Goal: Complete Application Form: Complete application form

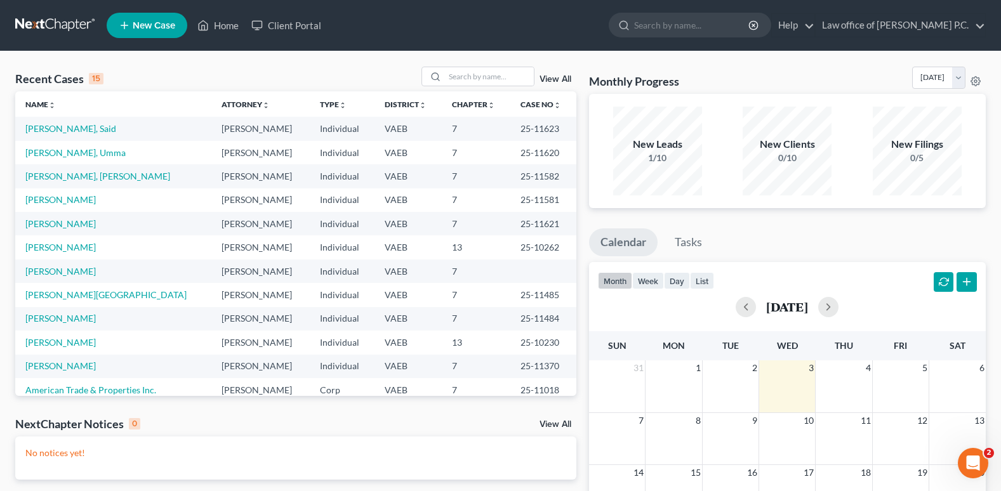
click at [553, 79] on link "View All" at bounding box center [555, 79] width 32 height 9
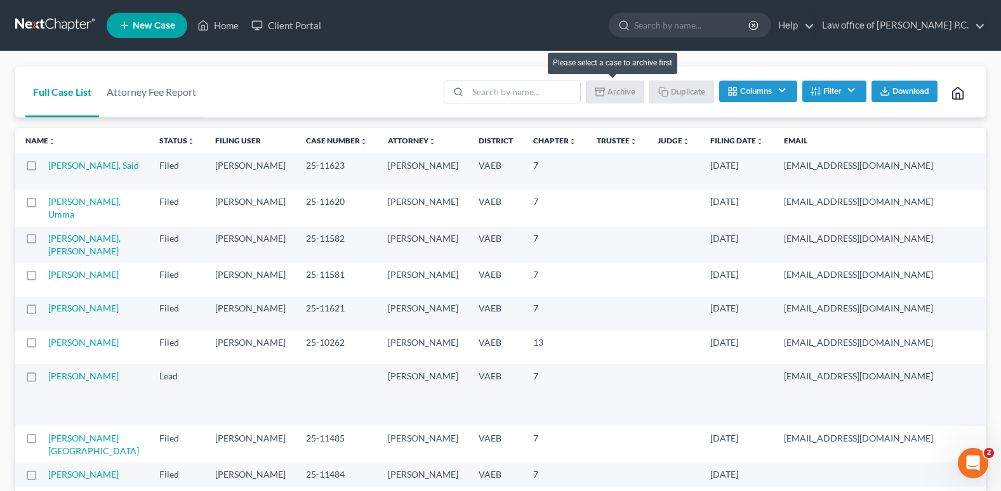
click at [618, 95] on li "Archive" at bounding box center [615, 93] width 58 height 25
click at [839, 91] on button "Filter" at bounding box center [834, 92] width 64 height 22
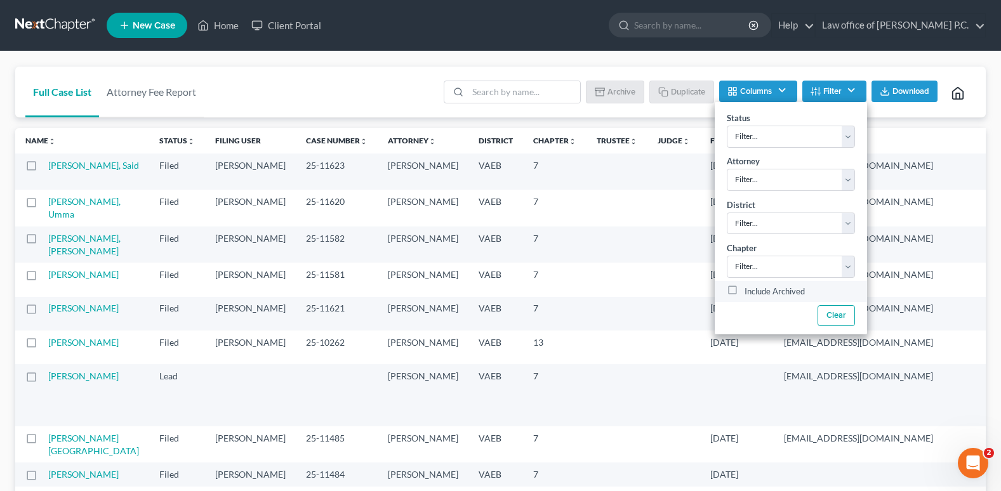
click at [744, 289] on label "Include Archived" at bounding box center [774, 291] width 60 height 15
click at [750, 289] on input "Include Archived" at bounding box center [754, 288] width 8 height 8
checkbox input "true"
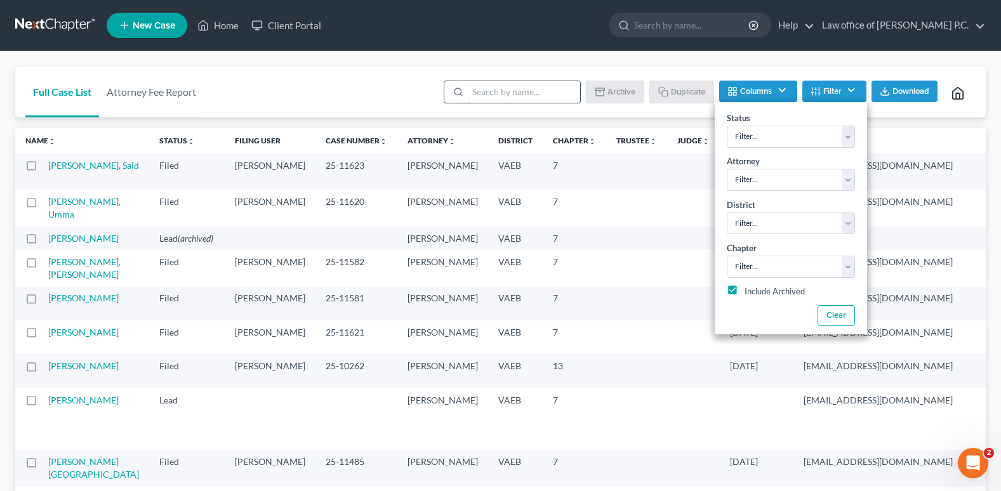
click at [480, 94] on input "search" at bounding box center [524, 92] width 112 height 22
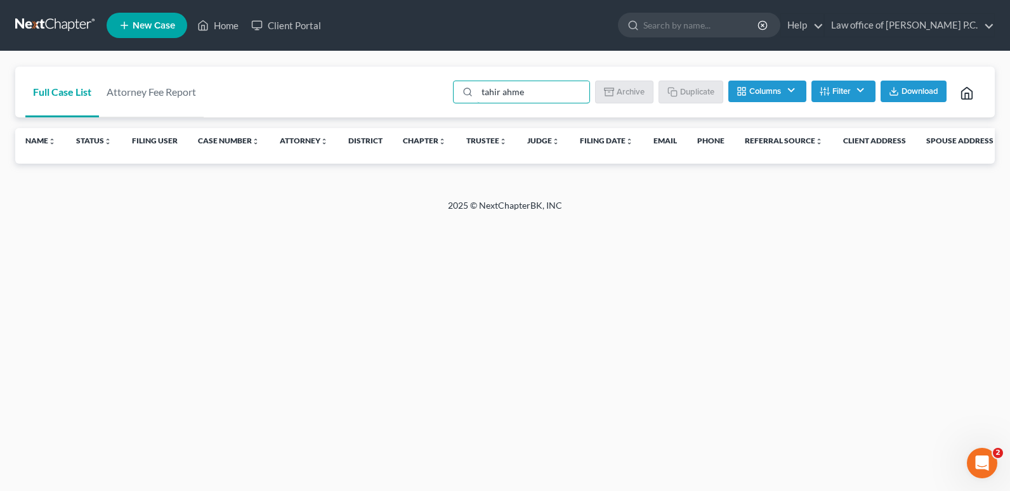
type input "[PERSON_NAME]"
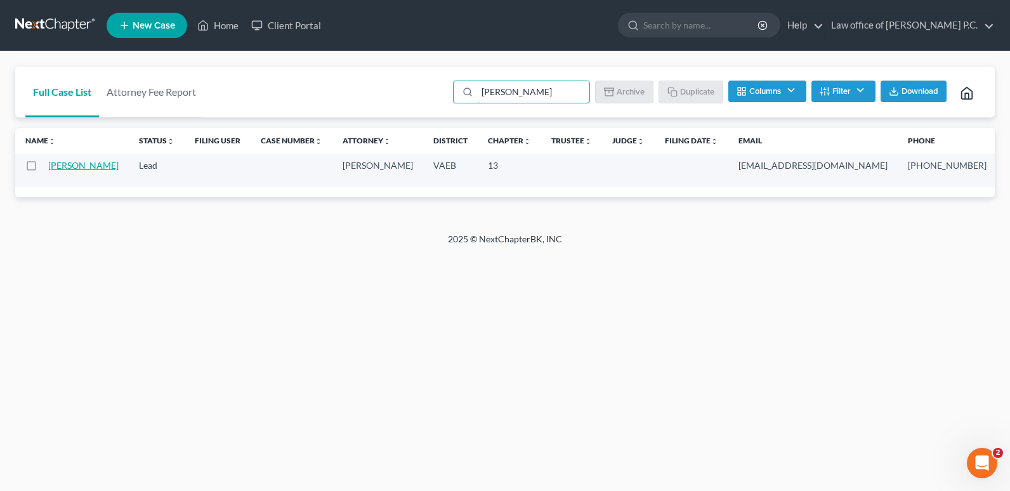
click at [62, 168] on link "[PERSON_NAME]" at bounding box center [83, 165] width 70 height 11
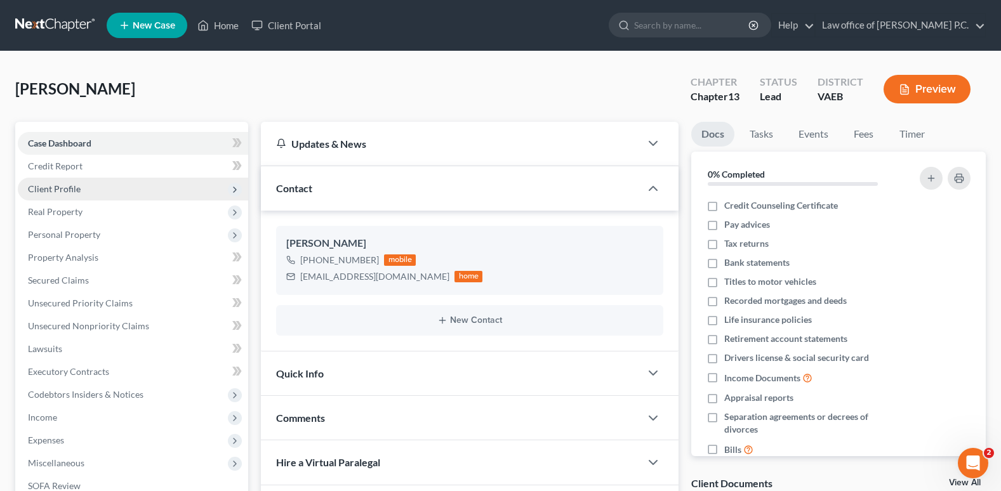
click at [58, 186] on span "Client Profile" at bounding box center [54, 188] width 53 height 11
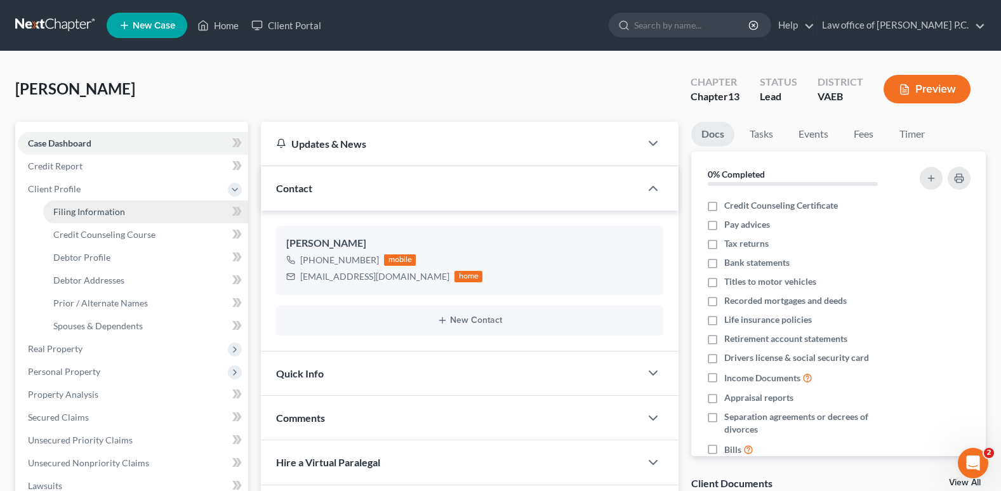
click at [77, 212] on span "Filing Information" at bounding box center [89, 211] width 72 height 11
select select "1"
select select "0"
select select "3"
select select "83"
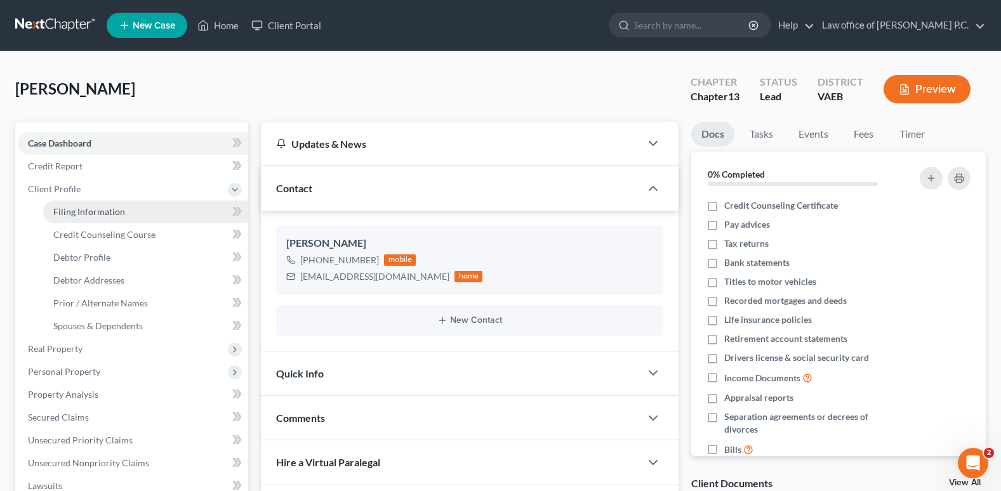
select select "0"
select select "48"
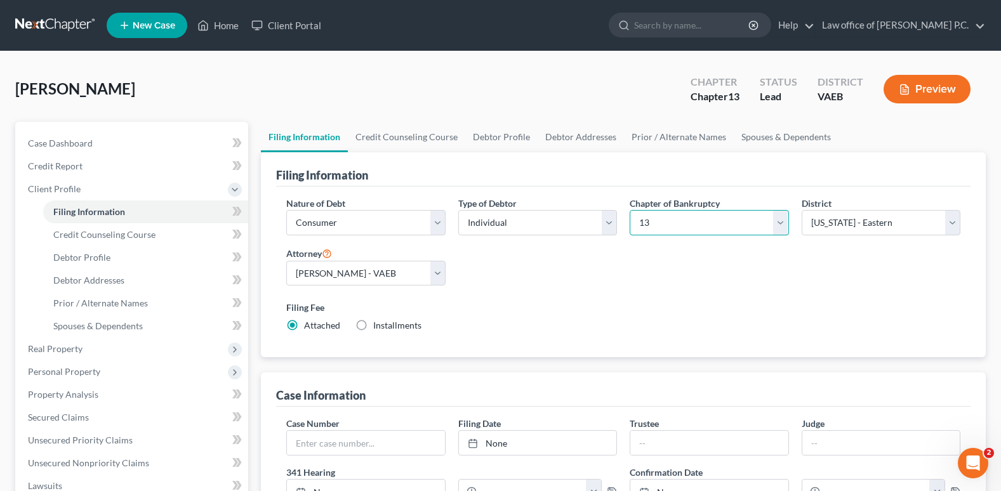
click at [780, 223] on select "Select 7 11 12 13" at bounding box center [709, 222] width 159 height 25
select select "0"
click at [630, 210] on select "Select 7 11 12 13" at bounding box center [709, 222] width 159 height 25
click at [430, 136] on link "Credit Counseling Course" at bounding box center [406, 137] width 117 height 30
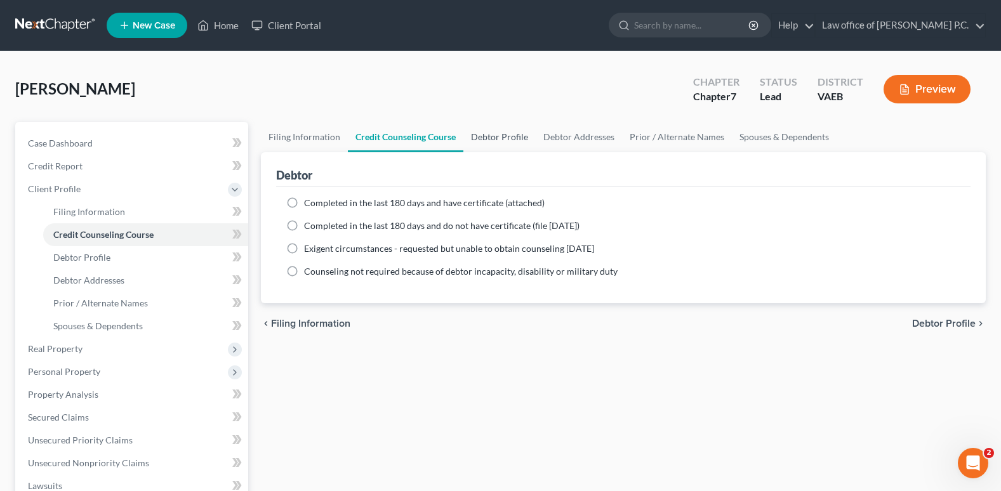
click at [494, 134] on link "Debtor Profile" at bounding box center [499, 137] width 72 height 30
select select "1"
select select "2"
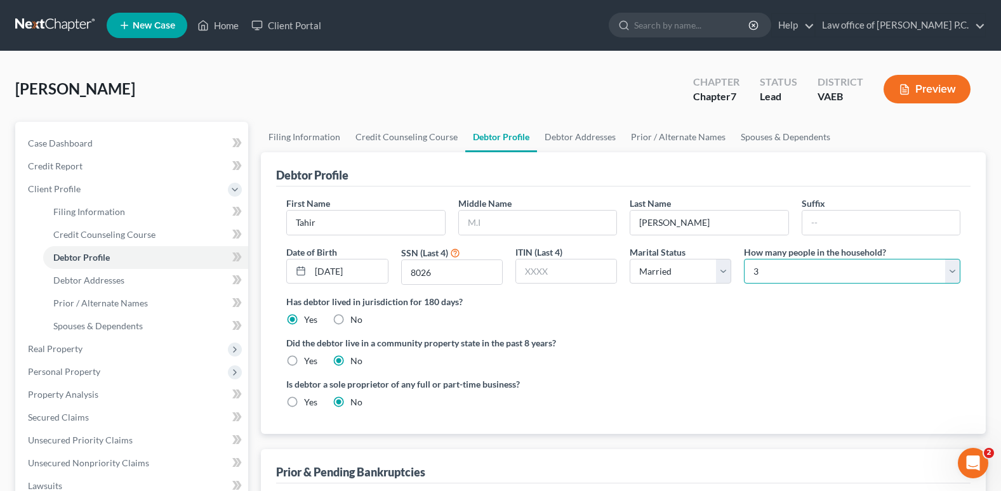
click at [955, 271] on select "Select 1 2 3 4 5 6 7 8 9 10 11 12 13 14 15 16 17 18 19 20" at bounding box center [852, 271] width 216 height 25
click at [899, 277] on select "Select 1 2 3 4 5 6 7 8 9 10 11 12 13 14 15 16 17 18 19 20" at bounding box center [852, 271] width 216 height 25
click at [774, 138] on link "Spouses & Dependents" at bounding box center [785, 137] width 105 height 30
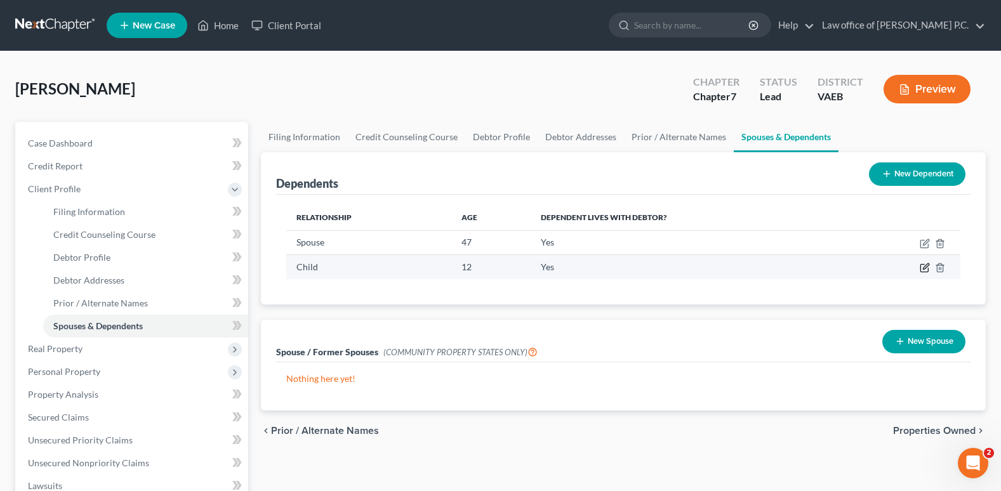
click at [923, 270] on icon "button" at bounding box center [925, 268] width 10 height 10
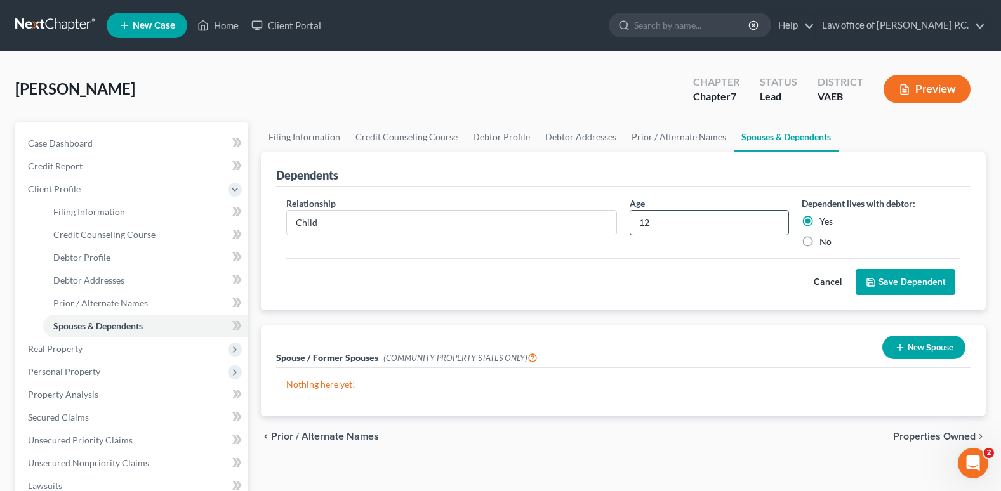
click at [656, 221] on input "12" at bounding box center [708, 223] width 157 height 24
type input "12"
click at [913, 284] on button "Save Dependent" at bounding box center [906, 282] width 100 height 27
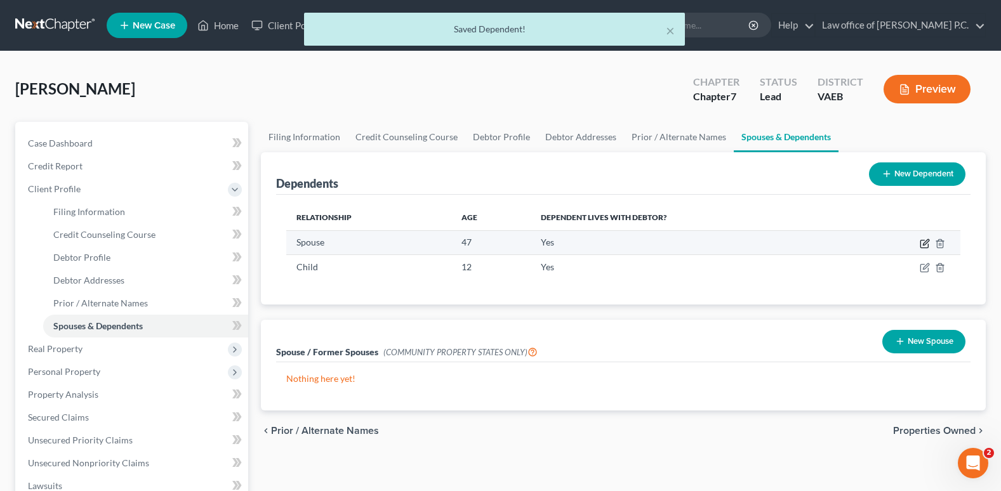
click at [920, 242] on icon "button" at bounding box center [924, 245] width 8 height 8
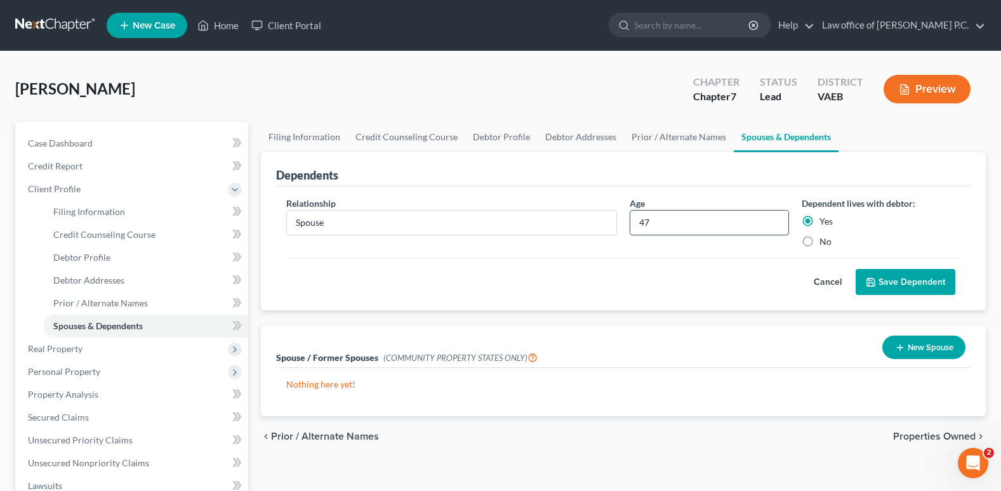
click at [667, 223] on input "47" at bounding box center [708, 223] width 157 height 24
type input "49"
click at [921, 285] on button "Save Dependent" at bounding box center [906, 282] width 100 height 27
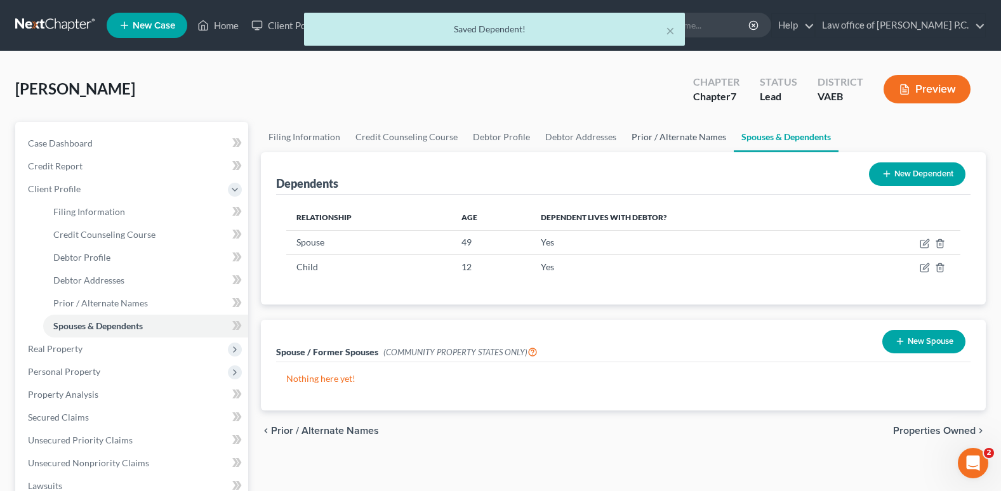
click at [663, 136] on link "Prior / Alternate Names" at bounding box center [679, 137] width 110 height 30
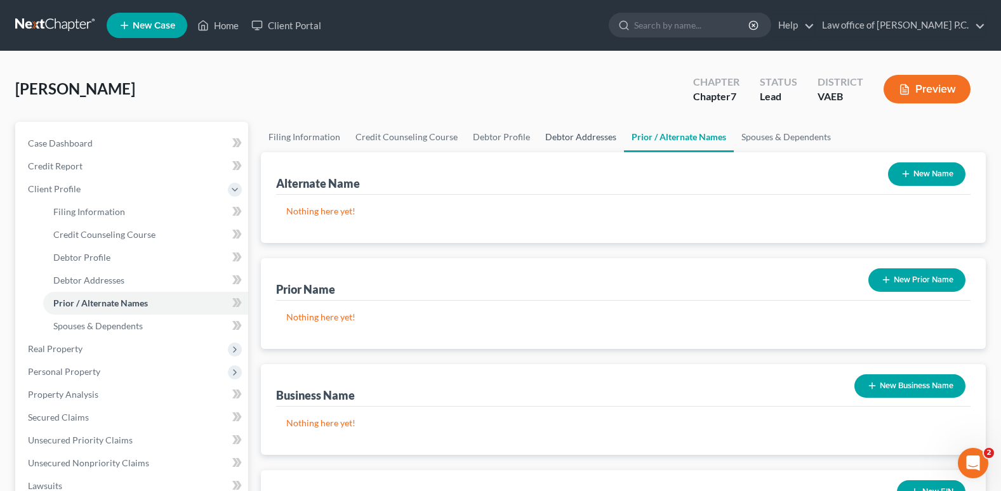
click at [597, 135] on link "Debtor Addresses" at bounding box center [581, 137] width 86 height 30
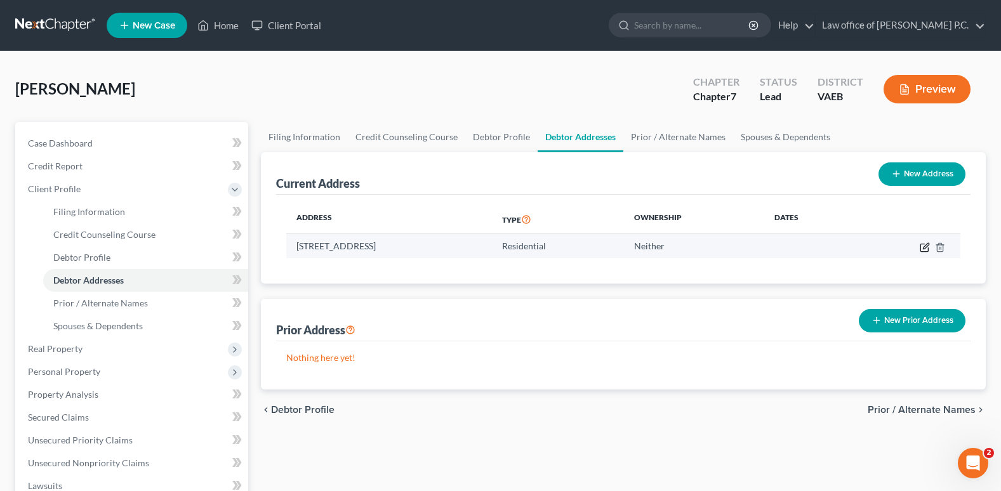
click at [925, 246] on icon "button" at bounding box center [925, 247] width 10 height 10
select select "48"
select select "101"
select select "0"
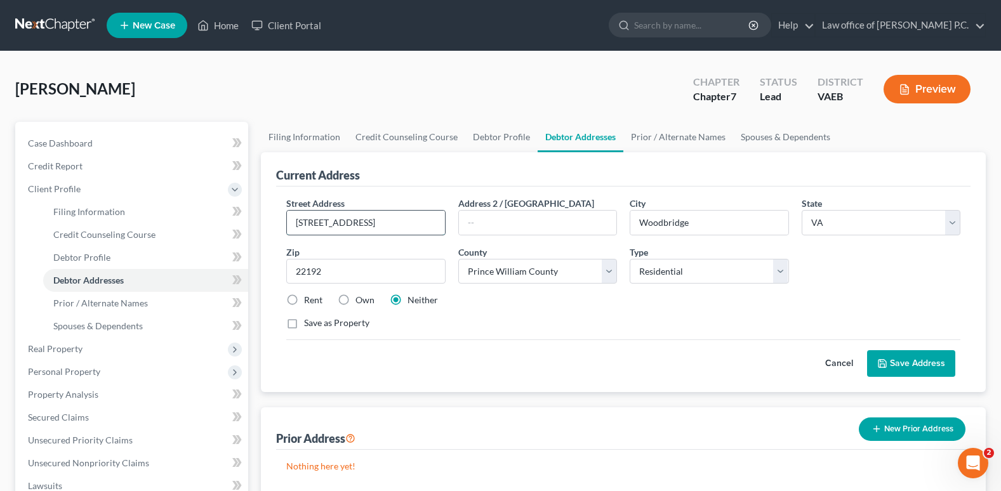
click at [388, 223] on input "[STREET_ADDRESS]" at bounding box center [365, 223] width 157 height 24
type input "1"
type input "[STREET_ADDRESS]"
click at [339, 274] on input "22192" at bounding box center [365, 271] width 159 height 25
type input "22193"
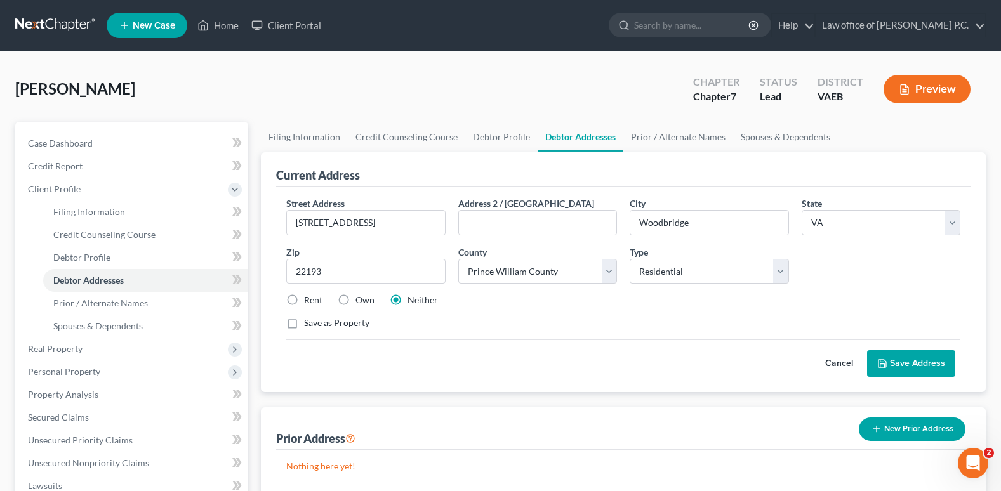
click at [539, 409] on div "Prior Address New Prior Address" at bounding box center [623, 428] width 694 height 43
click at [912, 367] on button "Save Address" at bounding box center [911, 363] width 88 height 27
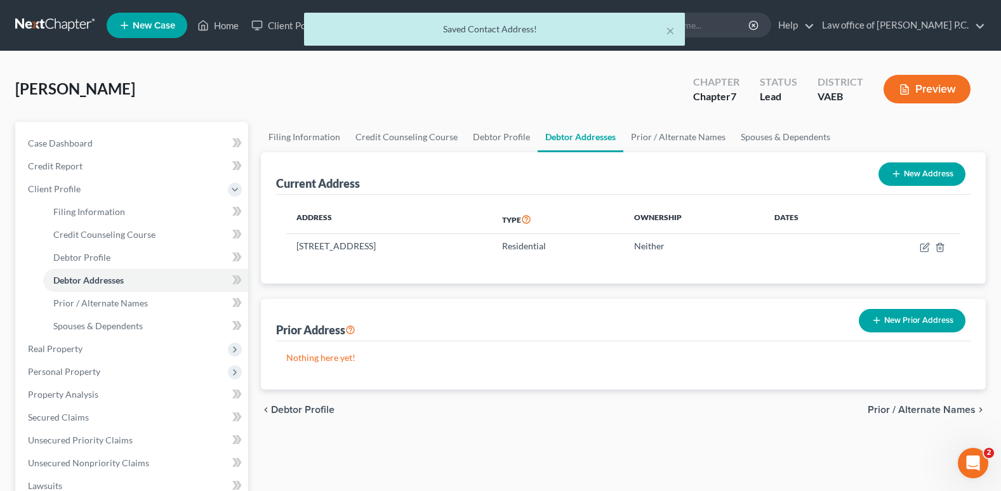
click at [902, 323] on button "New Prior Address" at bounding box center [912, 320] width 107 height 23
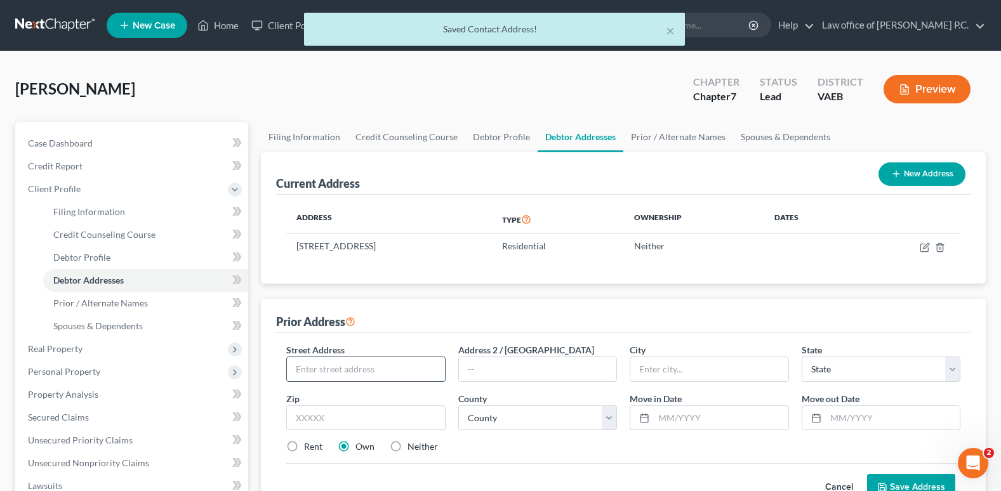
click at [307, 367] on input "text" at bounding box center [365, 369] width 157 height 24
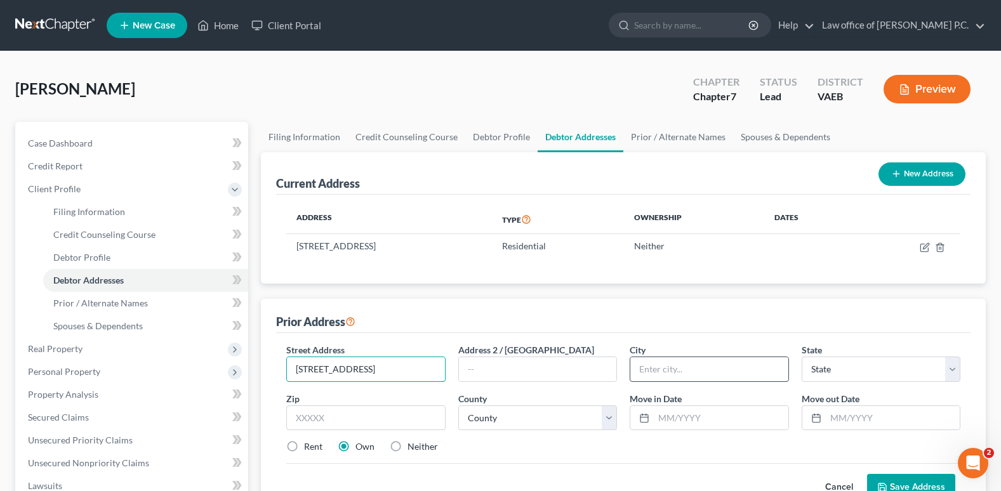
type input "[STREET_ADDRESS]"
click at [644, 366] on input "text" at bounding box center [708, 369] width 157 height 24
type input "Woodbridge"
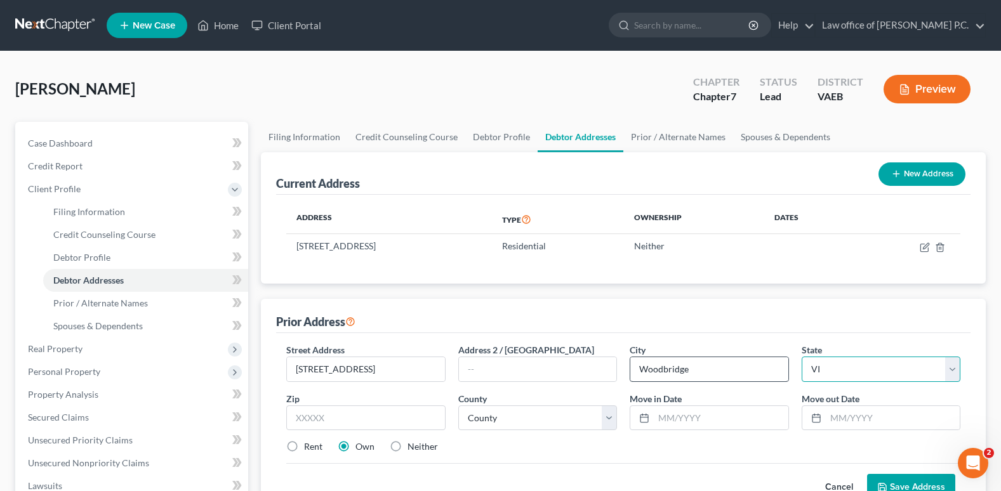
select select "48"
type input "22192"
click at [657, 459] on div "Street Address * [STREET_ADDRESS] * [GEOGRAPHIC_DATA] * State [US_STATE] AK AR …" at bounding box center [623, 403] width 687 height 121
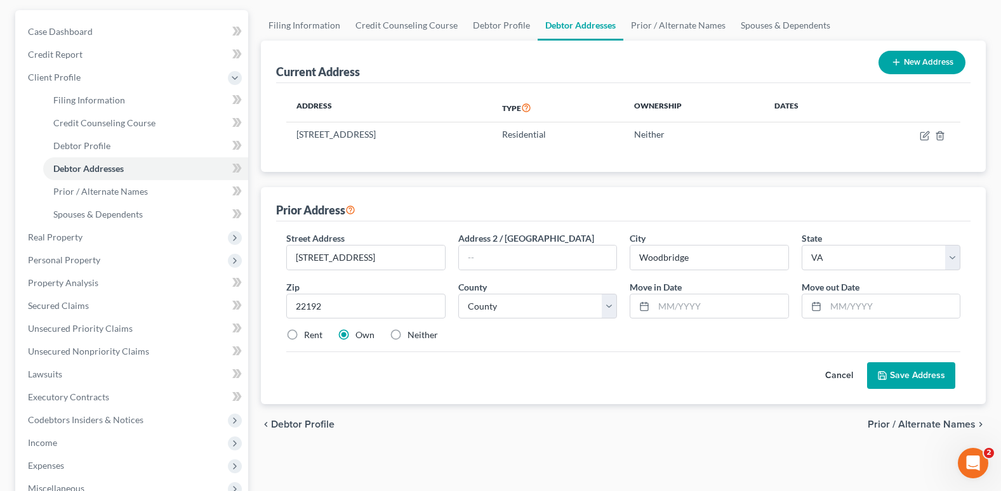
scroll to position [127, 0]
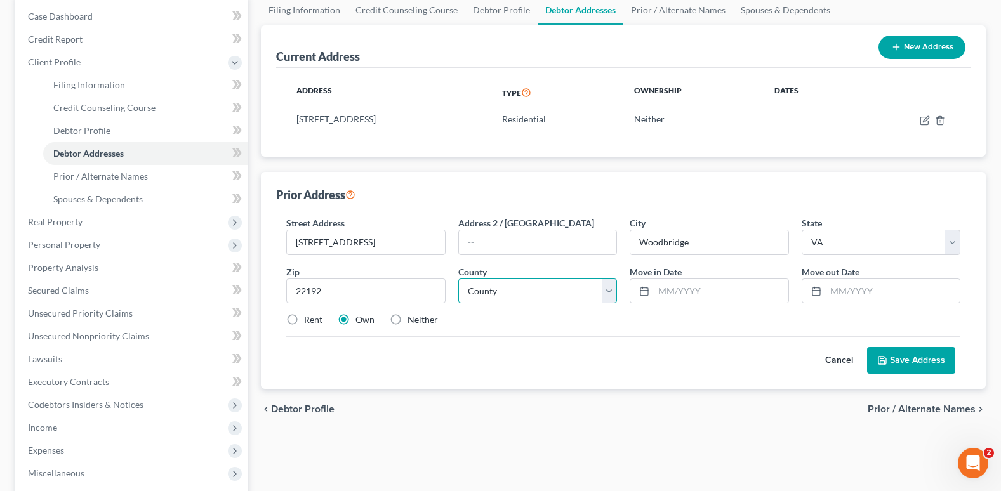
click at [608, 294] on select "County [GEOGRAPHIC_DATA] [GEOGRAPHIC_DATA] [GEOGRAPHIC_DATA] [GEOGRAPHIC_DATA] …" at bounding box center [537, 291] width 159 height 25
select select "101"
click at [458, 279] on select "County [GEOGRAPHIC_DATA] [GEOGRAPHIC_DATA] [GEOGRAPHIC_DATA] [GEOGRAPHIC_DATA] …" at bounding box center [537, 291] width 159 height 25
click at [664, 288] on input "text" at bounding box center [721, 291] width 134 height 24
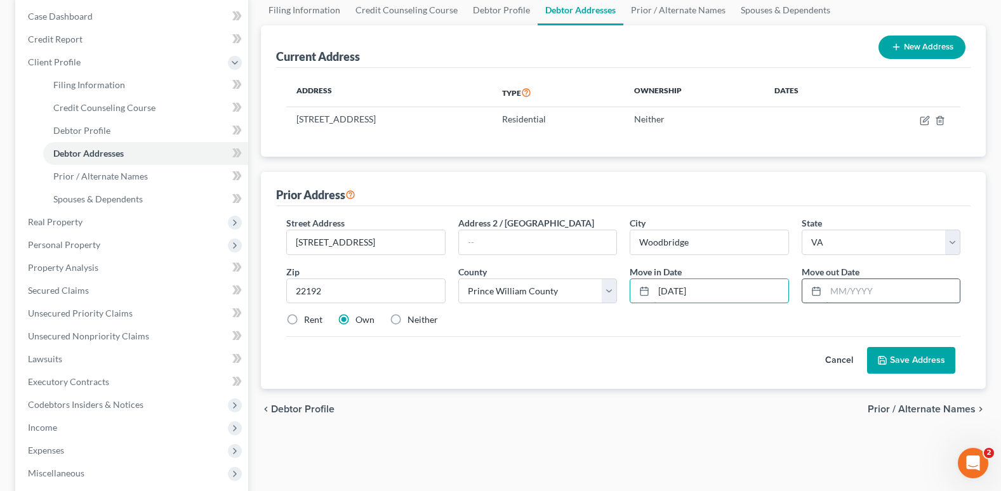
type input "[DATE]"
click at [844, 289] on input "text" at bounding box center [893, 291] width 134 height 24
type input "[DATE]"
click at [925, 359] on button "Save Address" at bounding box center [911, 360] width 88 height 27
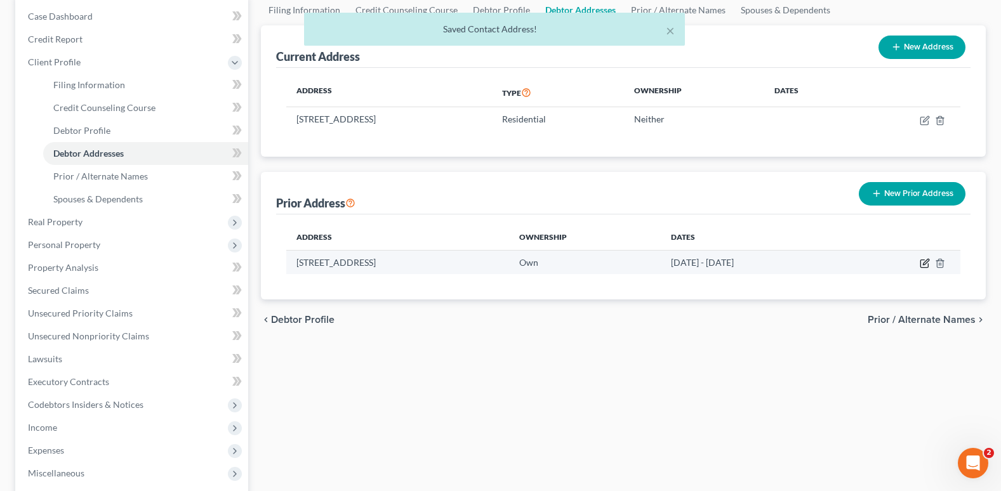
click at [923, 267] on icon "button" at bounding box center [925, 263] width 10 height 10
select select "48"
select select "101"
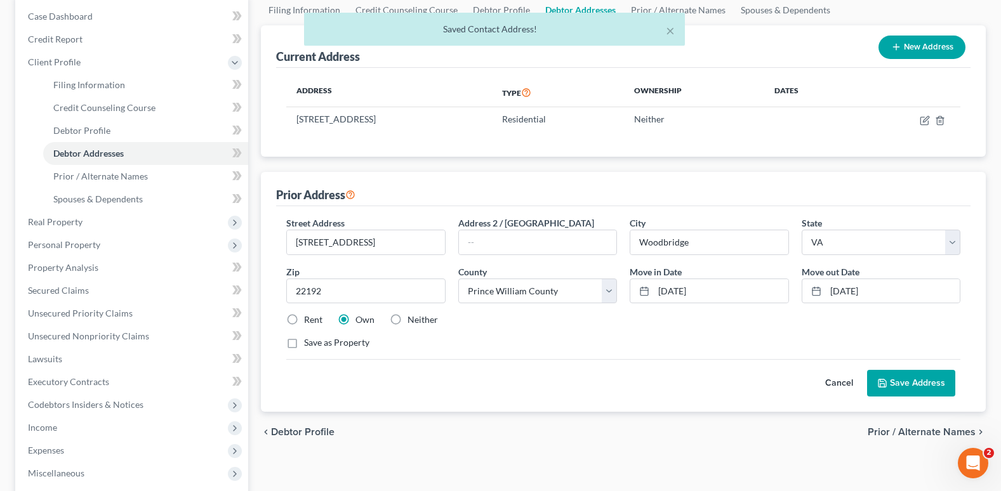
click at [407, 319] on label "Neither" at bounding box center [422, 320] width 30 height 13
click at [413, 319] on input "Neither" at bounding box center [417, 318] width 8 height 8
radio input "true"
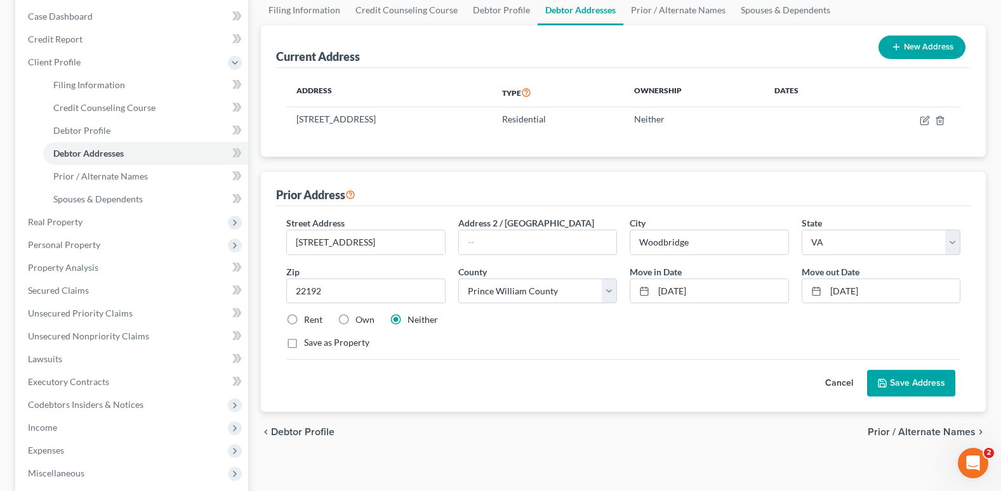
click at [901, 380] on button "Save Address" at bounding box center [911, 383] width 88 height 27
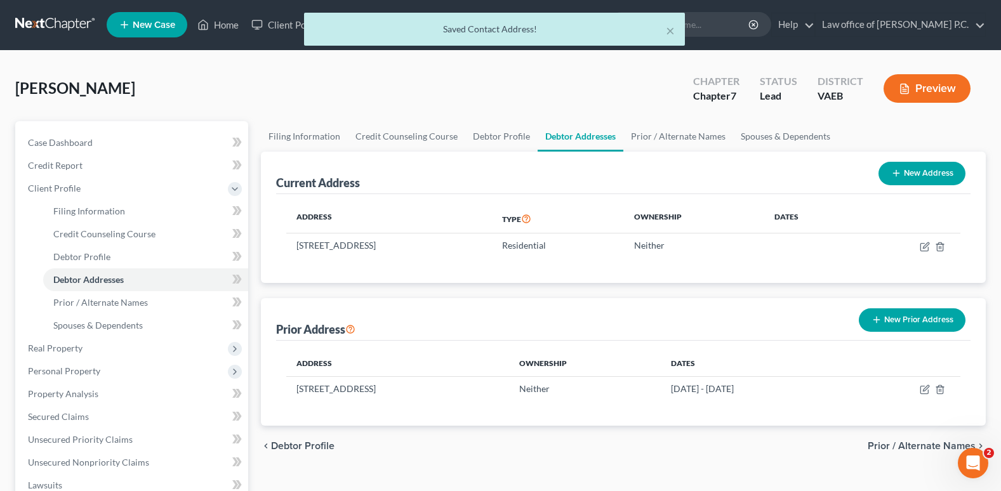
scroll to position [0, 0]
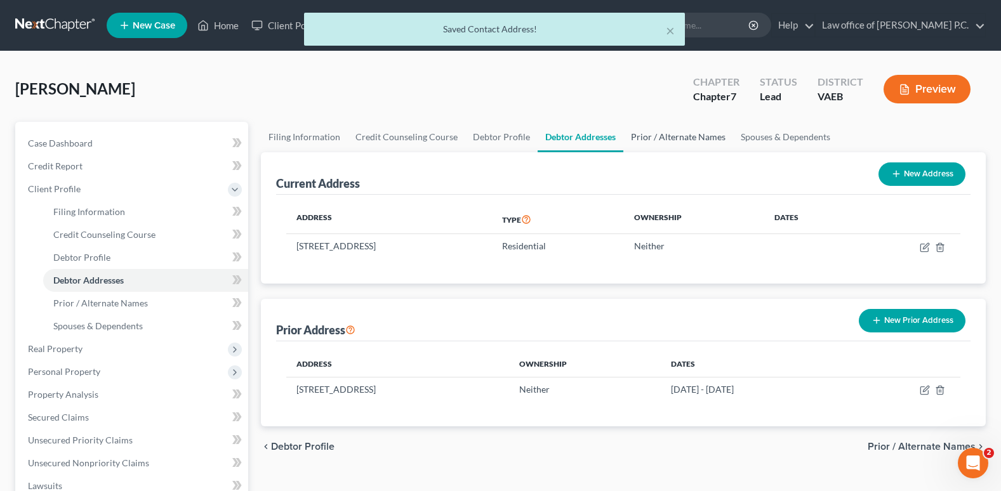
click at [665, 139] on link "Prior / Alternate Names" at bounding box center [678, 137] width 110 height 30
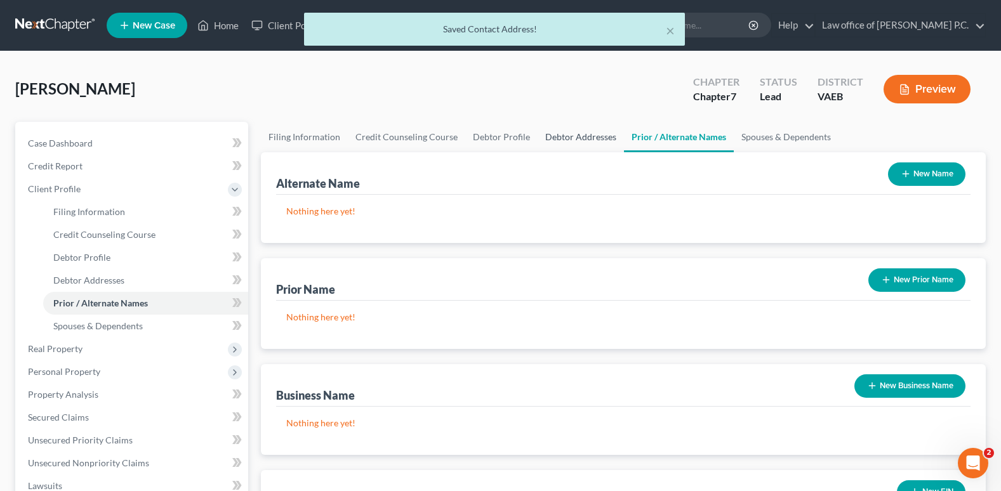
click at [578, 139] on link "Debtor Addresses" at bounding box center [581, 137] width 86 height 30
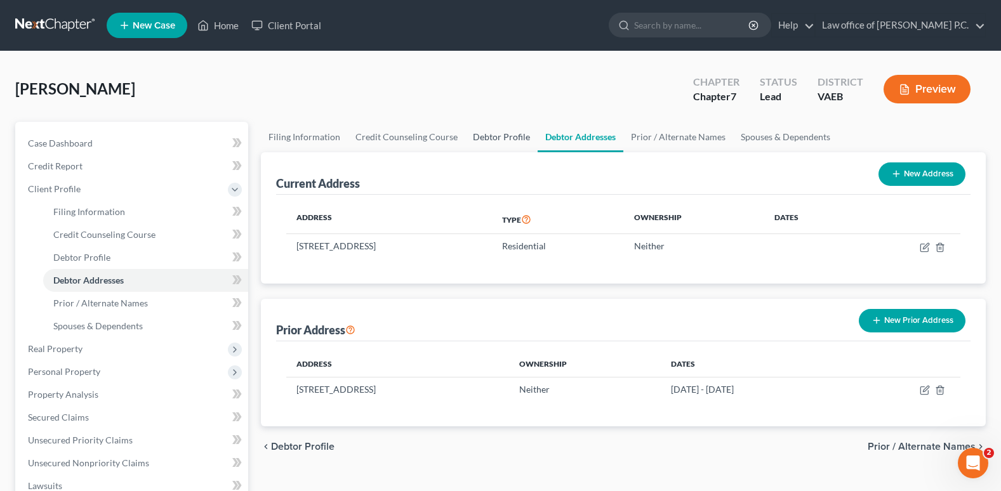
click at [504, 140] on link "Debtor Profile" at bounding box center [501, 137] width 72 height 30
select select "1"
select select "2"
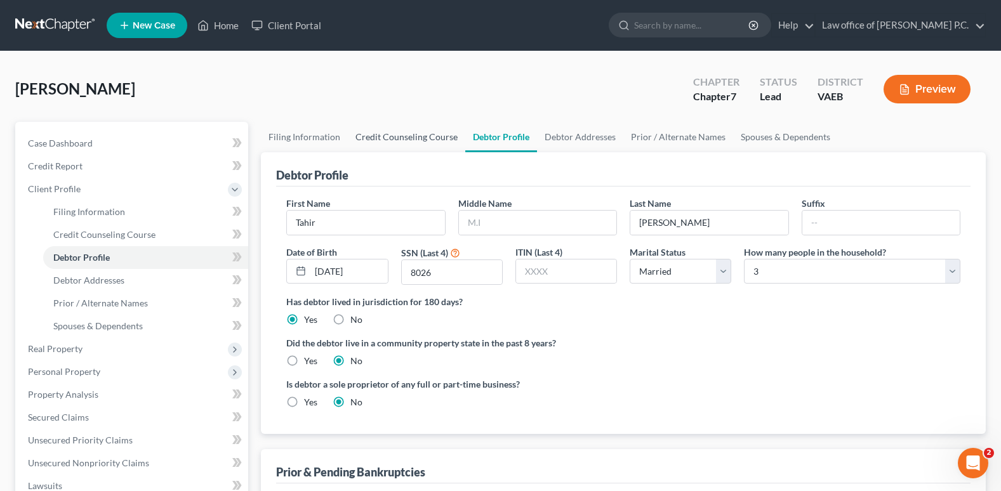
click at [415, 133] on link "Credit Counseling Course" at bounding box center [406, 137] width 117 height 30
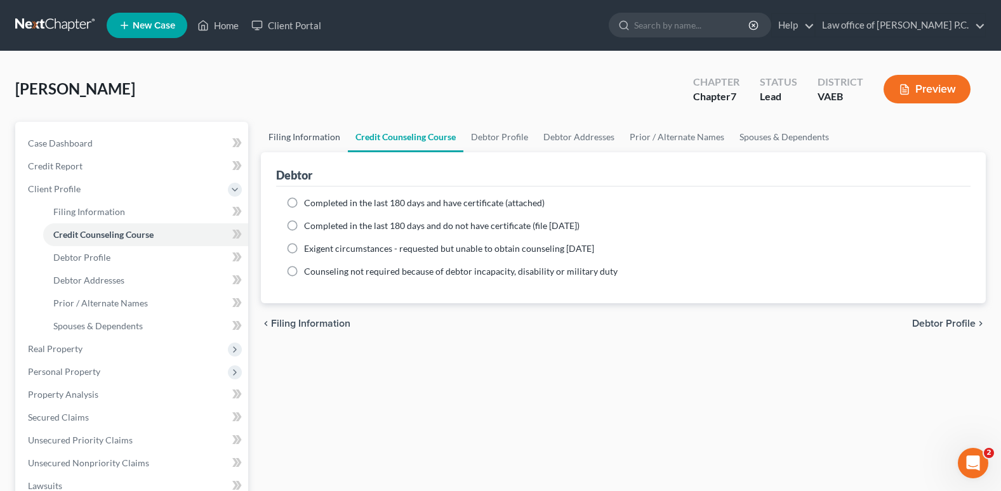
click at [321, 136] on link "Filing Information" at bounding box center [304, 137] width 87 height 30
select select "1"
select select "0"
select select "83"
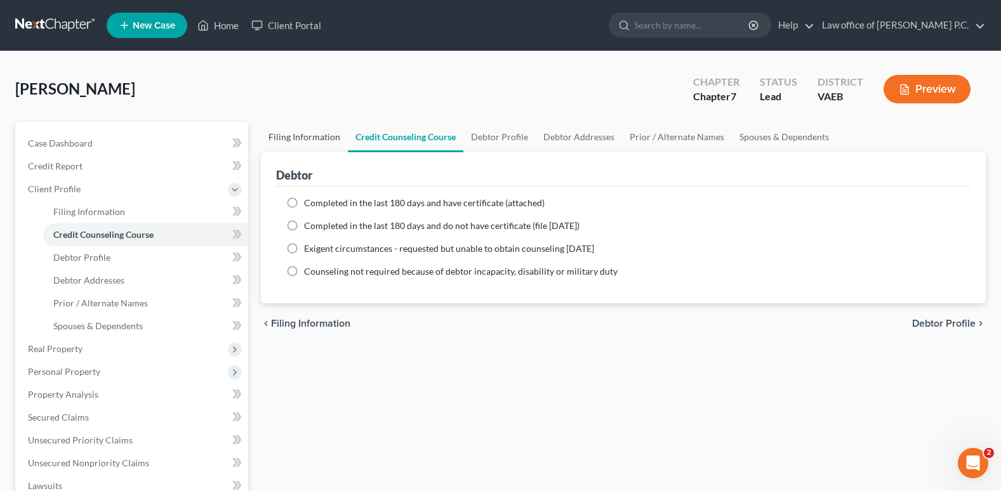
select select "0"
select select "48"
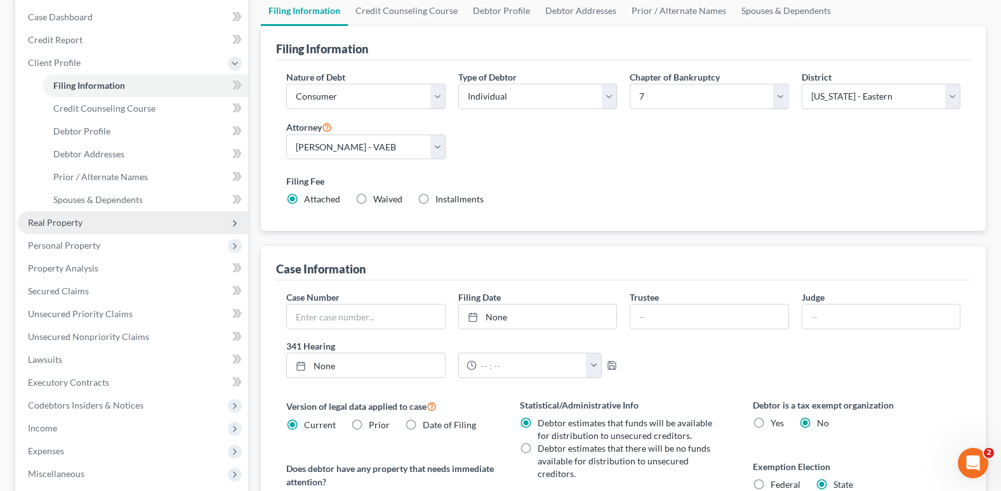
scroll to position [127, 0]
click at [53, 221] on span "Real Property" at bounding box center [55, 221] width 55 height 11
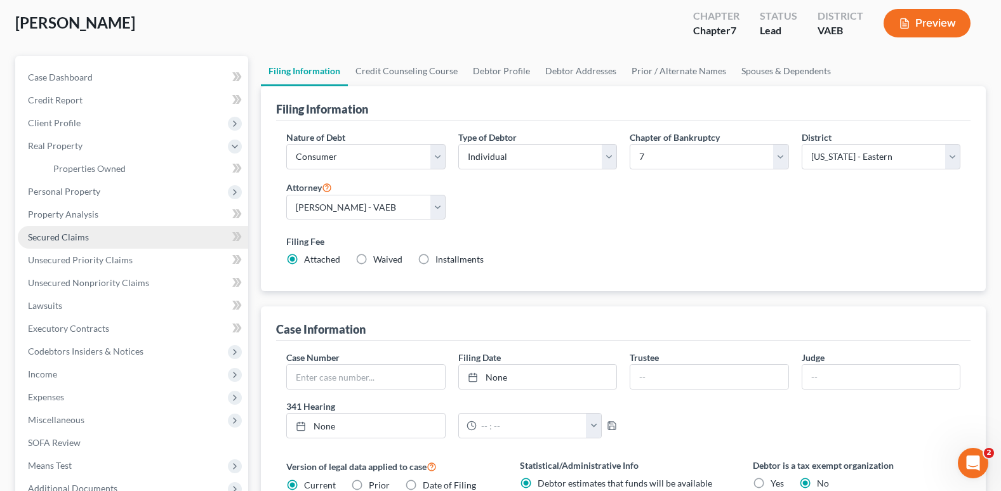
scroll to position [0, 0]
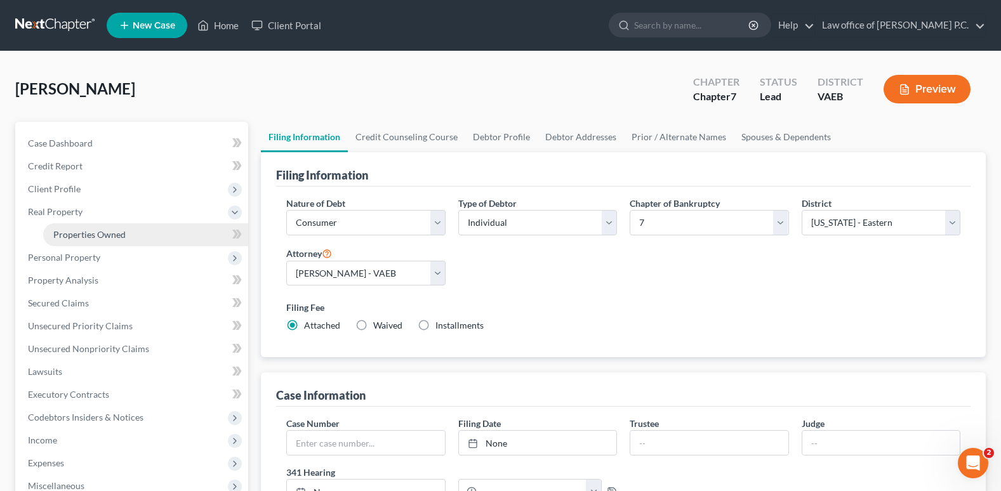
click at [77, 232] on span "Properties Owned" at bounding box center [89, 234] width 72 height 11
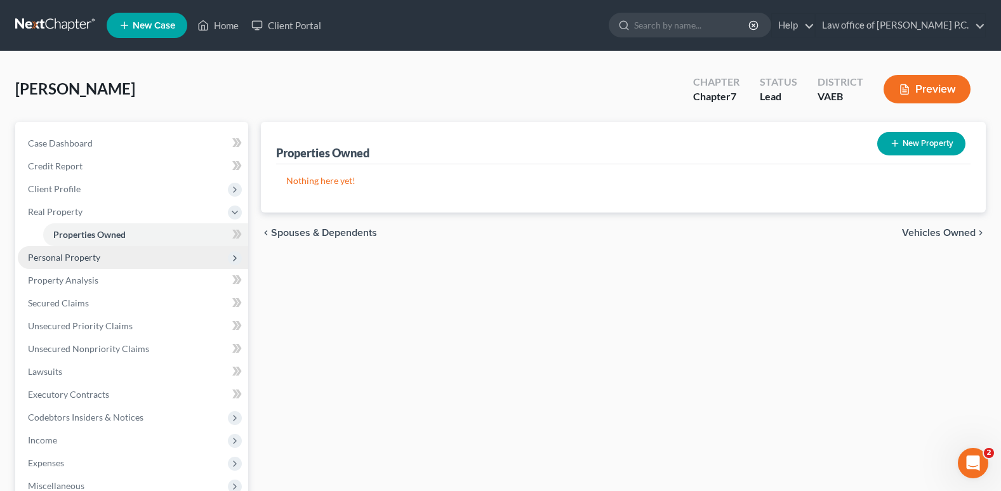
click at [77, 256] on span "Personal Property" at bounding box center [64, 257] width 72 height 11
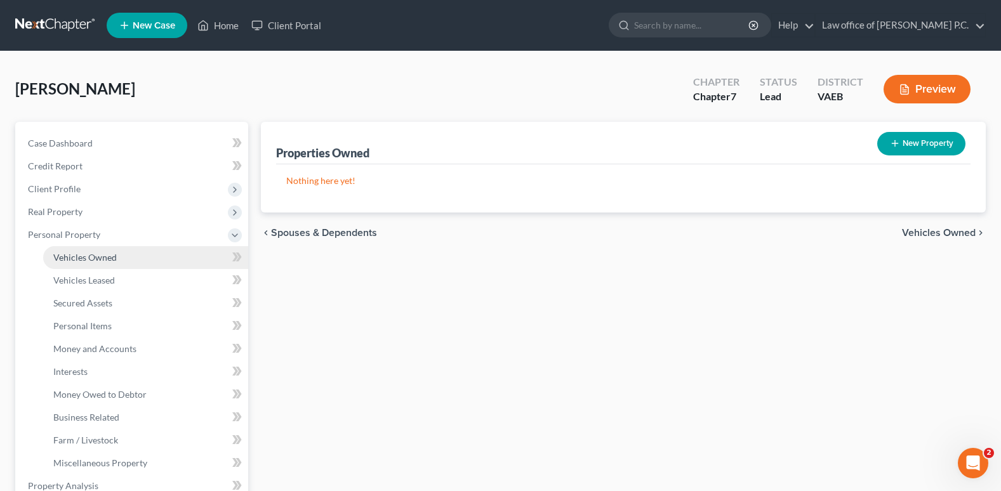
click at [81, 260] on span "Vehicles Owned" at bounding box center [84, 257] width 63 height 11
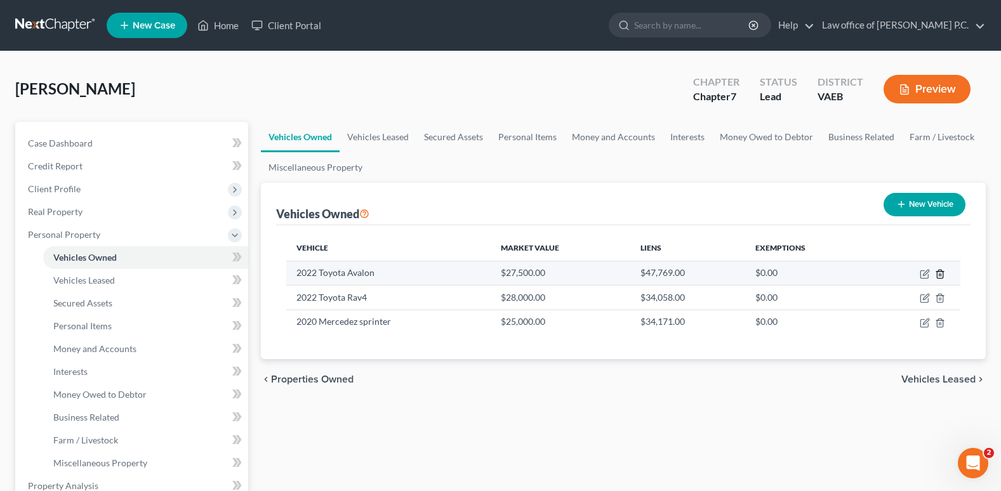
click at [939, 274] on icon "button" at bounding box center [940, 274] width 10 height 10
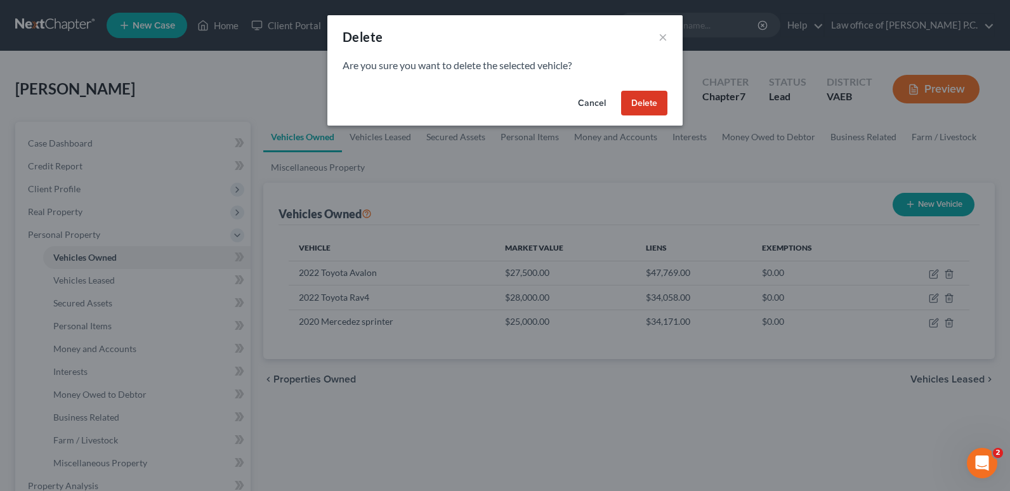
click at [639, 105] on button "Delete" at bounding box center [644, 103] width 46 height 25
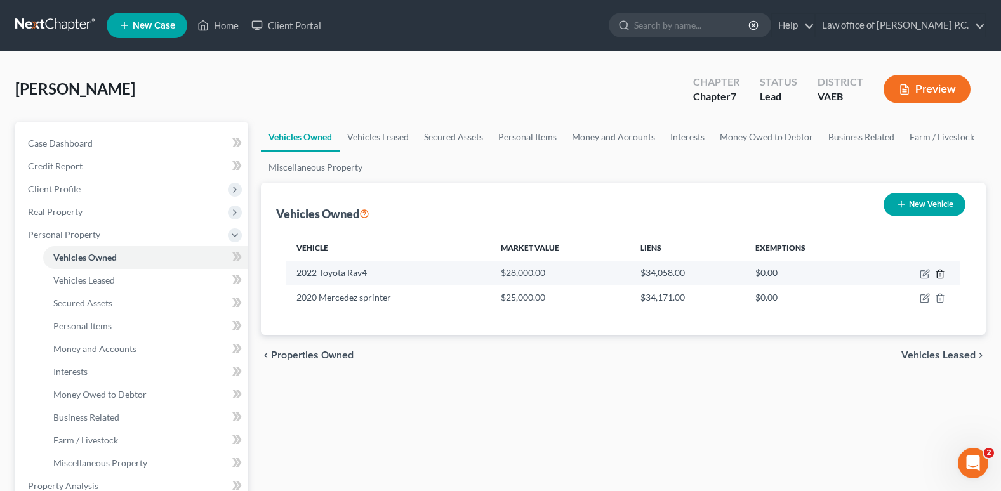
click at [939, 273] on icon "button" at bounding box center [940, 274] width 10 height 10
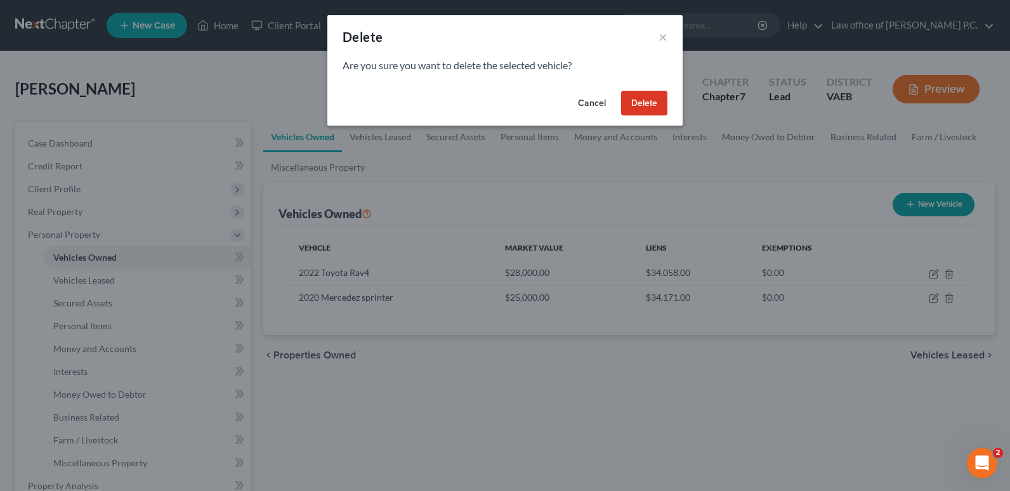
click at [630, 103] on button "Delete" at bounding box center [644, 103] width 46 height 25
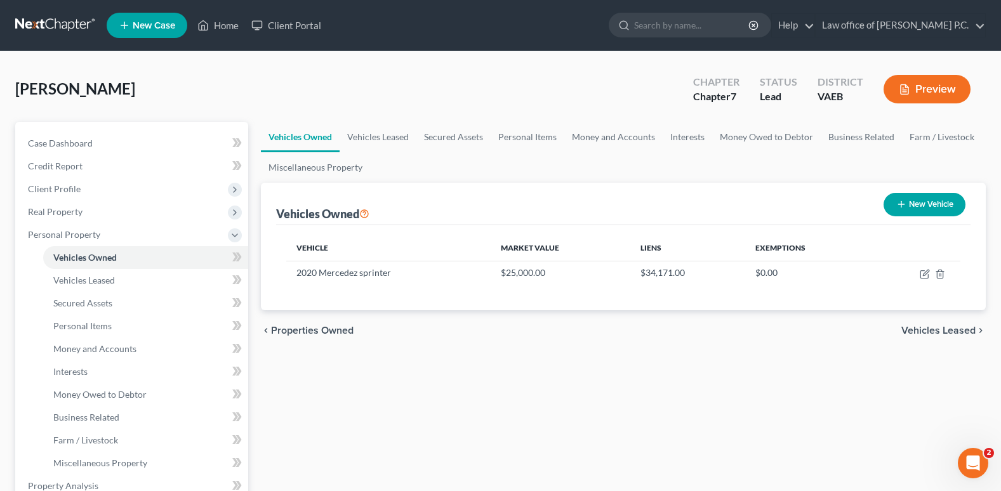
click at [925, 201] on button "New Vehicle" at bounding box center [924, 204] width 82 height 23
select select "0"
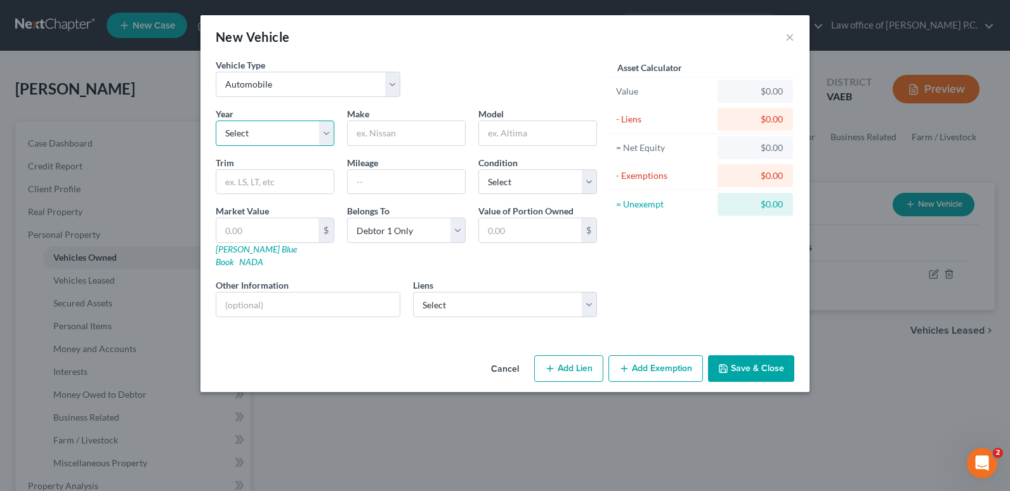
click at [323, 131] on select "Select 2026 2025 2024 2023 2022 2021 2020 2019 2018 2017 2016 2015 2014 2013 20…" at bounding box center [275, 133] width 119 height 25
select select "14"
click at [216, 121] on select "Select 2026 2025 2024 2023 2022 2021 2020 2019 2018 2017 2016 2015 2014 2013 20…" at bounding box center [275, 133] width 119 height 25
click at [377, 135] on input "text" at bounding box center [406, 133] width 117 height 24
type input "Chevy Suburban"
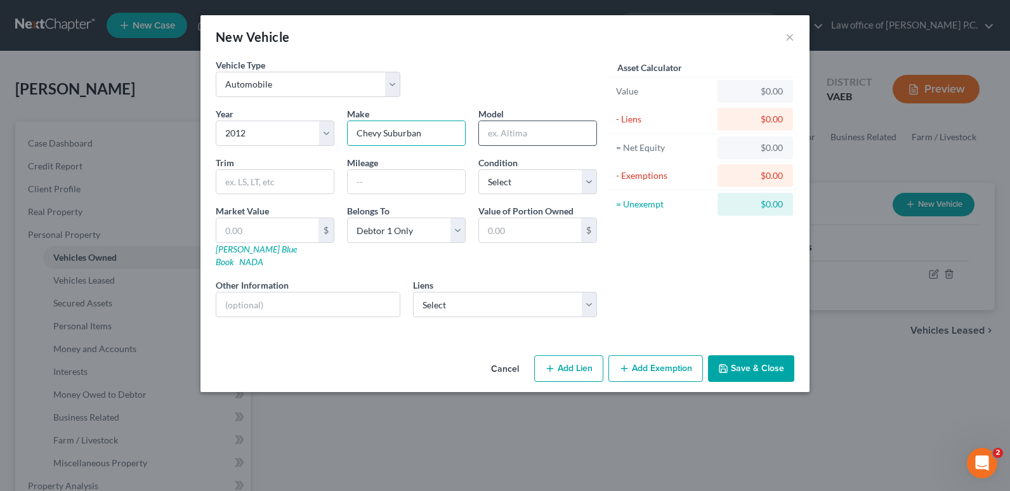
click at [502, 135] on input "text" at bounding box center [537, 133] width 117 height 24
type input "Suburban"
click at [446, 136] on input "Chevy Suburban" at bounding box center [406, 133] width 117 height 24
type input "Chevy"
click at [373, 179] on input "text" at bounding box center [406, 182] width 117 height 24
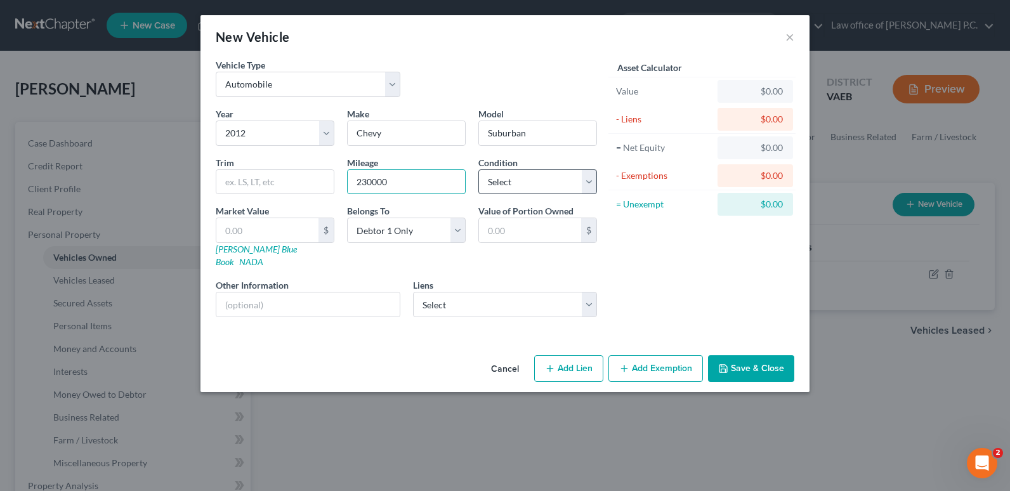
type input "230000"
click at [590, 182] on select "Select Excellent Very Good Good Fair Poor" at bounding box center [538, 181] width 119 height 25
select select "3"
click at [479, 169] on select "Select Excellent Very Good Good Fair Poor" at bounding box center [538, 181] width 119 height 25
click at [232, 228] on input "text" at bounding box center [267, 230] width 102 height 24
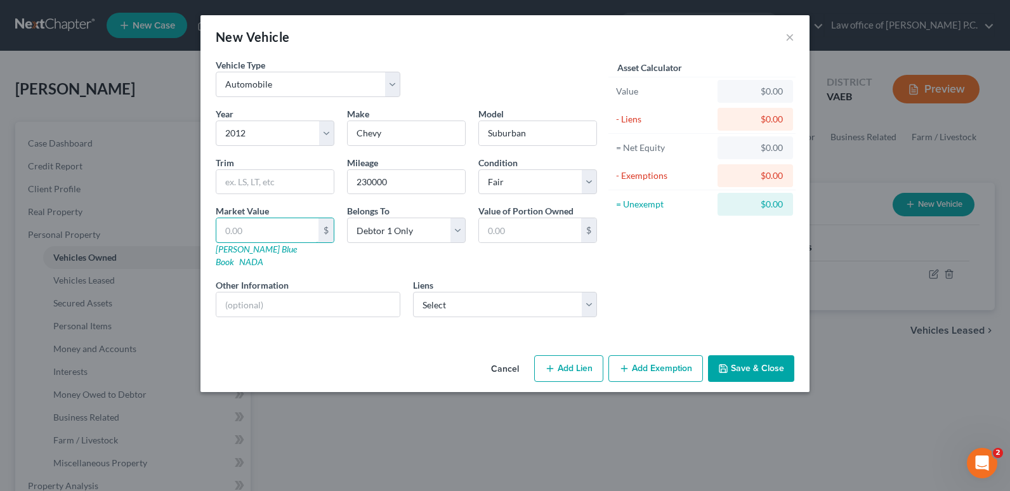
type input "4"
type input "4.00"
type input "40"
type input "40.00"
type input "400"
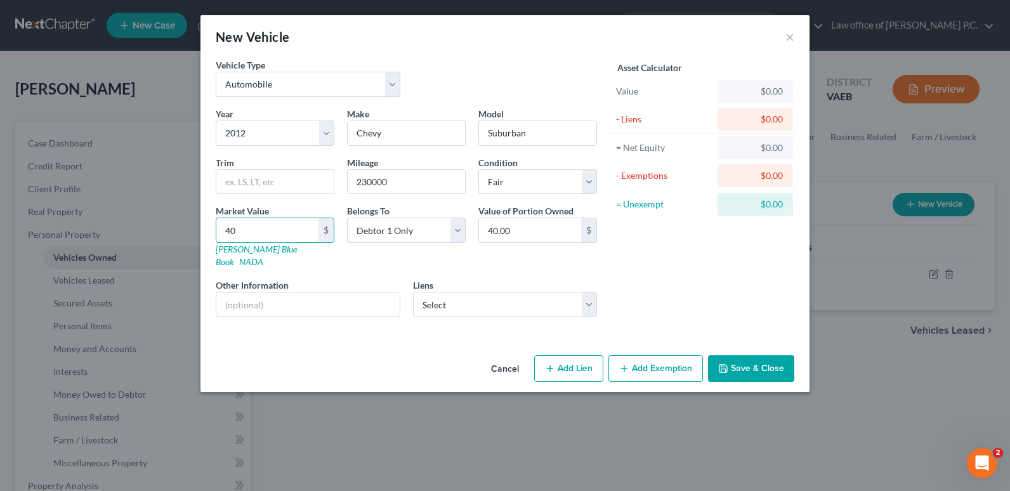
type input "400.00"
type input "4000"
type input "4,000.00"
type input "4,000"
click at [655, 355] on button "Add Exemption" at bounding box center [656, 368] width 95 height 27
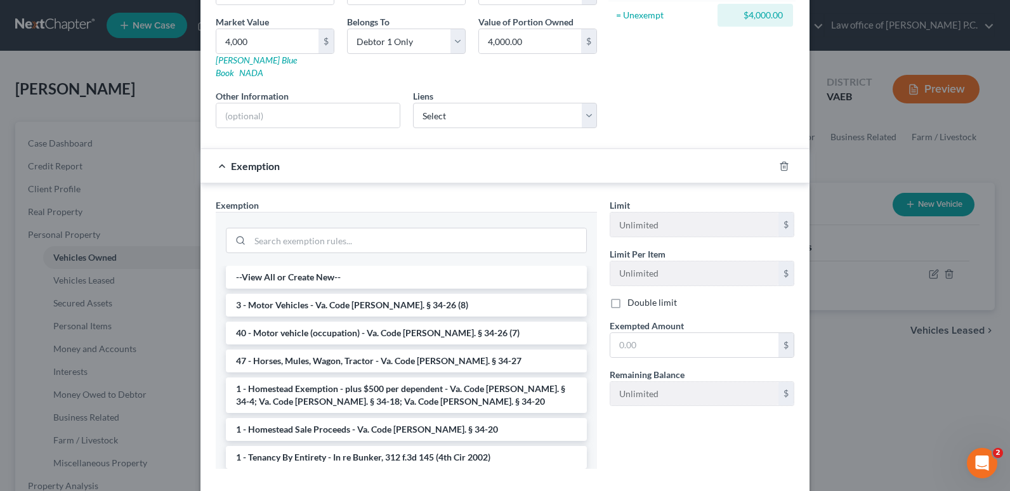
scroll to position [190, 0]
click at [338, 293] on li "3 - Motor Vehicles - Va. Code [PERSON_NAME]. § 34-26 (8)" at bounding box center [406, 304] width 361 height 23
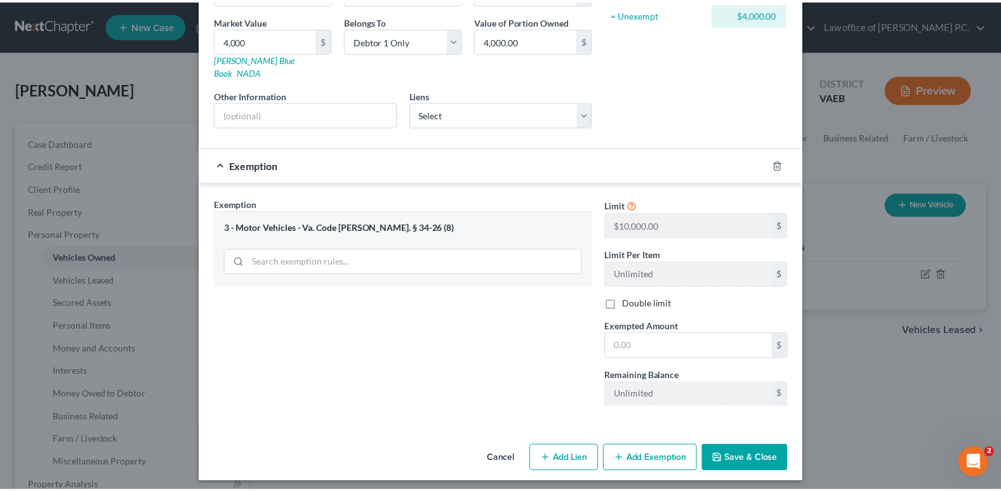
scroll to position [184, 0]
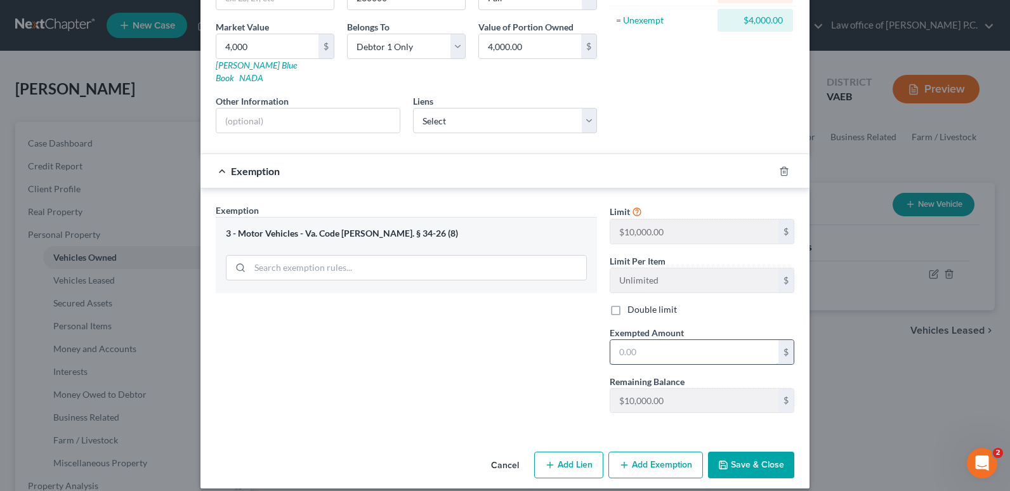
click at [630, 340] on input "text" at bounding box center [695, 352] width 168 height 24
type input "4,000"
click at [468, 376] on div "Exemption Set must be selected for CA. Exemption * 3 - Motor Vehicles - Va. Cod…" at bounding box center [406, 314] width 394 height 220
click at [748, 452] on button "Save & Close" at bounding box center [751, 465] width 86 height 27
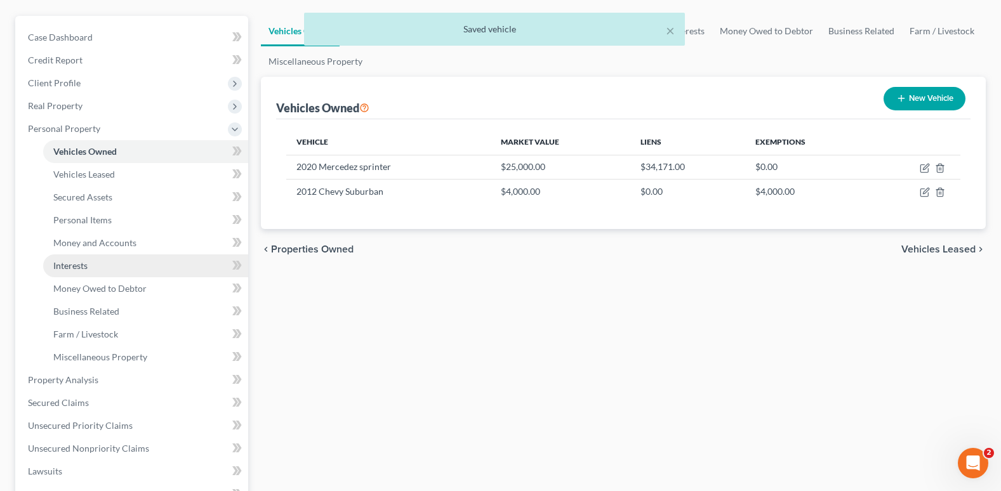
scroll to position [127, 0]
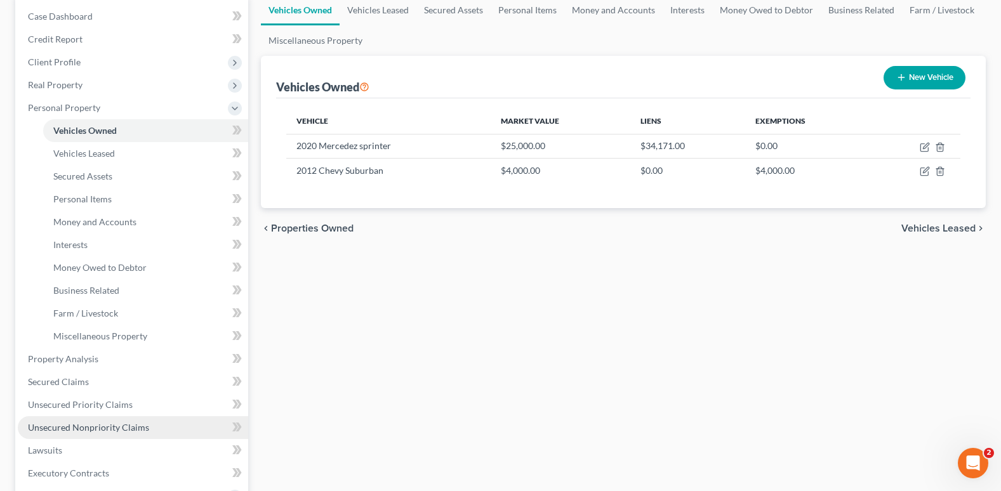
drag, startPoint x: 84, startPoint y: 426, endPoint x: 105, endPoint y: 425, distance: 21.0
click at [84, 426] on span "Unsecured Nonpriority Claims" at bounding box center [88, 427] width 121 height 11
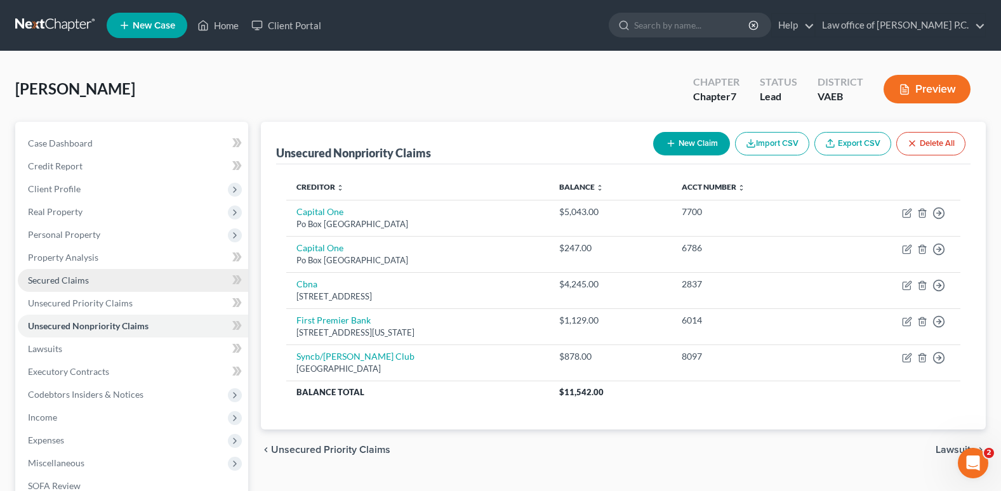
click at [75, 282] on span "Secured Claims" at bounding box center [58, 280] width 61 height 11
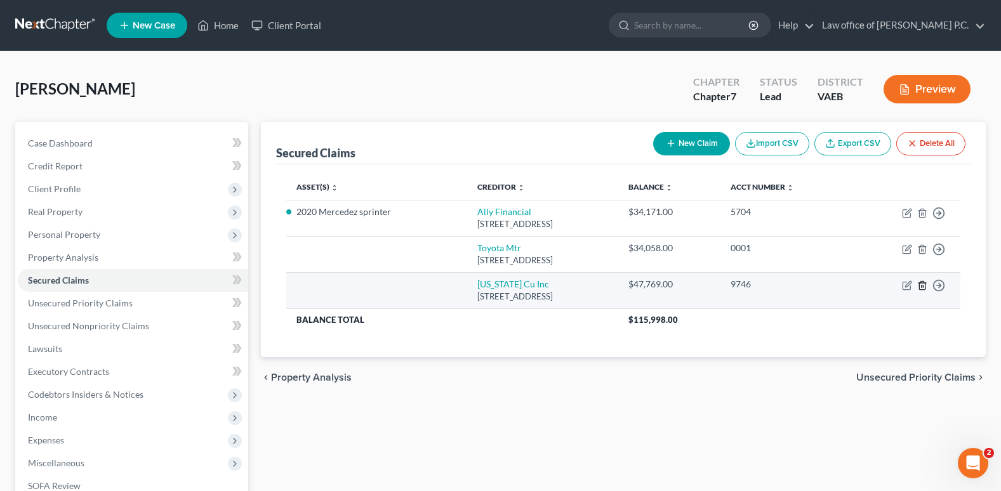
click at [923, 286] on line "button" at bounding box center [923, 286] width 0 height 3
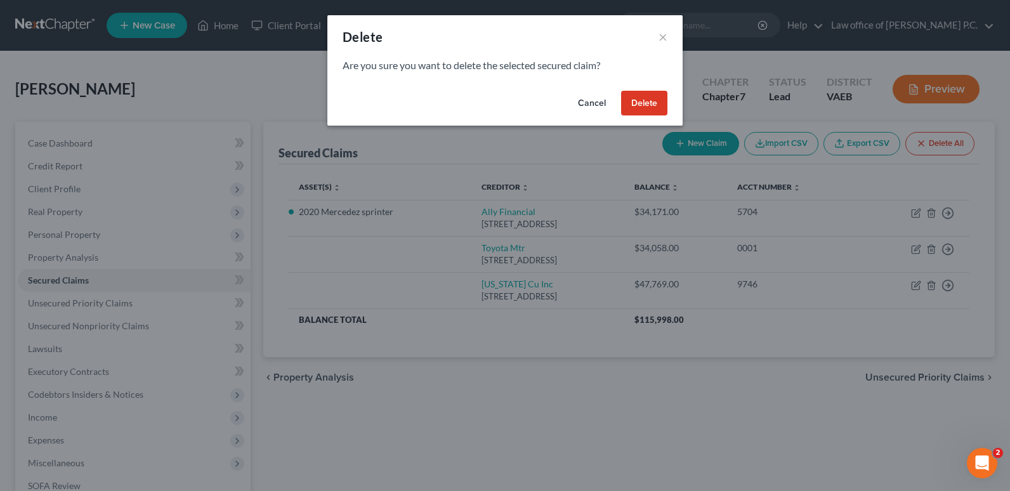
click at [641, 107] on button "Delete" at bounding box center [644, 103] width 46 height 25
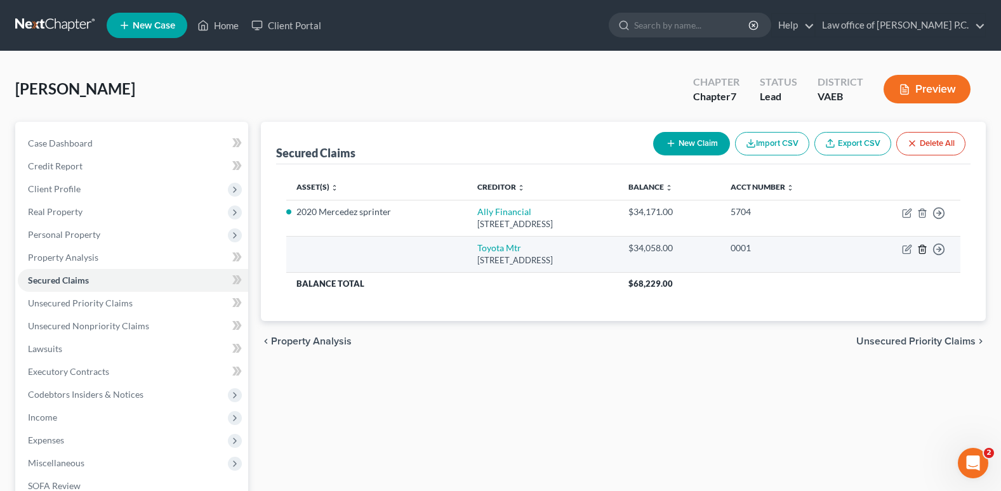
click at [922, 251] on icon "button" at bounding box center [922, 249] width 10 height 10
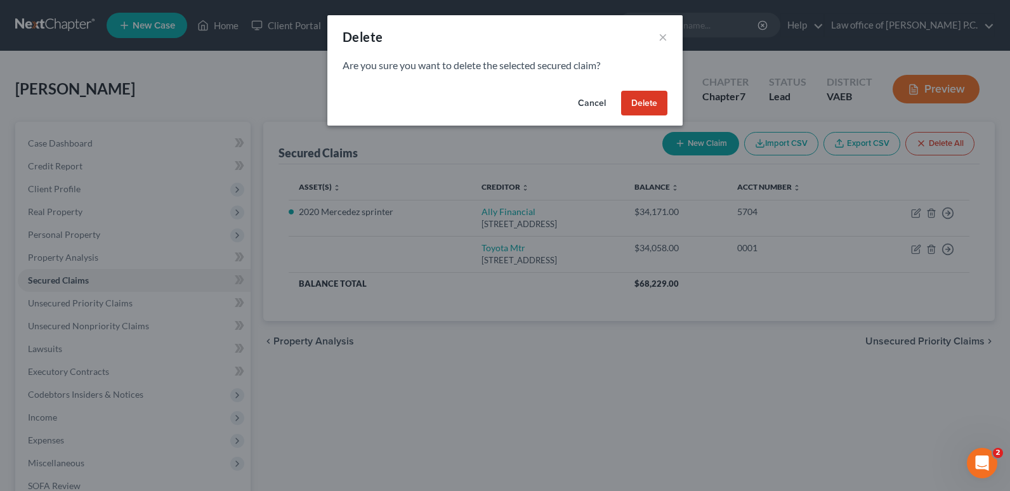
click at [640, 106] on button "Delete" at bounding box center [644, 103] width 46 height 25
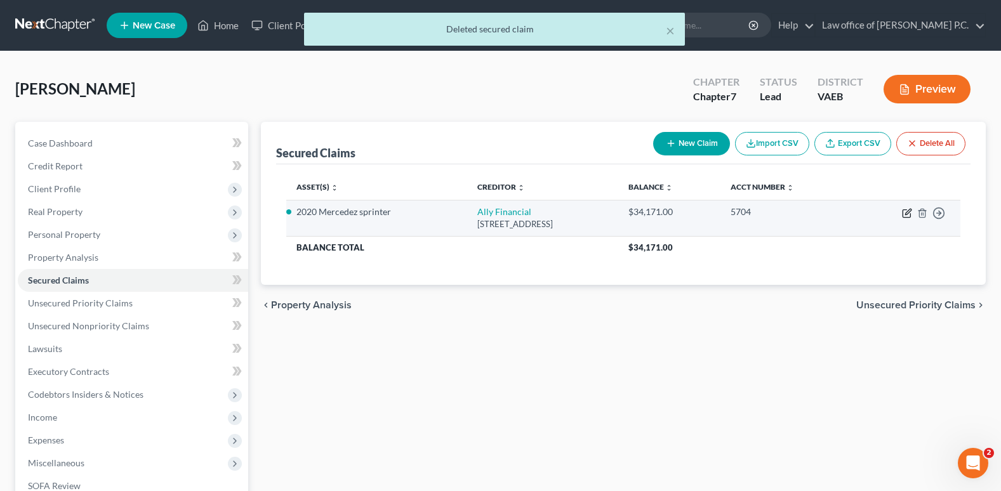
click at [907, 215] on icon "button" at bounding box center [908, 212] width 6 height 6
select select "23"
select select "4"
select select "0"
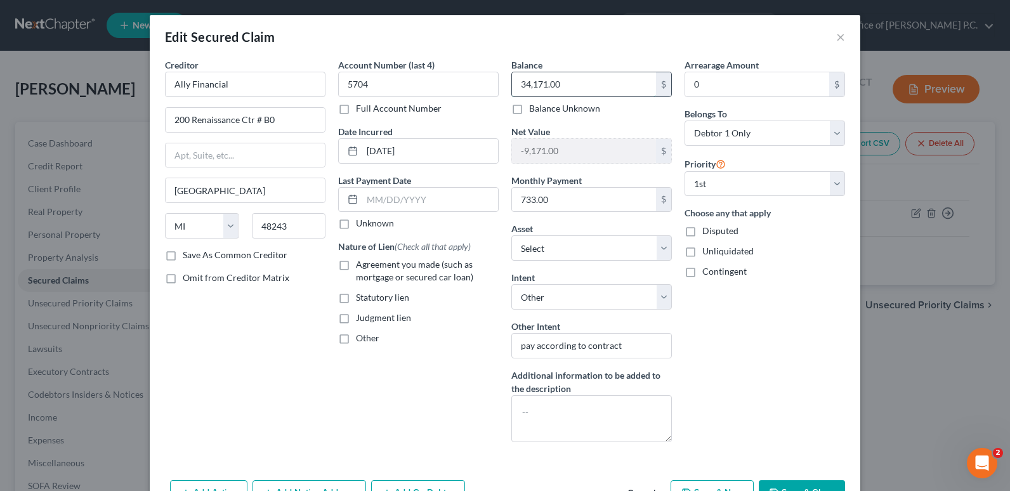
click at [578, 85] on input "34,171.00" at bounding box center [584, 84] width 144 height 24
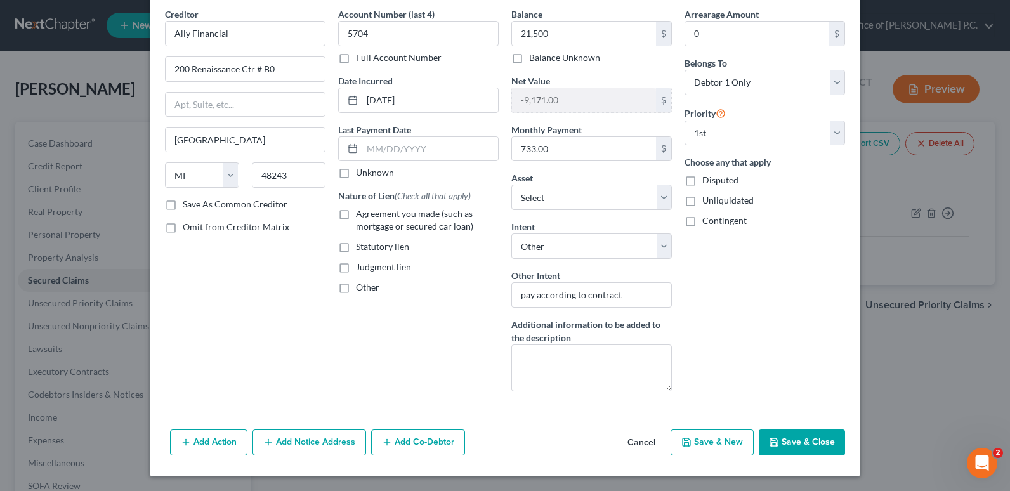
click at [799, 444] on button "Save & Close" at bounding box center [802, 443] width 86 height 27
type input "21,500.00"
type input "3,500.00"
select select "11"
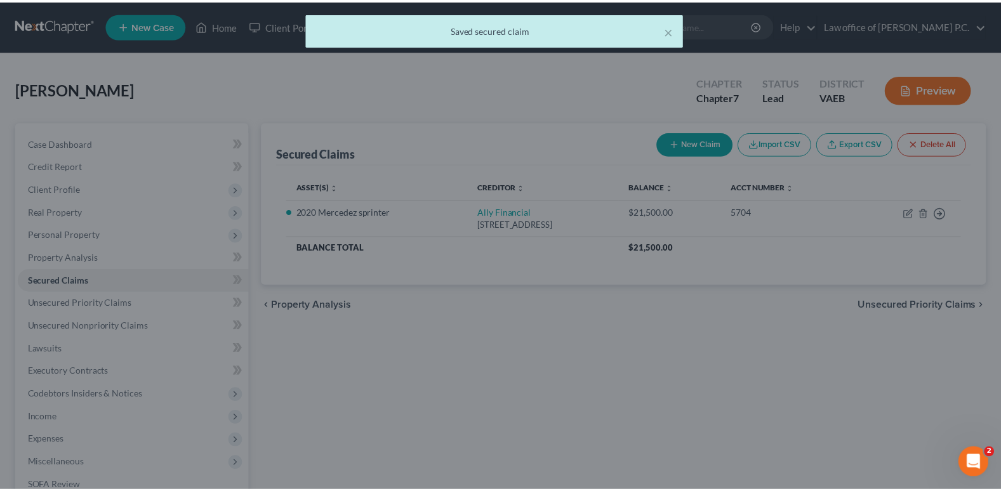
scroll to position [52, 0]
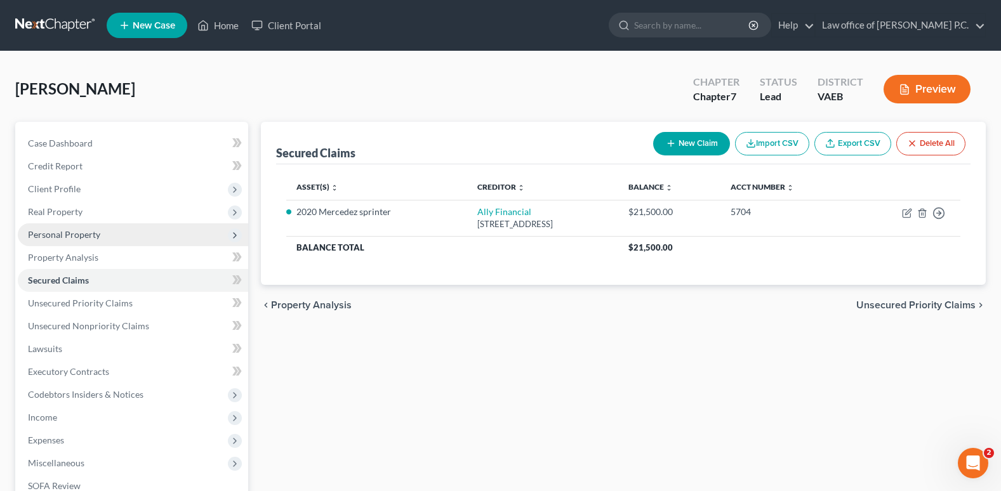
click at [65, 235] on span "Personal Property" at bounding box center [64, 234] width 72 height 11
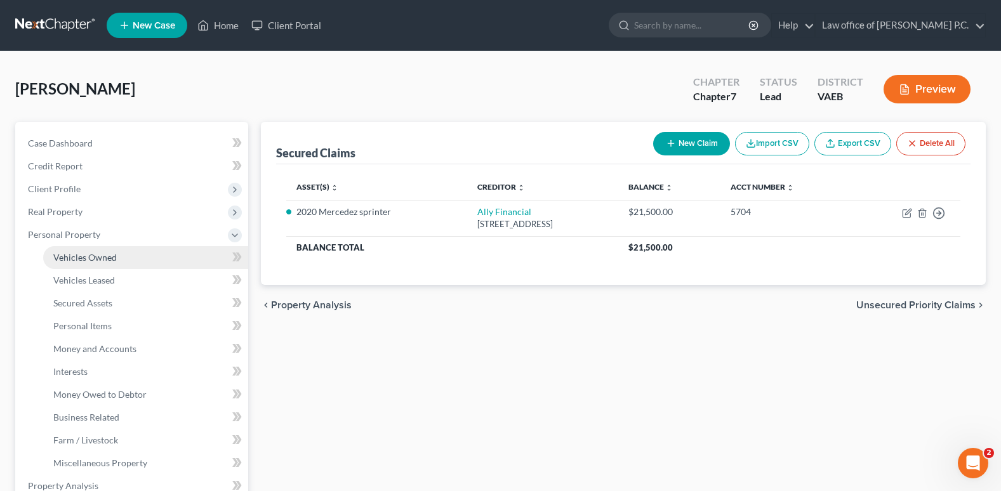
click at [69, 258] on span "Vehicles Owned" at bounding box center [84, 257] width 63 height 11
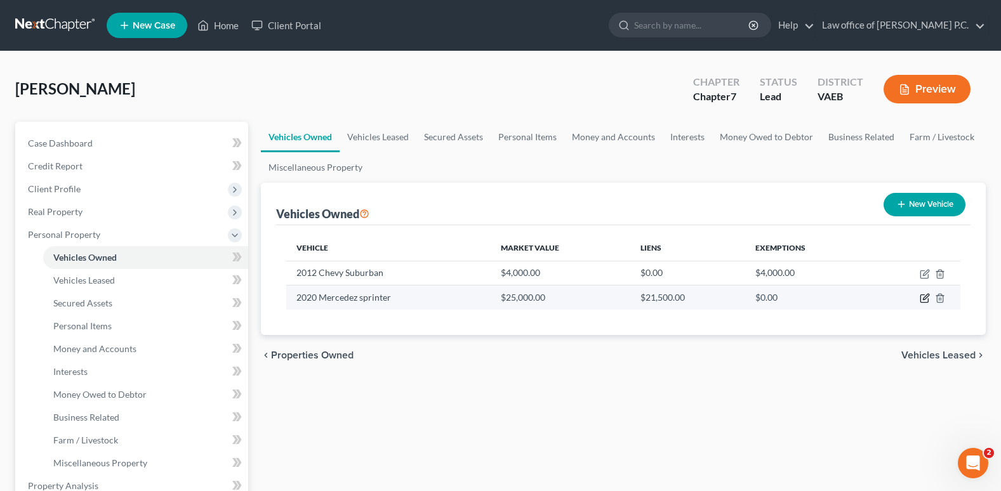
click at [921, 298] on icon "button" at bounding box center [924, 299] width 8 height 8
select select "0"
select select "6"
select select "3"
select select "0"
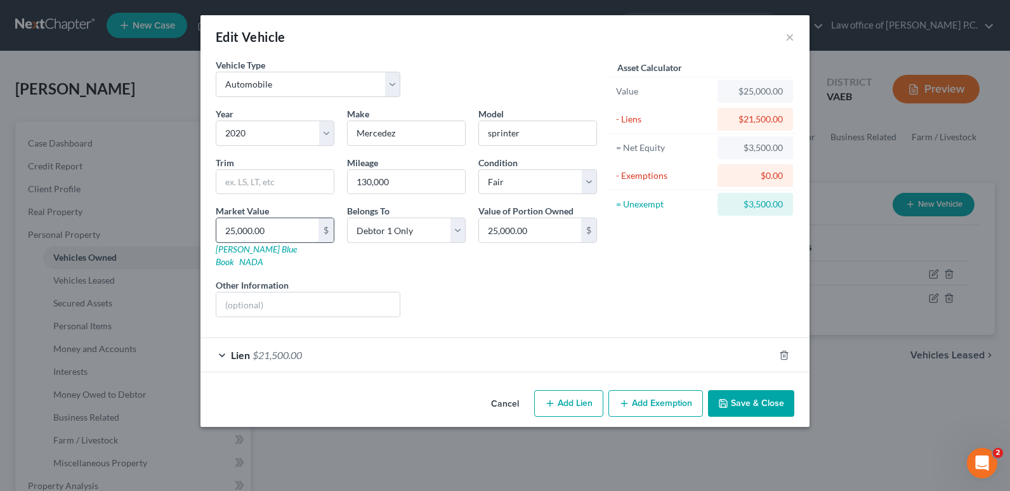
click at [274, 230] on input "25,000.00" at bounding box center [267, 230] width 102 height 24
type input "1"
type input "1.00"
type input "18"
type input "18.00"
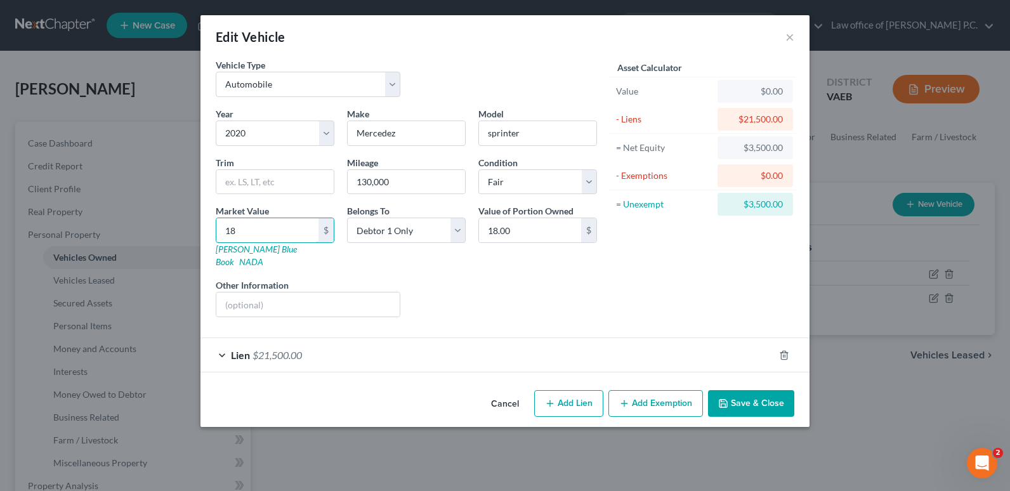
type input "180"
type input "180.00"
type input "1800"
type input "1,800.00"
type input "1,8000"
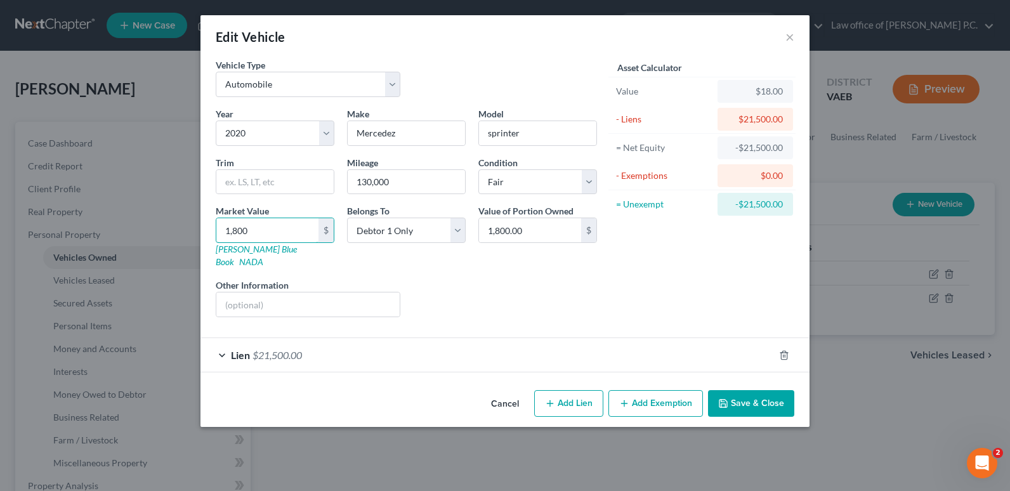
type input "18,000.00"
type input "18,000"
click at [747, 393] on button "Save & Close" at bounding box center [751, 403] width 86 height 27
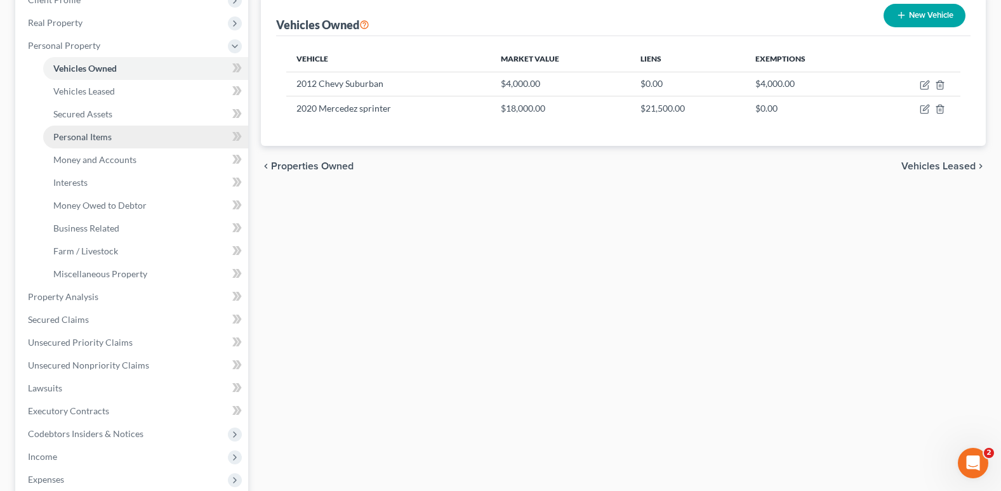
scroll to position [190, 0]
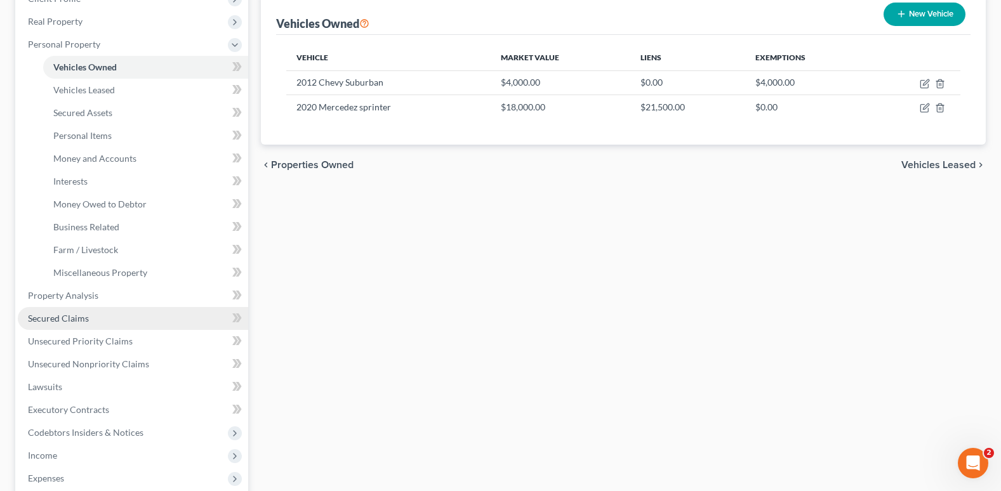
click at [71, 318] on span "Secured Claims" at bounding box center [58, 318] width 61 height 11
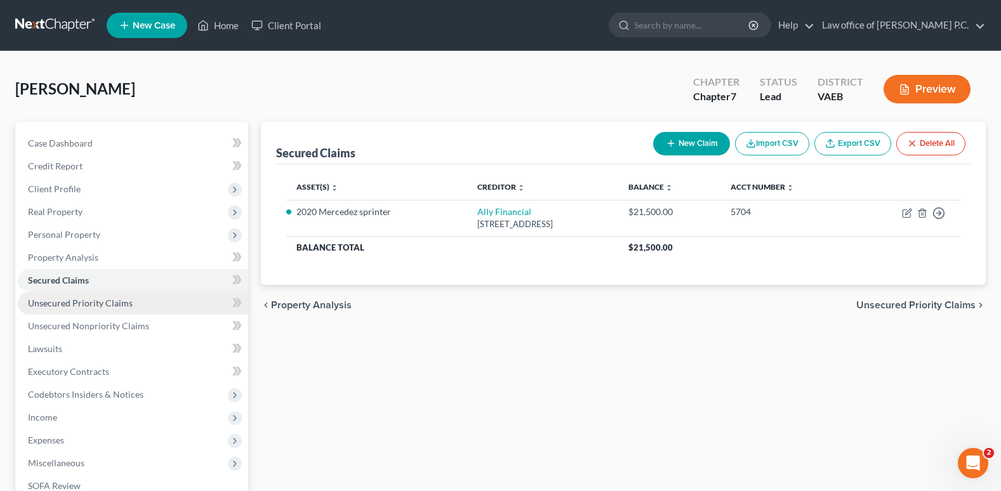
click at [75, 305] on span "Unsecured Priority Claims" at bounding box center [80, 303] width 105 height 11
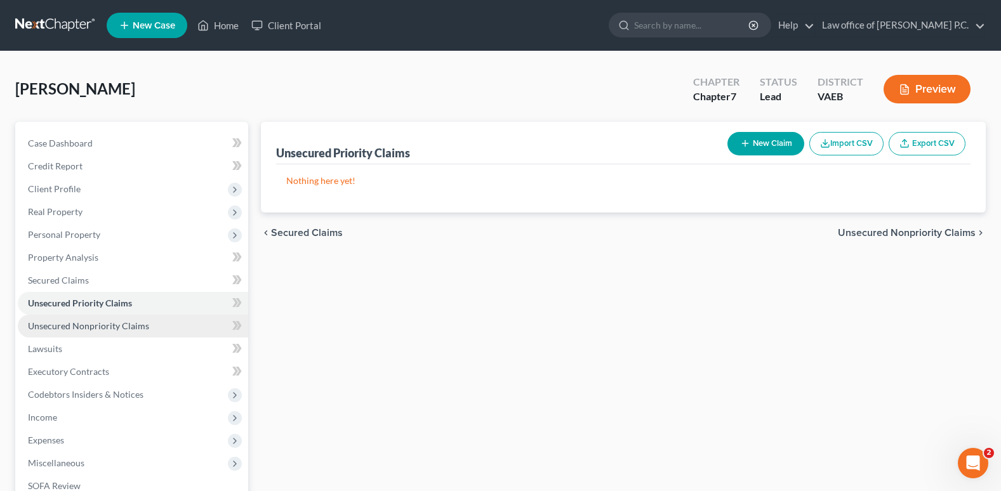
click at [78, 327] on span "Unsecured Nonpriority Claims" at bounding box center [88, 326] width 121 height 11
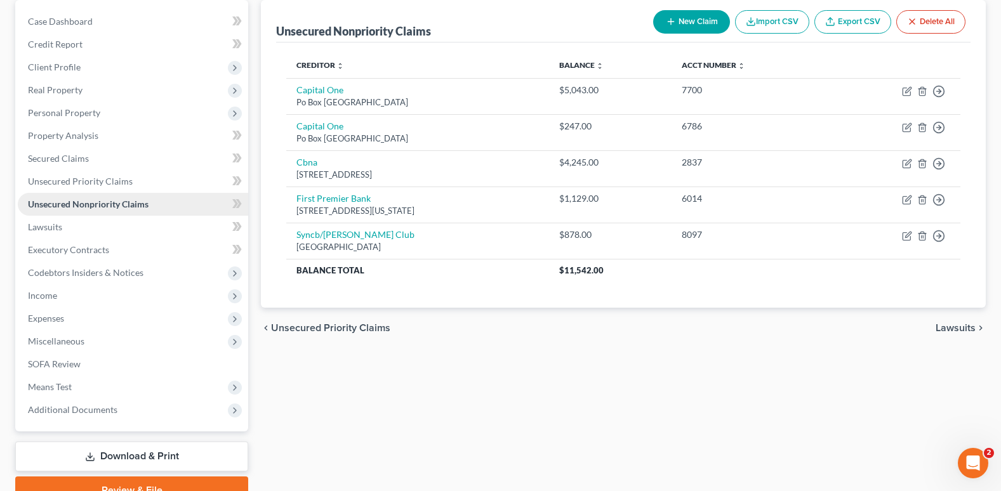
scroll to position [127, 0]
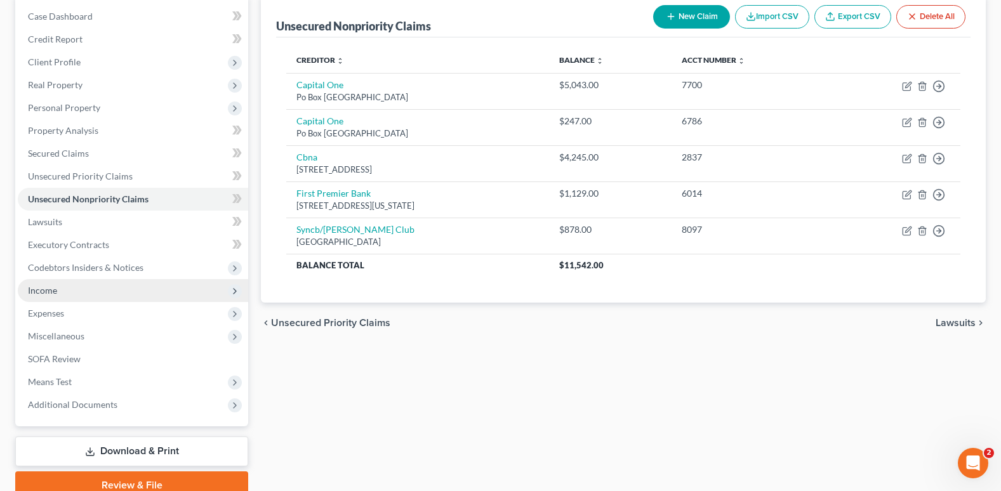
click at [50, 292] on span "Income" at bounding box center [42, 290] width 29 height 11
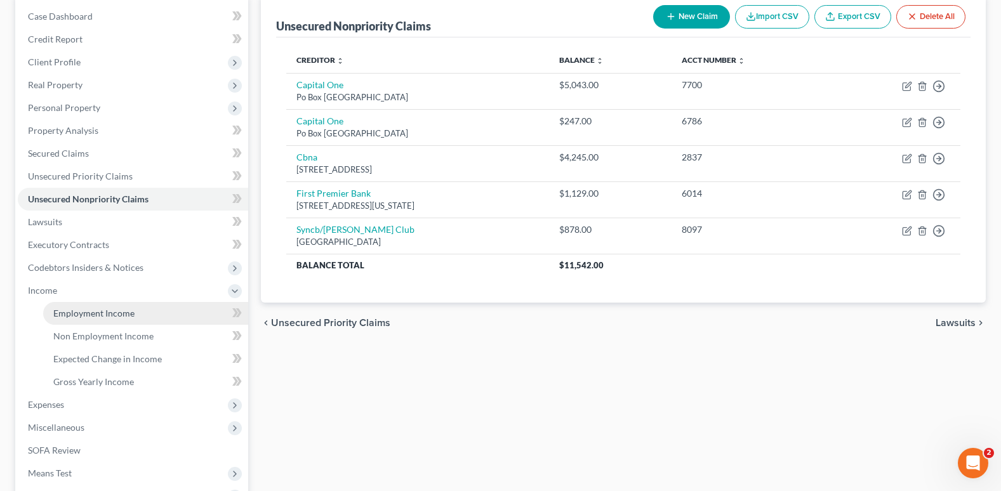
click at [68, 313] on span "Employment Income" at bounding box center [93, 313] width 81 height 11
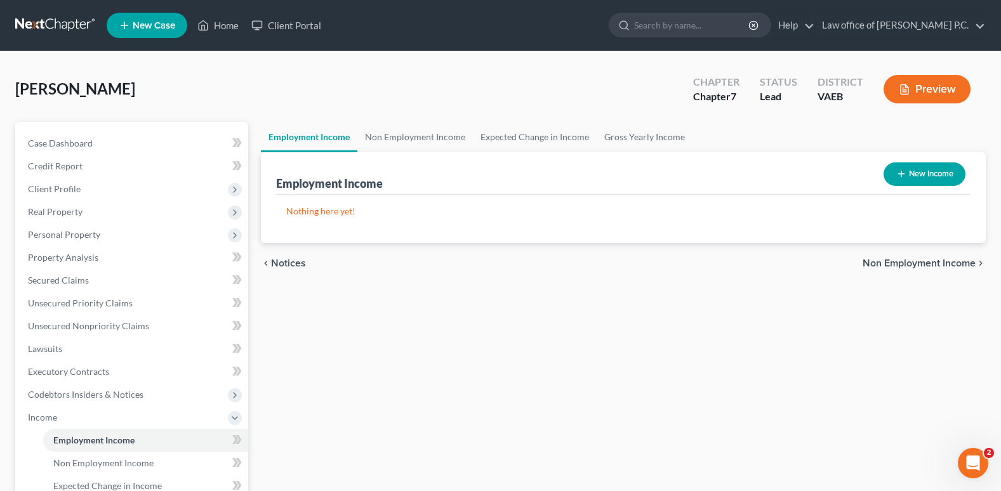
click at [927, 174] on button "New Income" at bounding box center [924, 173] width 82 height 23
select select "0"
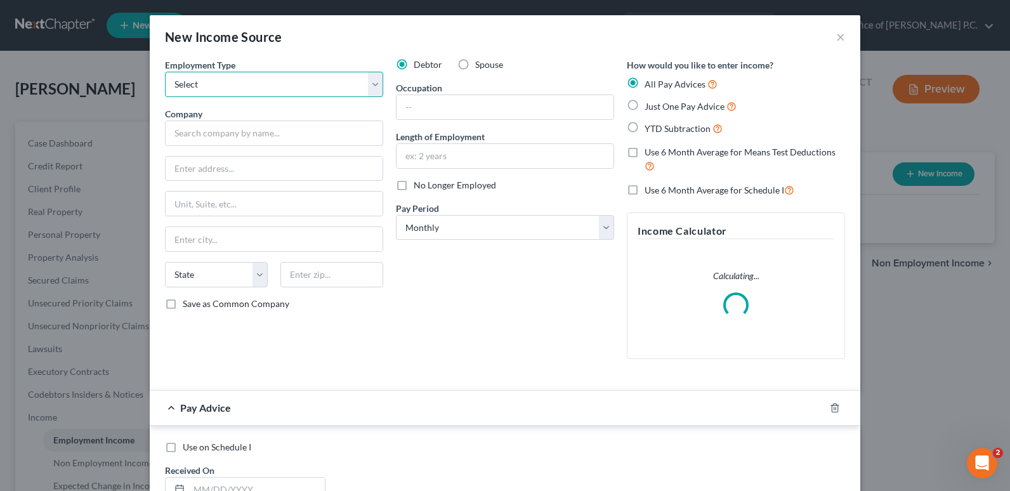
click at [242, 84] on select "Select Full or [DEMOGRAPHIC_DATA] Employment Self Employment" at bounding box center [274, 84] width 218 height 25
select select "1"
click at [165, 72] on select "Select Full or [DEMOGRAPHIC_DATA] Employment Self Employment" at bounding box center [274, 84] width 218 height 25
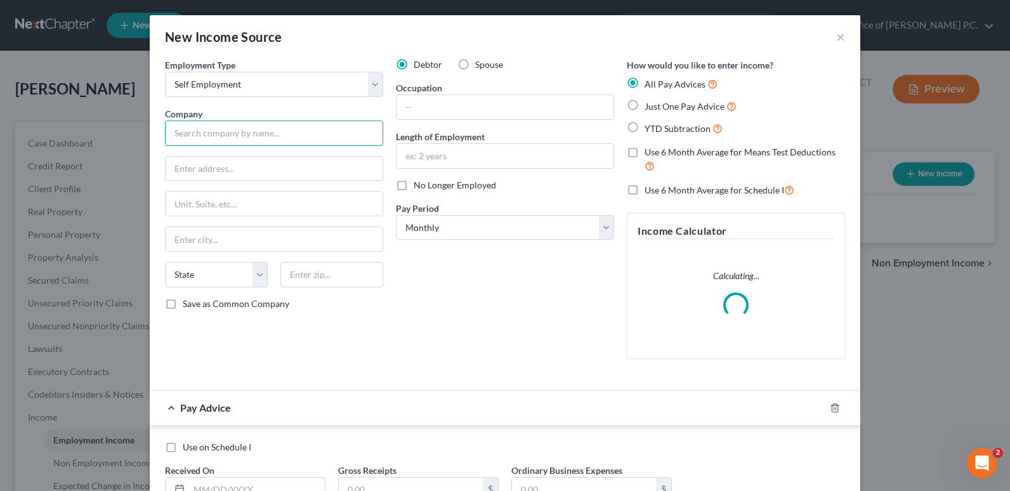
click at [183, 138] on input "text" at bounding box center [274, 133] width 218 height 25
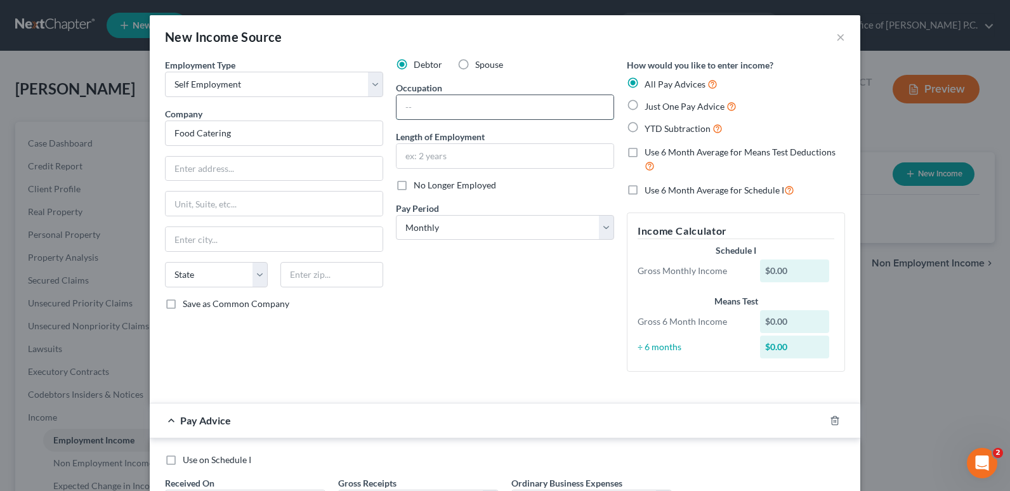
click at [418, 109] on input "text" at bounding box center [505, 107] width 217 height 24
type input "Food Catering"
type input "Cook"
click at [414, 154] on input "text" at bounding box center [505, 156] width 217 height 24
type input "6 months"
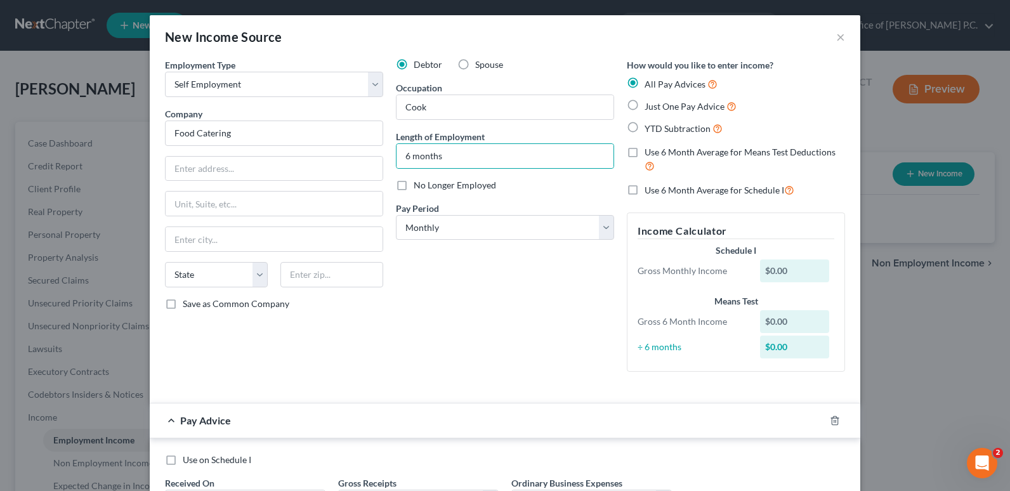
click at [645, 104] on label "Just One Pay Advice" at bounding box center [691, 106] width 92 height 15
click at [650, 104] on input "Just One Pay Advice" at bounding box center [654, 103] width 8 height 8
radio input "true"
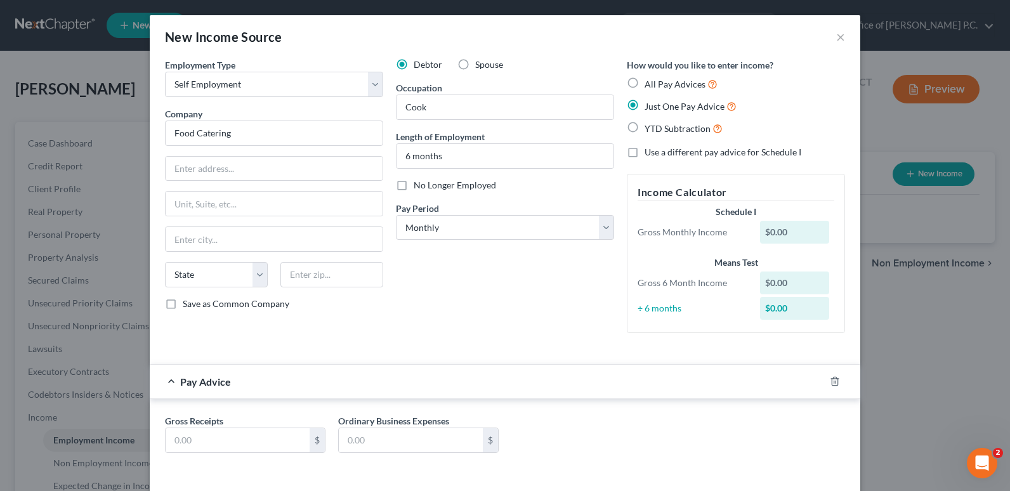
scroll to position [51, 0]
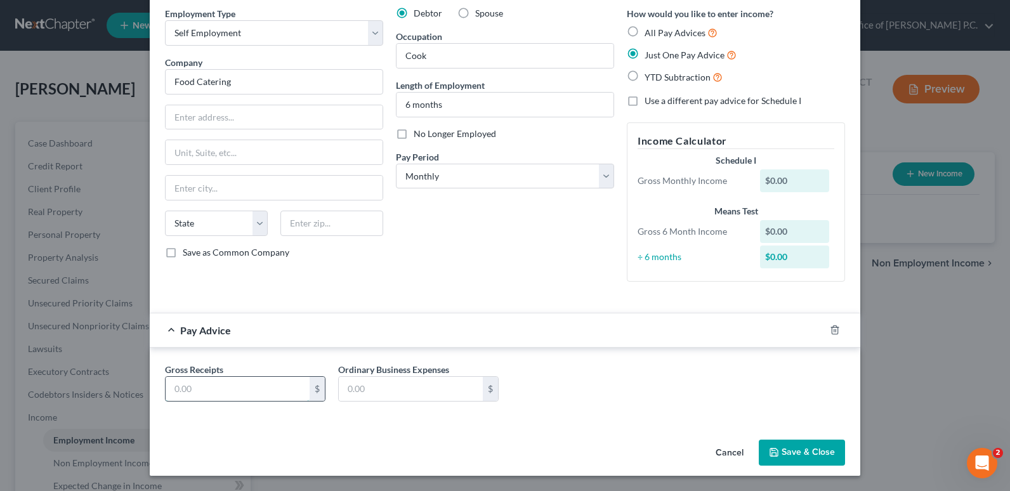
click at [178, 388] on input "text" at bounding box center [238, 389] width 144 height 24
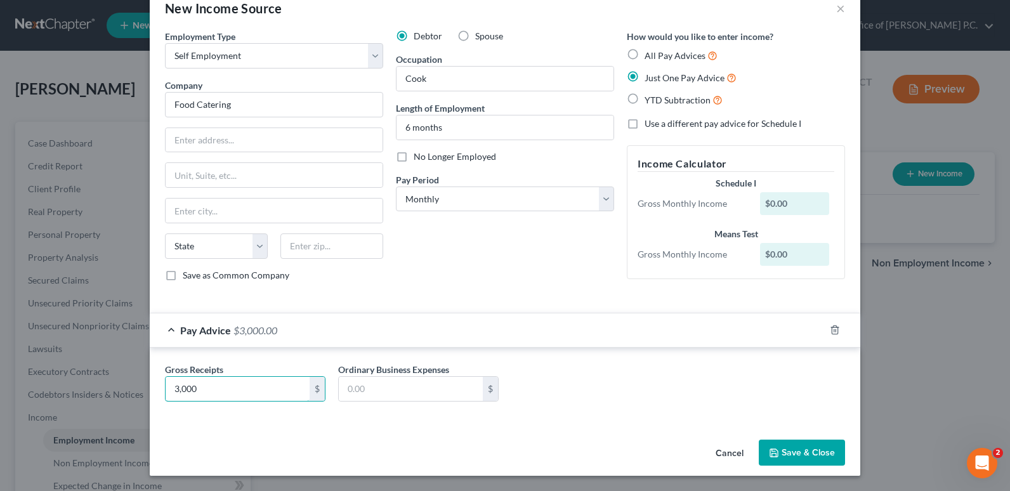
type input "3,000"
click at [630, 373] on div "Gross Receipts 3,000 $ Ordinary Business Expenses $" at bounding box center [505, 387] width 693 height 49
click at [789, 449] on button "Save & Close" at bounding box center [802, 453] width 86 height 27
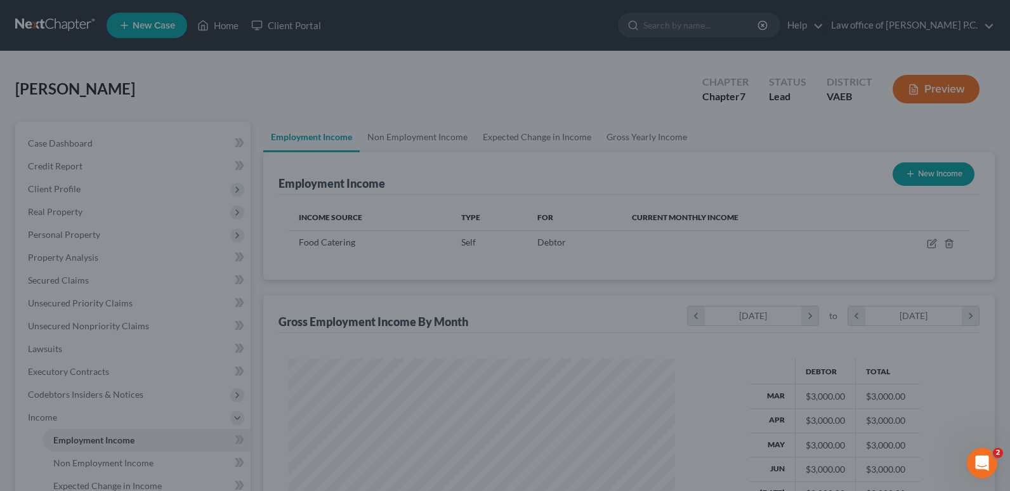
scroll to position [228, 407]
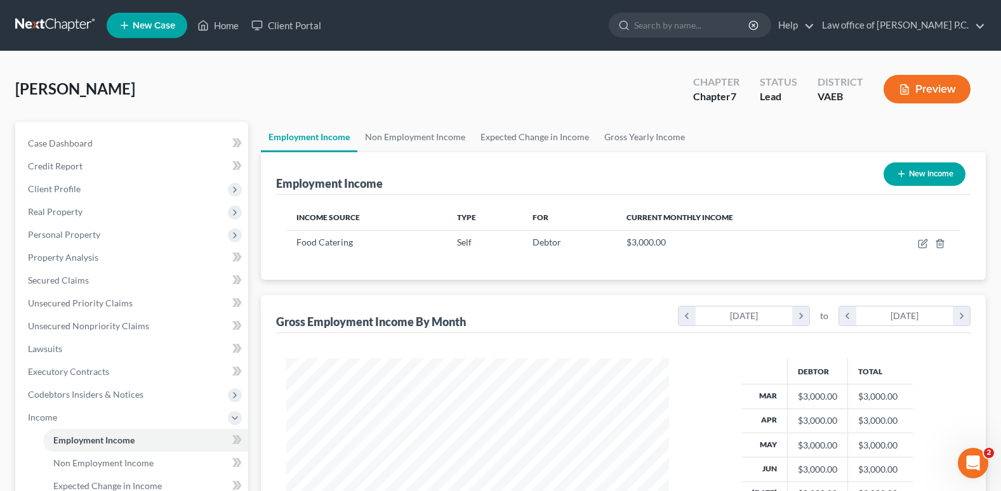
click at [930, 173] on button "New Income" at bounding box center [924, 173] width 82 height 23
select select "0"
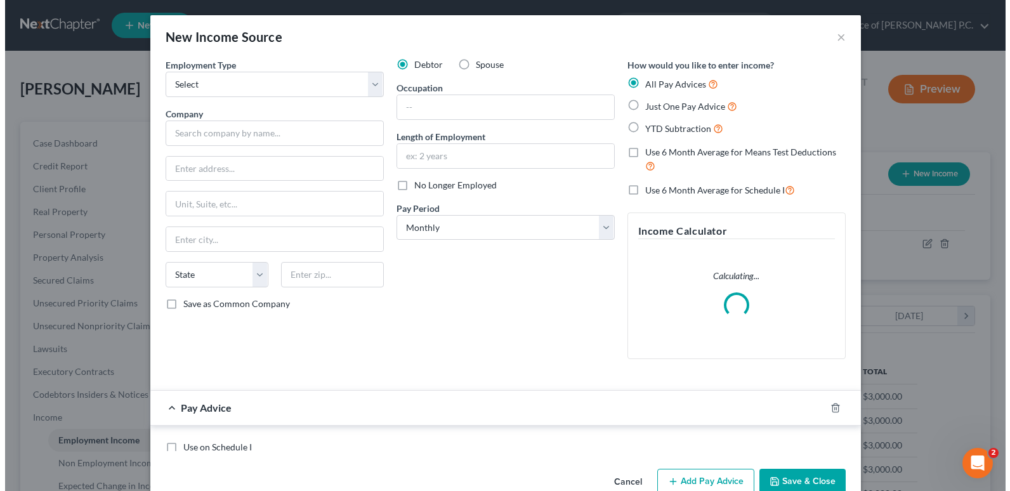
scroll to position [228, 413]
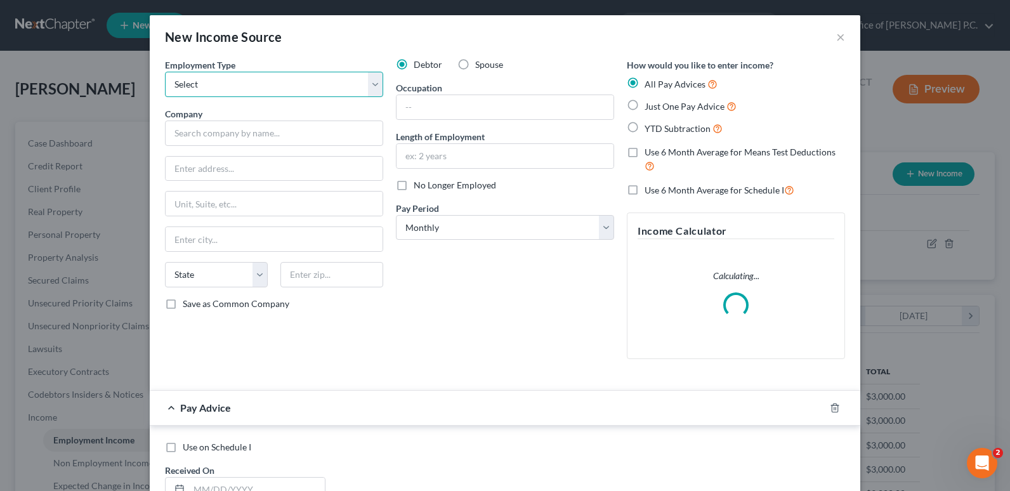
click at [290, 81] on select "Select Full or [DEMOGRAPHIC_DATA] Employment Self Employment" at bounding box center [274, 84] width 218 height 25
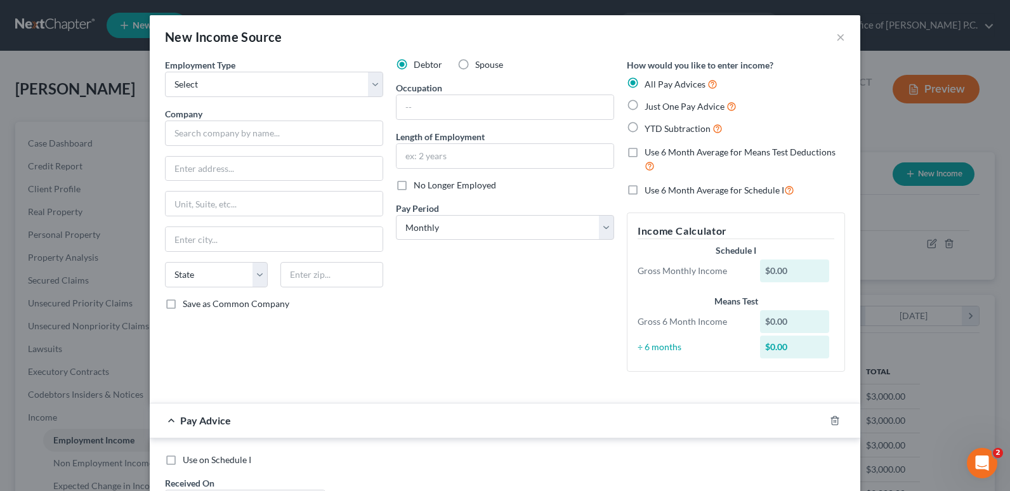
click at [475, 65] on label "Spouse" at bounding box center [489, 64] width 28 height 13
click at [480, 65] on input "Spouse" at bounding box center [484, 62] width 8 height 8
radio input "true"
click at [269, 81] on select "Select Full or [DEMOGRAPHIC_DATA] Employment Self Employment" at bounding box center [274, 84] width 218 height 25
select select "0"
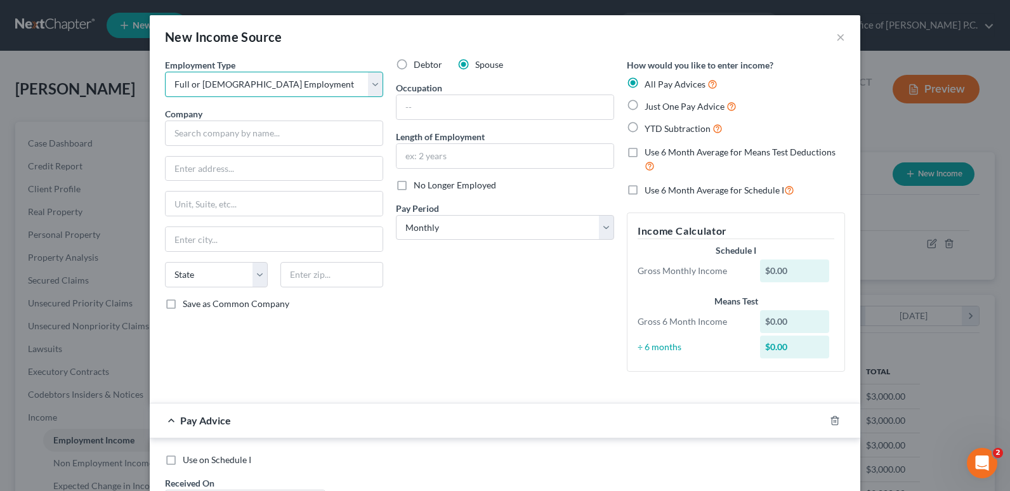
click at [165, 72] on select "Select Full or [DEMOGRAPHIC_DATA] Employment Self Employment" at bounding box center [274, 84] width 218 height 25
click at [179, 133] on input "text" at bounding box center [274, 133] width 218 height 25
click at [177, 165] on input "text" at bounding box center [274, 169] width 217 height 24
type input "Desi Food for All Inc."
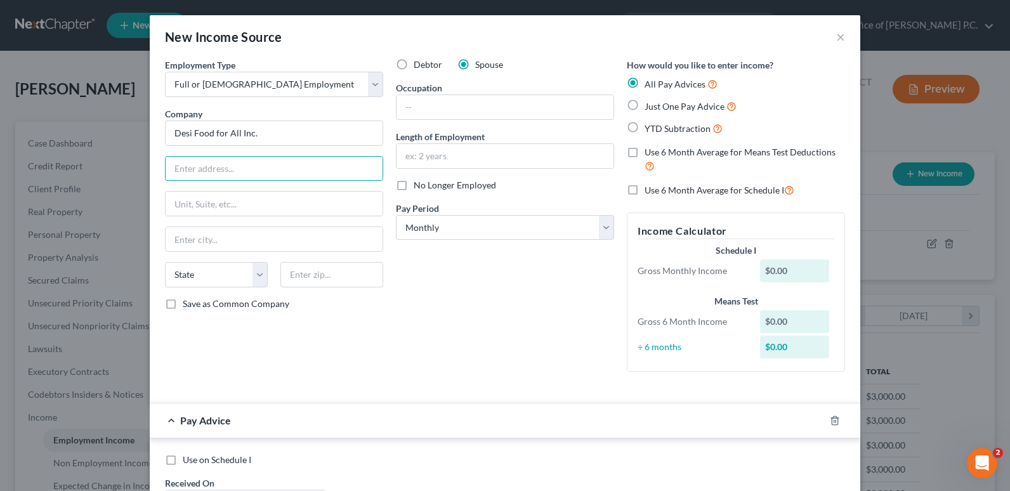
drag, startPoint x: 626, startPoint y: 105, endPoint x: 616, endPoint y: 138, distance: 33.9
click at [645, 105] on label "Just One Pay Advice" at bounding box center [691, 106] width 92 height 15
click at [650, 105] on input "Just One Pay Advice" at bounding box center [654, 103] width 8 height 8
radio input "true"
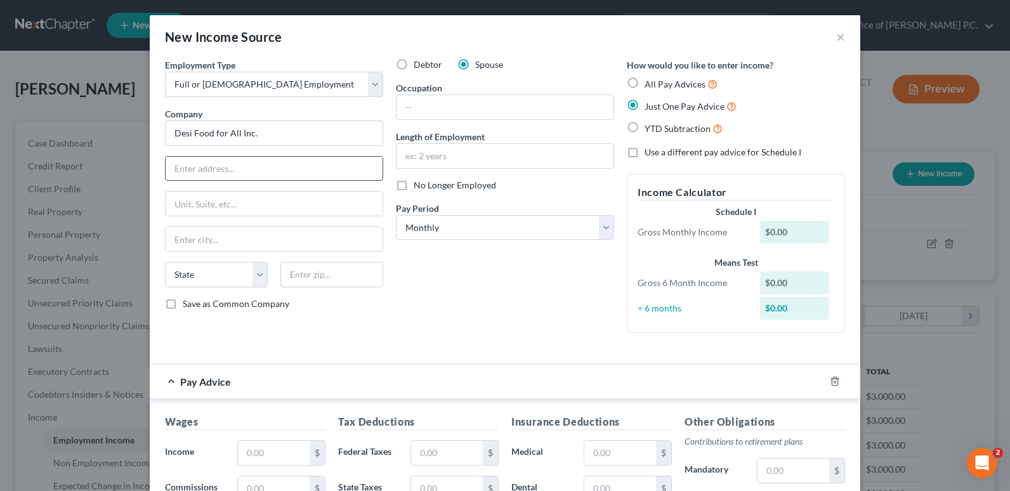
click at [170, 173] on input "text" at bounding box center [274, 169] width 217 height 24
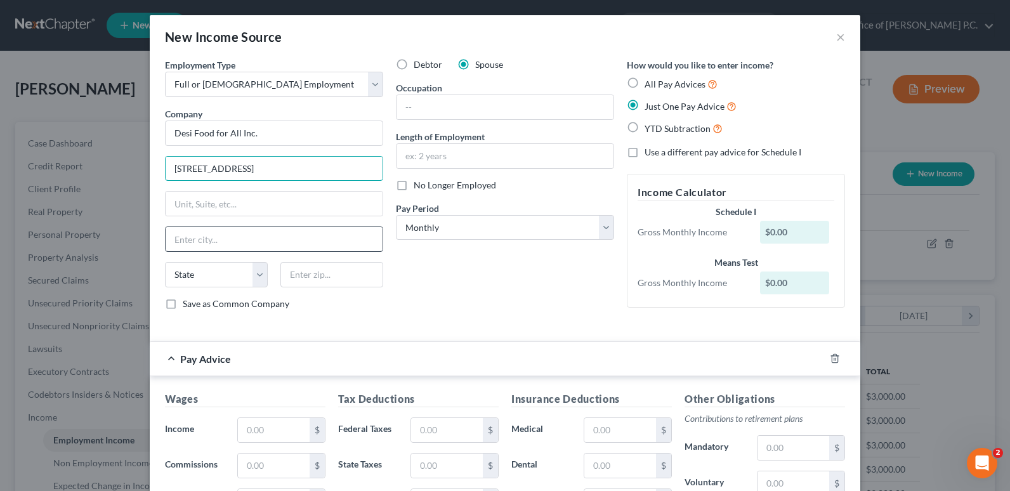
type input "[STREET_ADDRESS]"
click at [176, 241] on input "text" at bounding box center [274, 239] width 217 height 24
type input "Woodbridge"
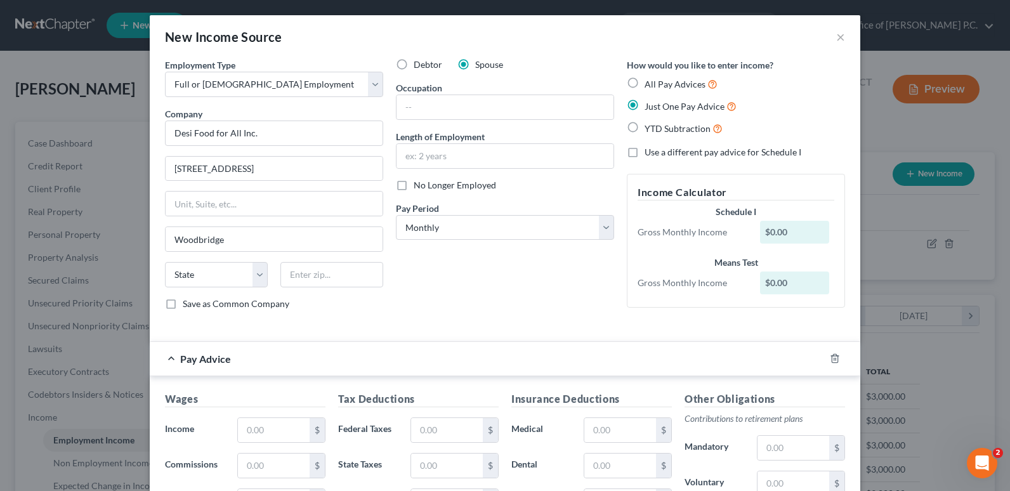
click at [456, 298] on div "Debtor Spouse Occupation Length of Employment No Longer Employed Pay Period * S…" at bounding box center [505, 189] width 231 height 262
click at [254, 275] on select "State [US_STATE] AK AR AZ CA CO CT DE DC [GEOGRAPHIC_DATA] [GEOGRAPHIC_DATA] GU…" at bounding box center [216, 274] width 103 height 25
select select "48"
click at [165, 262] on select "State [US_STATE] AK AR AZ CA CO CT DE DC [GEOGRAPHIC_DATA] [GEOGRAPHIC_DATA] GU…" at bounding box center [216, 274] width 103 height 25
drag, startPoint x: 288, startPoint y: 274, endPoint x: 296, endPoint y: 280, distance: 10.9
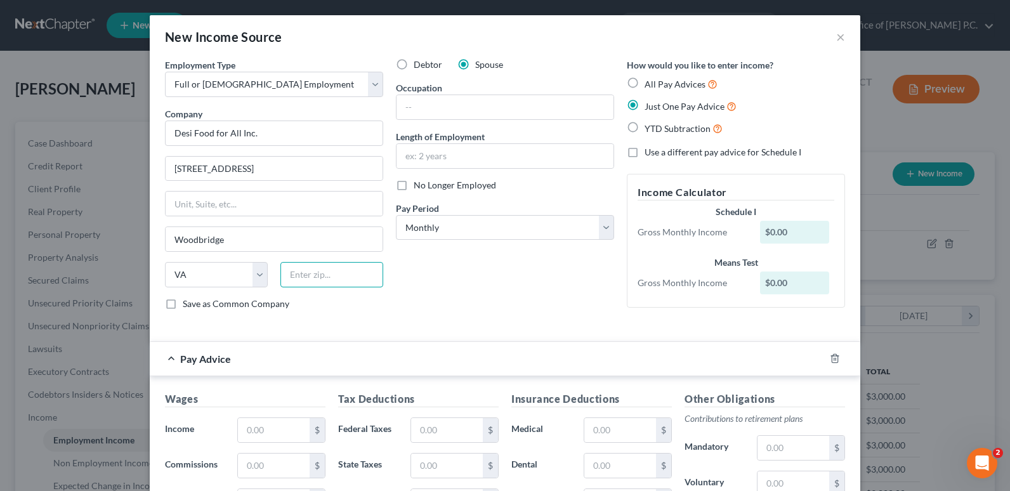
click at [288, 274] on input "text" at bounding box center [332, 274] width 103 height 25
type input "22192"
click at [484, 265] on div "Debtor Spouse Occupation Length of Employment No Longer Employed Pay Period * S…" at bounding box center [505, 189] width 231 height 262
click at [405, 103] on input "text" at bounding box center [505, 107] width 217 height 24
type input "Manager"
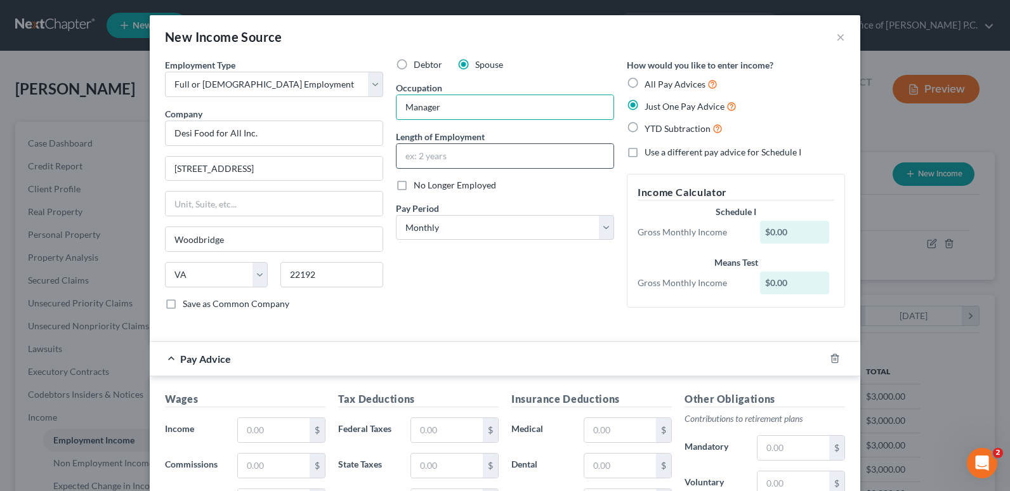
drag, startPoint x: 406, startPoint y: 155, endPoint x: 409, endPoint y: 162, distance: 7.7
click at [406, 155] on input "text" at bounding box center [505, 156] width 217 height 24
type input "7 months"
click at [601, 225] on select "Select Monthly Twice Monthly Every Other Week Weekly" at bounding box center [505, 227] width 218 height 25
select select "3"
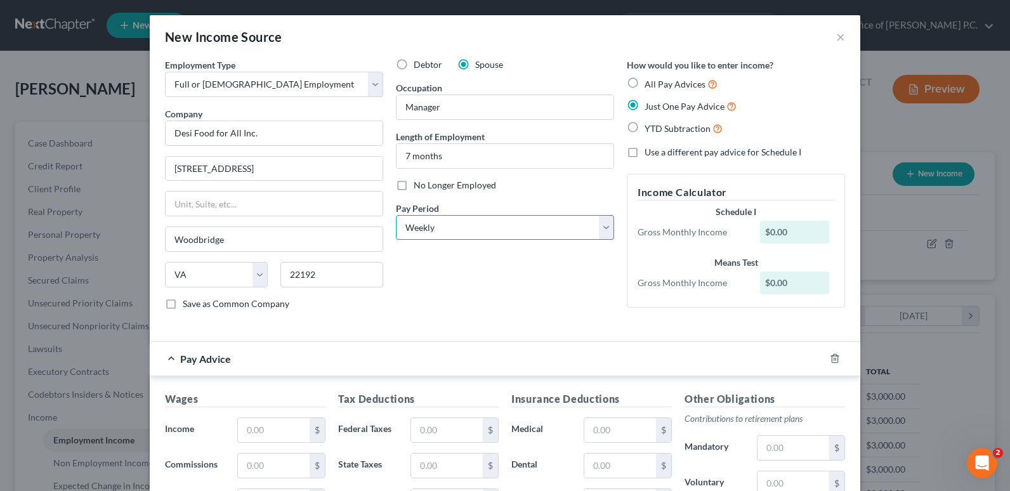
click at [396, 215] on select "Select Monthly Twice Monthly Every Other Week Weekly" at bounding box center [505, 227] width 218 height 25
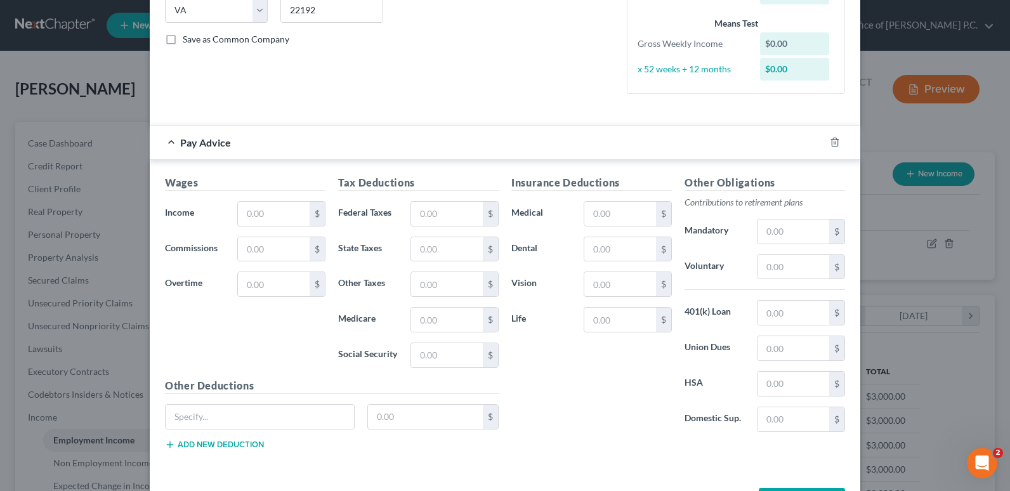
scroll to position [313, 0]
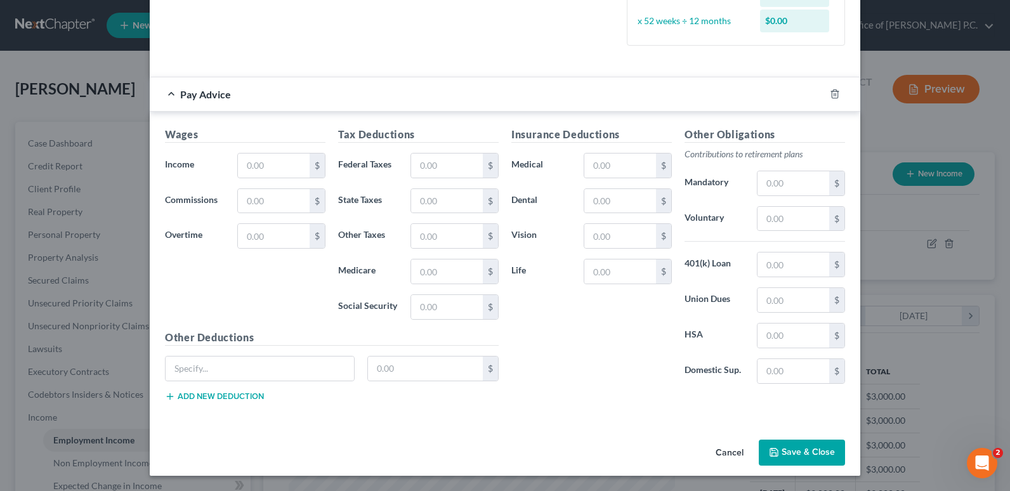
click at [791, 454] on button "Save & Close" at bounding box center [802, 453] width 86 height 27
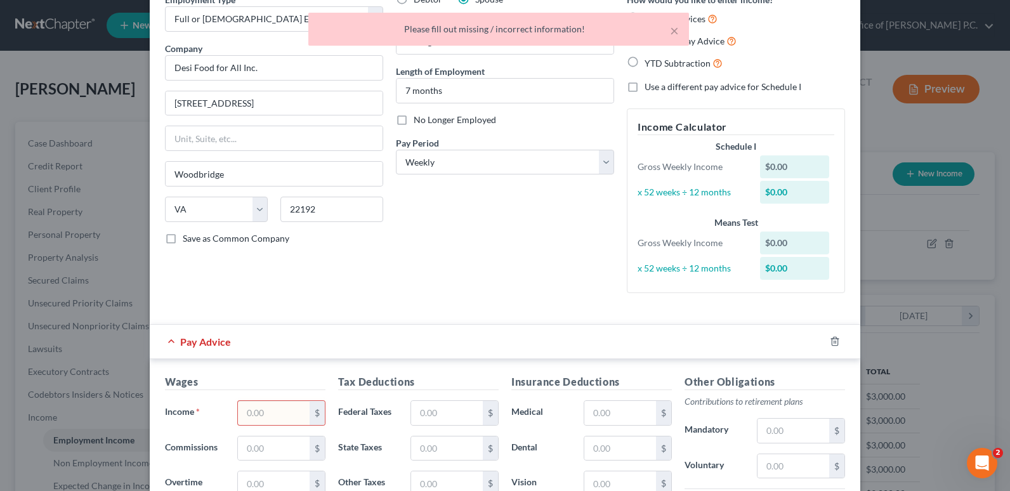
scroll to position [59, 0]
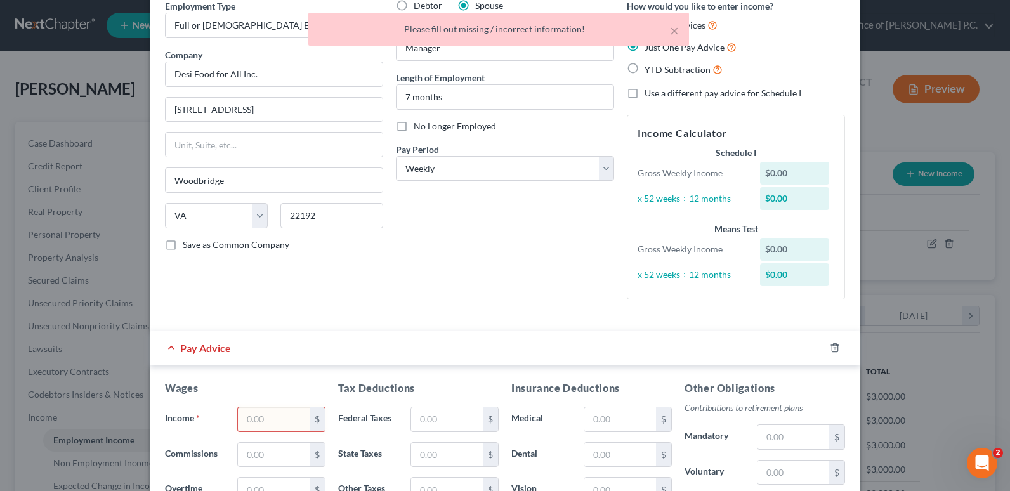
click at [244, 419] on input "text" at bounding box center [274, 419] width 72 height 24
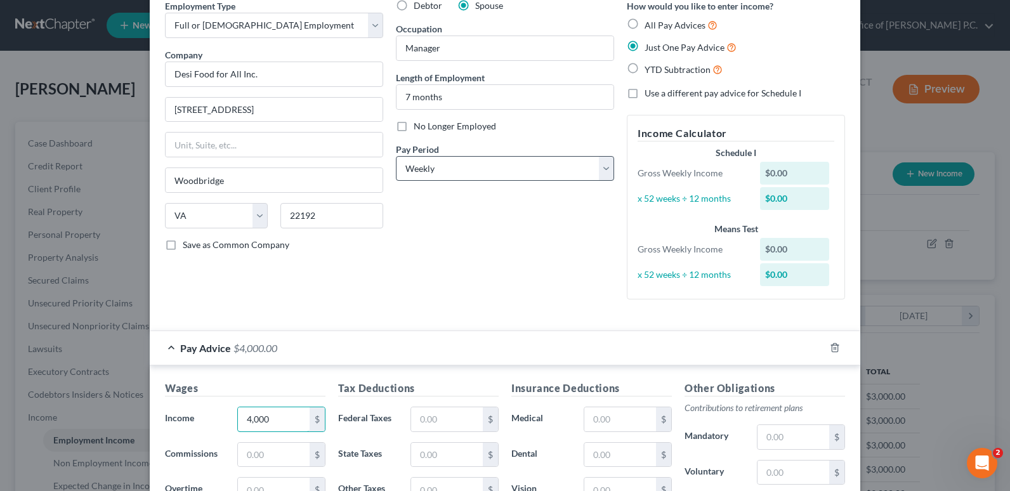
type input "4,000"
click at [598, 168] on select "Select Monthly Twice Monthly Every Other Week Weekly" at bounding box center [505, 168] width 218 height 25
select select "0"
click at [396, 156] on select "Select Monthly Twice Monthly Every Other Week Weekly" at bounding box center [505, 168] width 218 height 25
drag, startPoint x: 455, startPoint y: 263, endPoint x: 478, endPoint y: 282, distance: 29.7
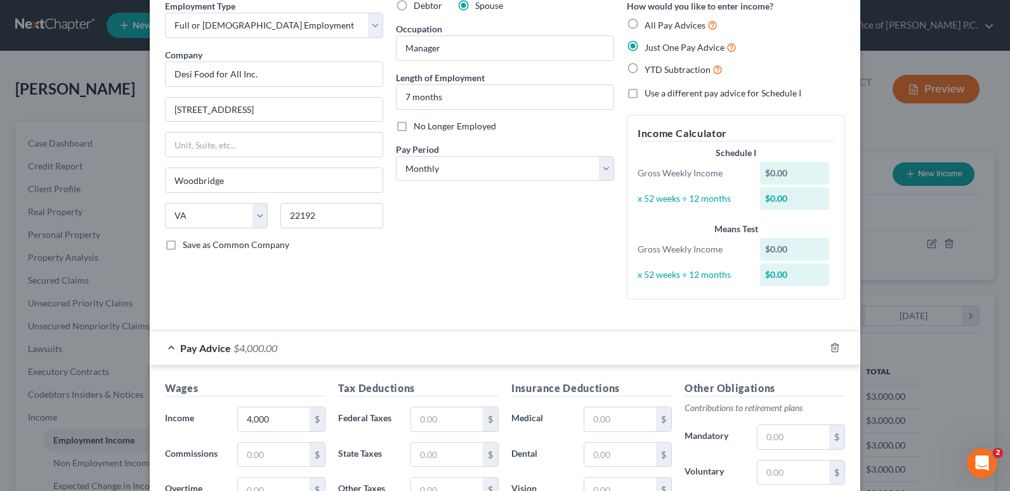
click at [455, 264] on div "Debtor Spouse Occupation Manager Length of Employment 7 months No Longer Employ…" at bounding box center [505, 154] width 231 height 310
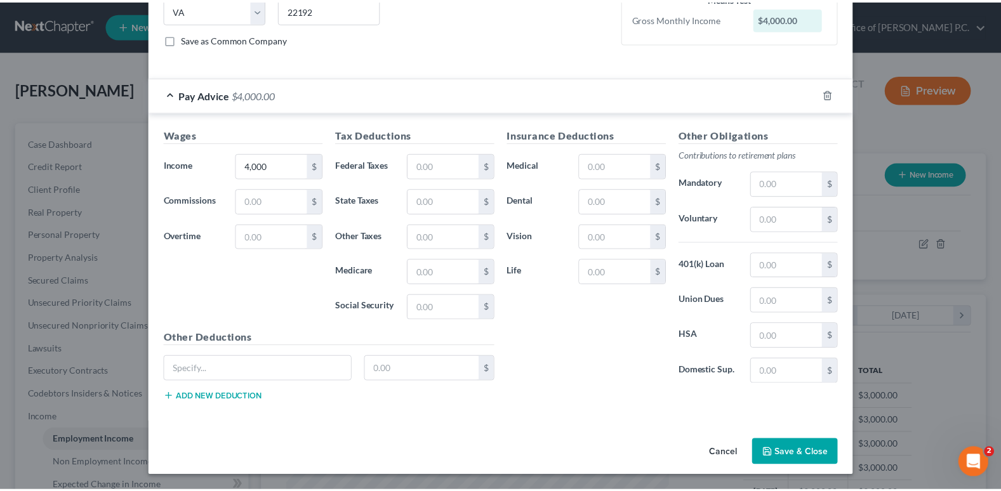
scroll to position [265, 0]
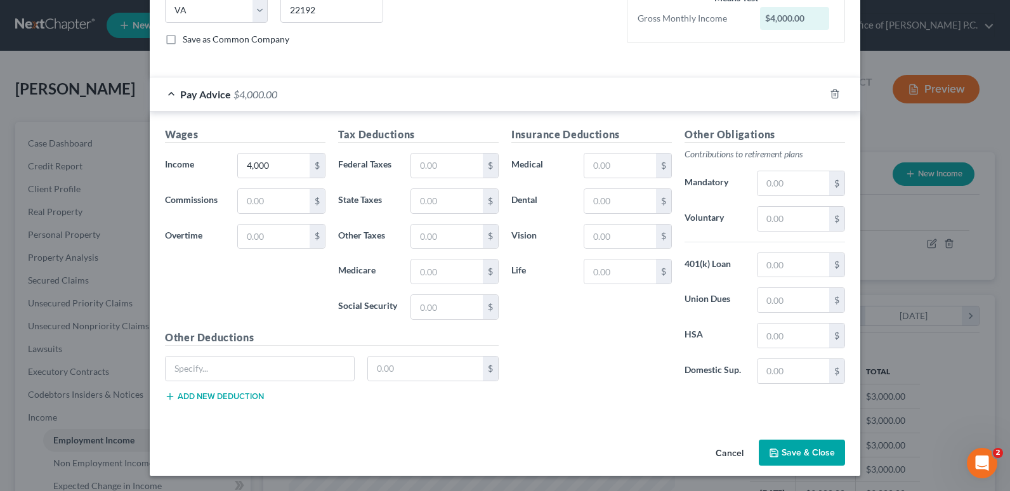
click at [784, 453] on button "Save & Close" at bounding box center [802, 453] width 86 height 27
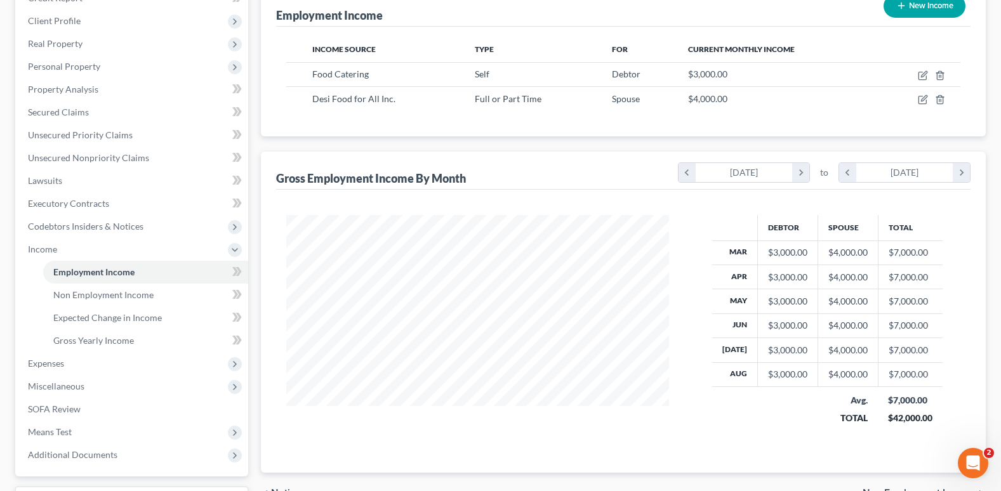
scroll to position [190, 0]
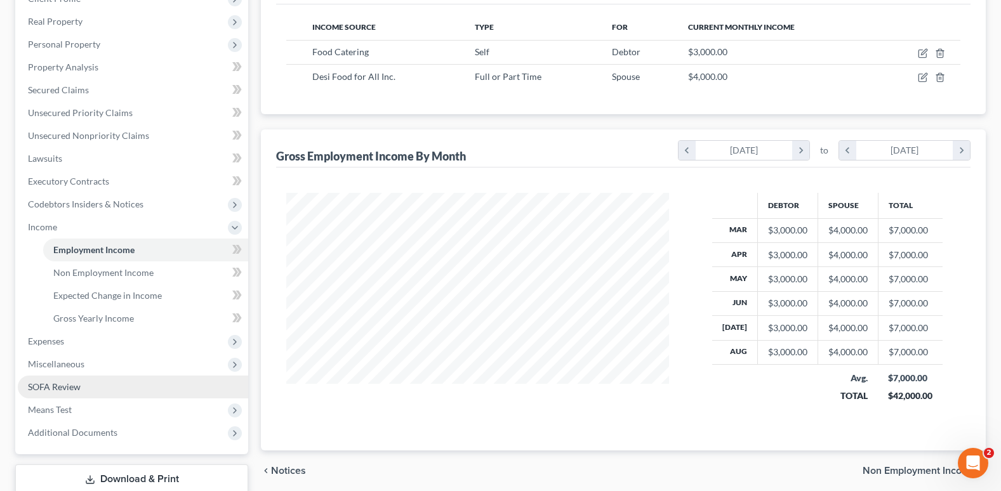
click at [61, 383] on span "SOFA Review" at bounding box center [54, 386] width 53 height 11
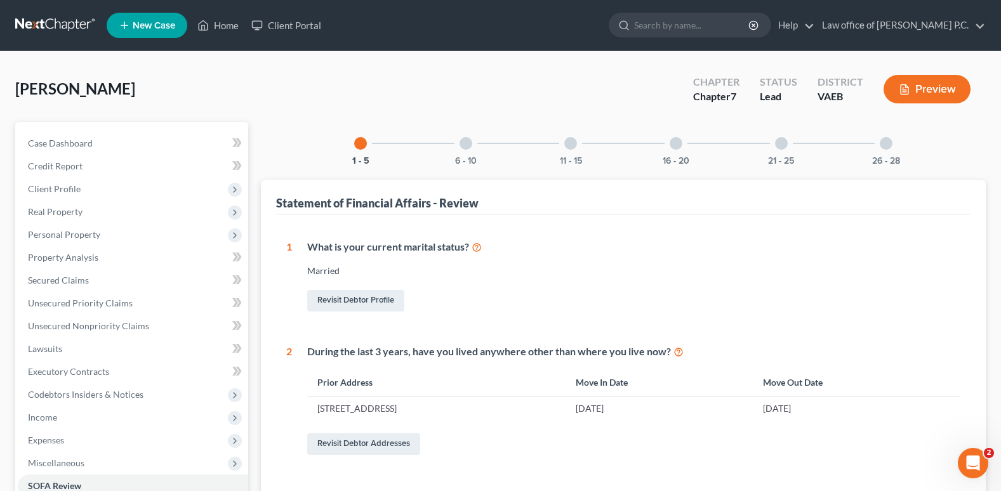
click at [675, 140] on div at bounding box center [676, 143] width 13 height 13
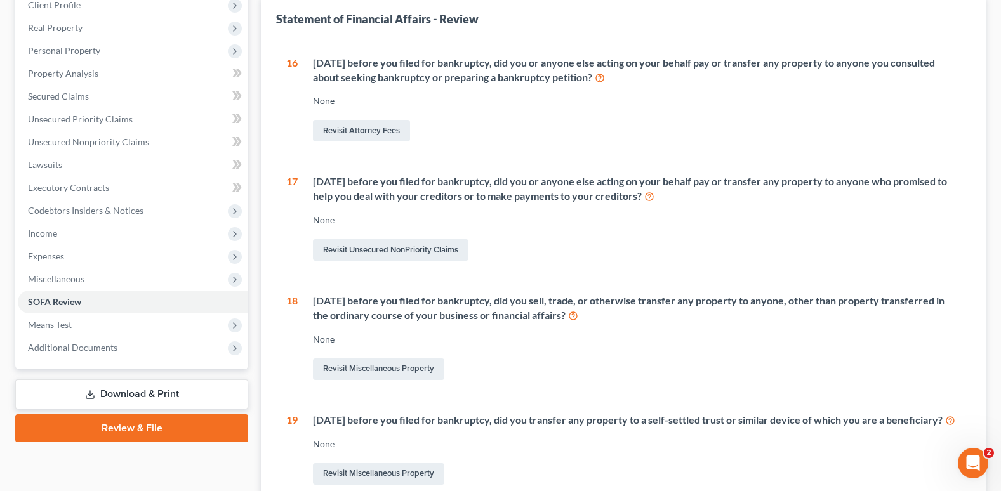
scroll to position [190, 0]
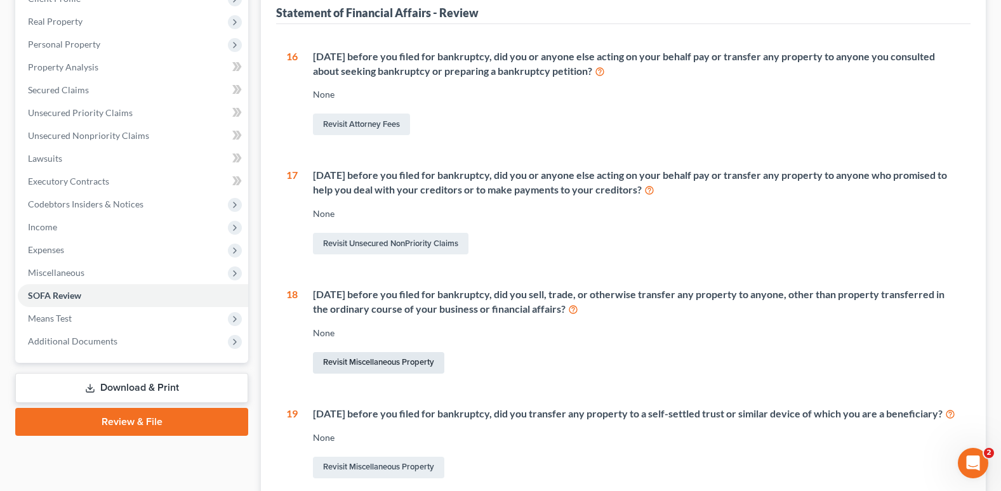
click at [387, 360] on link "Revisit Miscellaneous Property" at bounding box center [378, 363] width 131 height 22
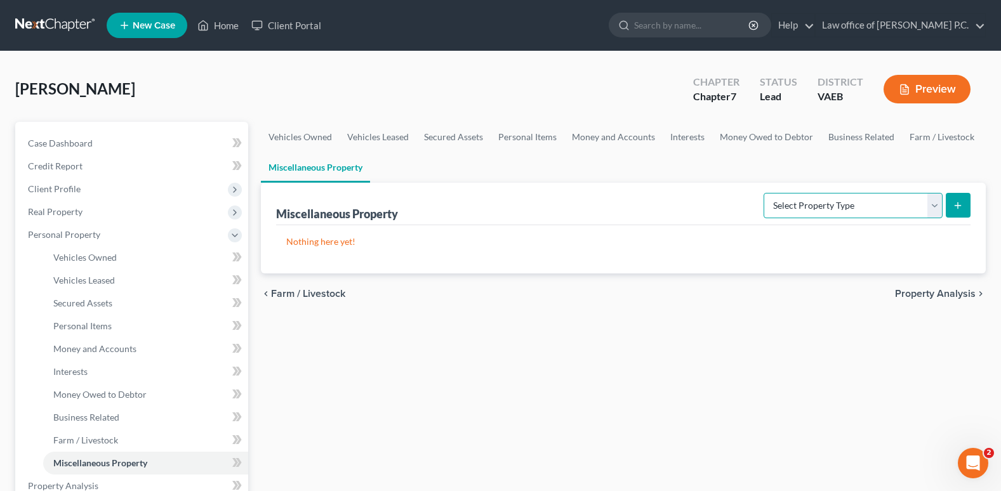
click at [933, 204] on select "Select Property Type Assigned for Creditor Benefit [DATE] Holding for Another N…" at bounding box center [852, 205] width 179 height 25
select select "transferred"
click at [763, 193] on select "Select Property Type Assigned for Creditor Benefit [DATE] Holding for Another N…" at bounding box center [852, 205] width 179 height 25
click at [955, 205] on icon "submit" at bounding box center [958, 206] width 10 height 10
select select "Ordinary ([DATE])"
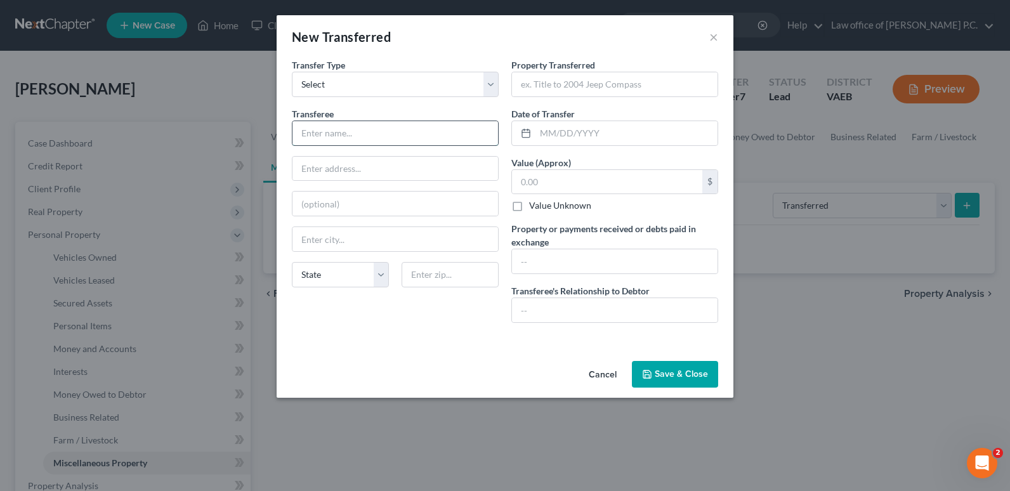
click at [301, 128] on input "text" at bounding box center [396, 133] width 206 height 24
type input "Unknown"
click at [539, 85] on input "text" at bounding box center [615, 84] width 206 height 24
type input "1"
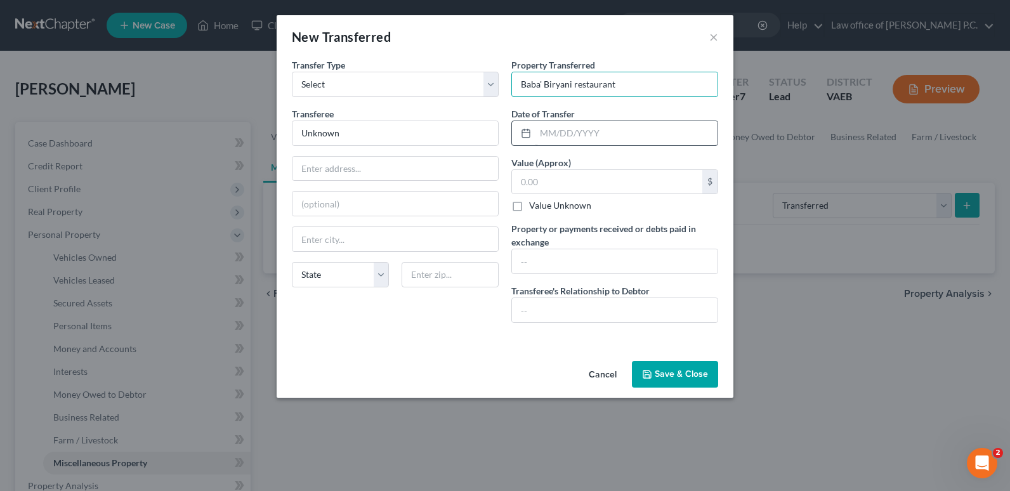
type input "Baba' Biryani restaurant"
click at [553, 133] on input "text" at bounding box center [627, 133] width 182 height 24
type input "[DATE]"
click at [548, 182] on input "text" at bounding box center [607, 182] width 190 height 24
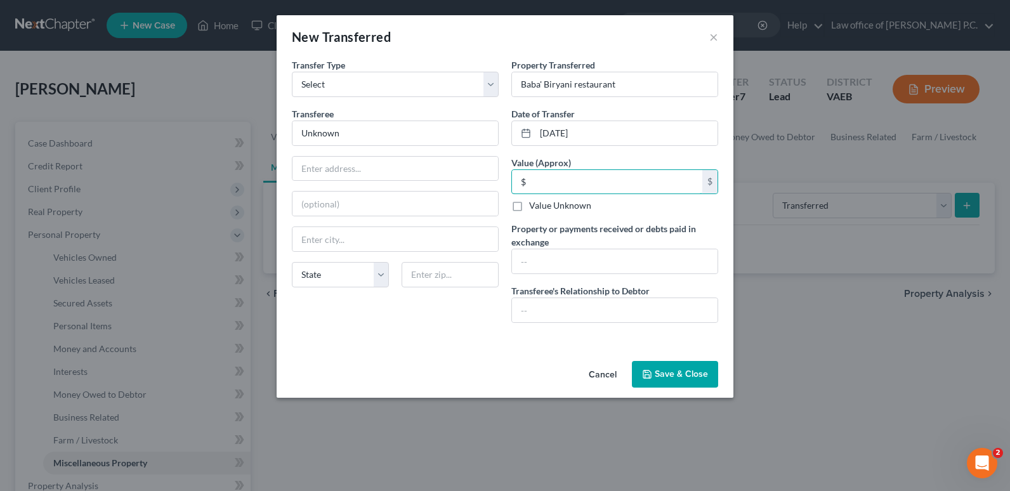
type input "0"
type input "15,000"
click at [528, 259] on input "text" at bounding box center [615, 261] width 206 height 24
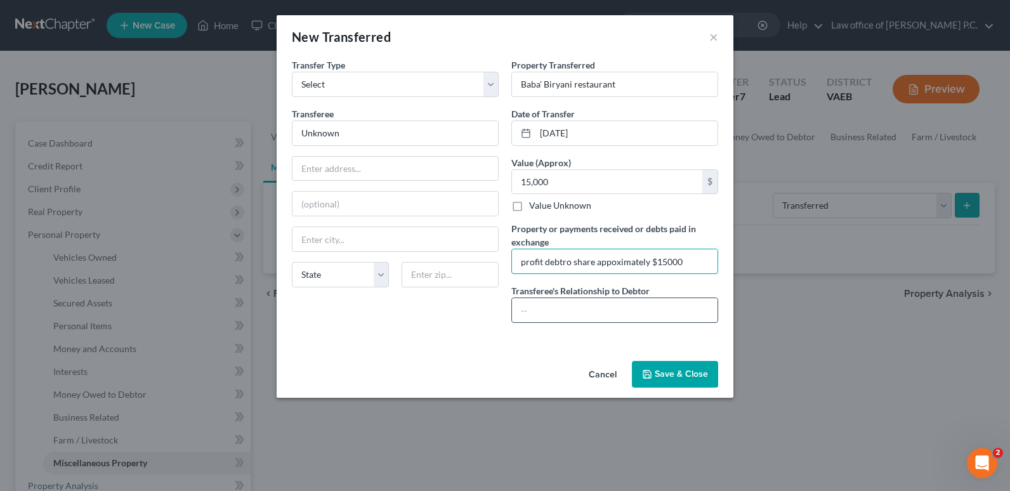
type input "profit debtro share appoximately $15000"
click at [525, 315] on input "text" at bounding box center [615, 310] width 206 height 24
type input "None"
click at [564, 261] on input "profit debtro share appoximately $15000" at bounding box center [615, 261] width 206 height 24
type input "profit debtor share approximately $15000"
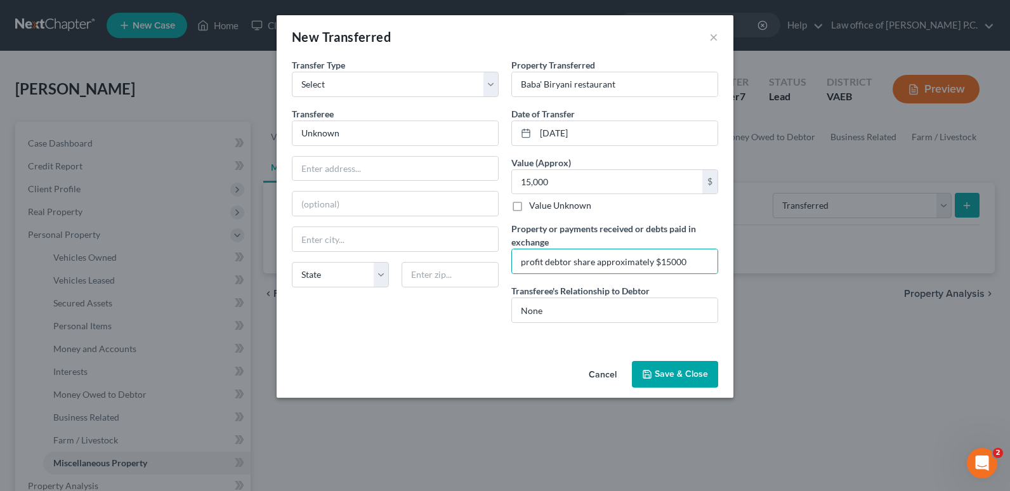
click at [685, 371] on button "Save & Close" at bounding box center [675, 374] width 86 height 27
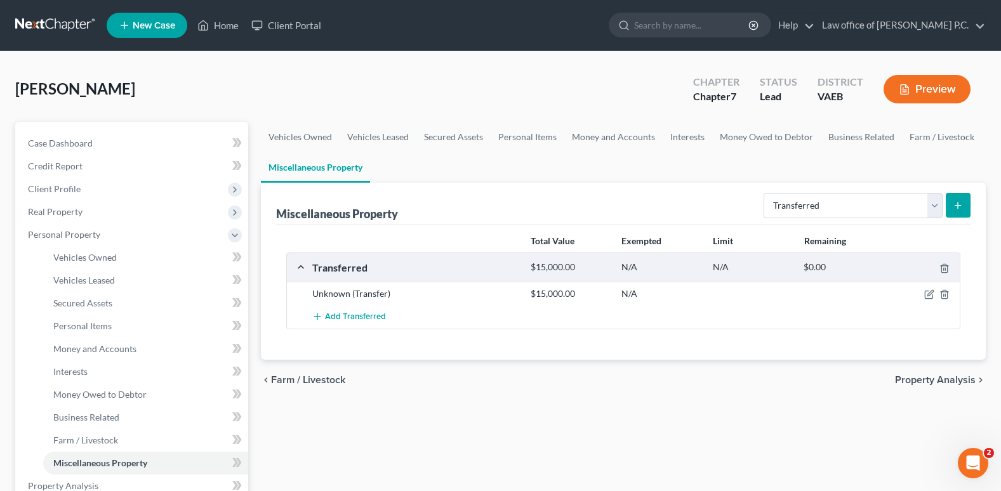
click at [957, 204] on icon "submit" at bounding box center [958, 206] width 10 height 10
select select "Ordinary ([DATE])"
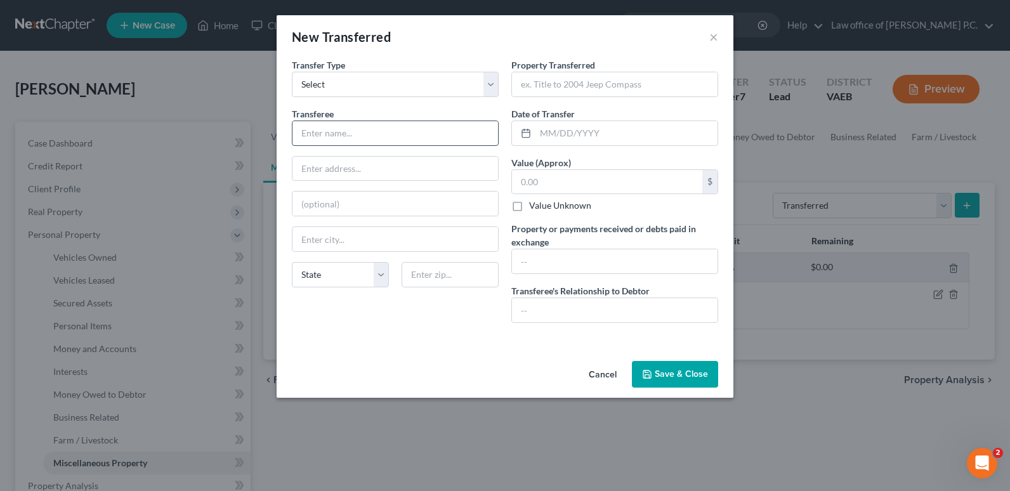
click at [310, 133] on input "text" at bounding box center [396, 133] width 206 height 24
type input "Desi Food For All Inc."
click at [313, 169] on input "text" at bounding box center [396, 169] width 206 height 24
type input "8"
type input "[STREET_ADDRESS]"
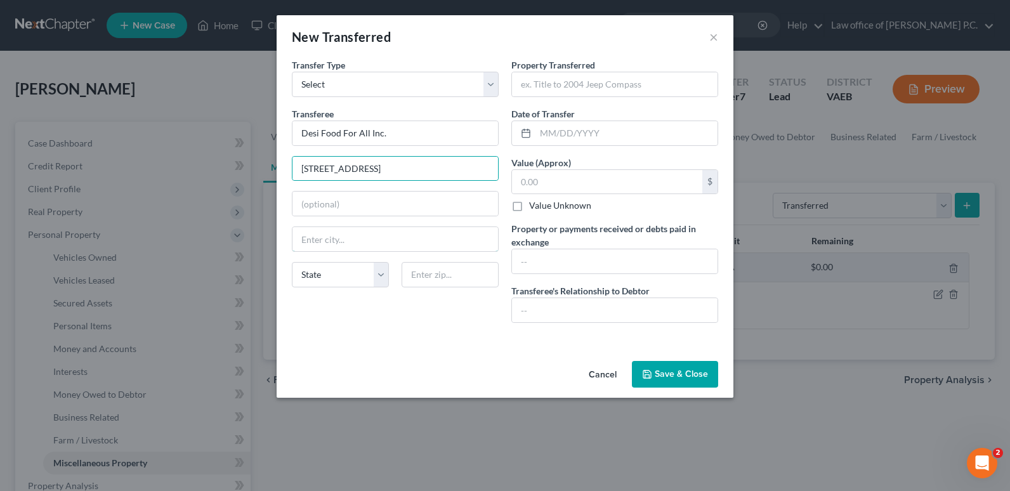
type input "Woodbridge"
type input "22192"
type input "[STREET_ADDRESS]"
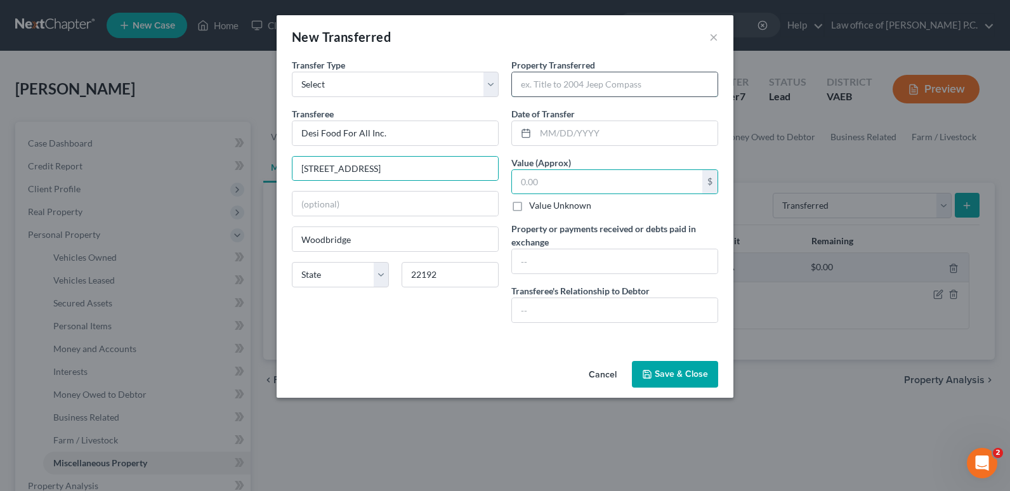
click at [543, 83] on input "text" at bounding box center [615, 84] width 206 height 24
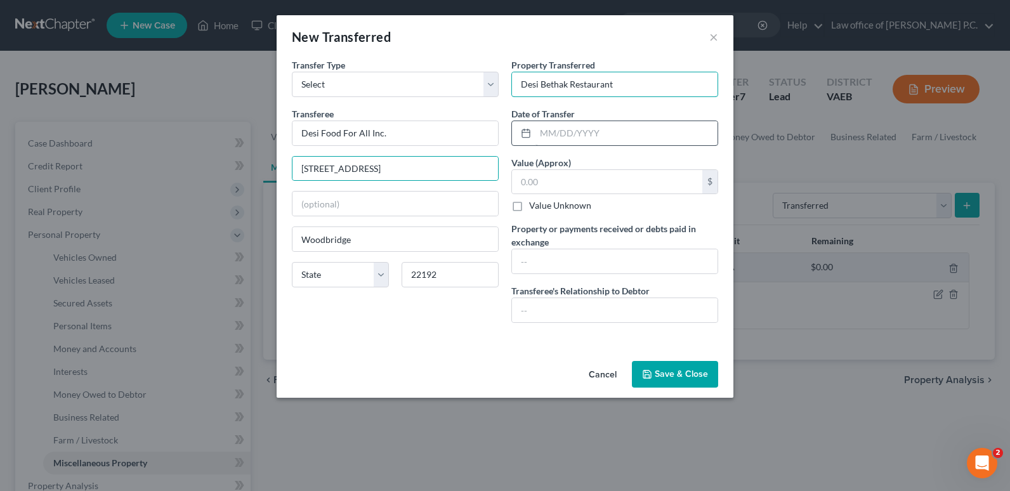
type input "Desi Bethak Restaurant"
click at [551, 132] on input "text" at bounding box center [627, 133] width 182 height 24
type input "10/2024"
click at [449, 354] on div "An exemption set must first be selected from the Filing Information section. Tr…" at bounding box center [505, 207] width 457 height 298
click at [549, 182] on input "text" at bounding box center [607, 182] width 190 height 24
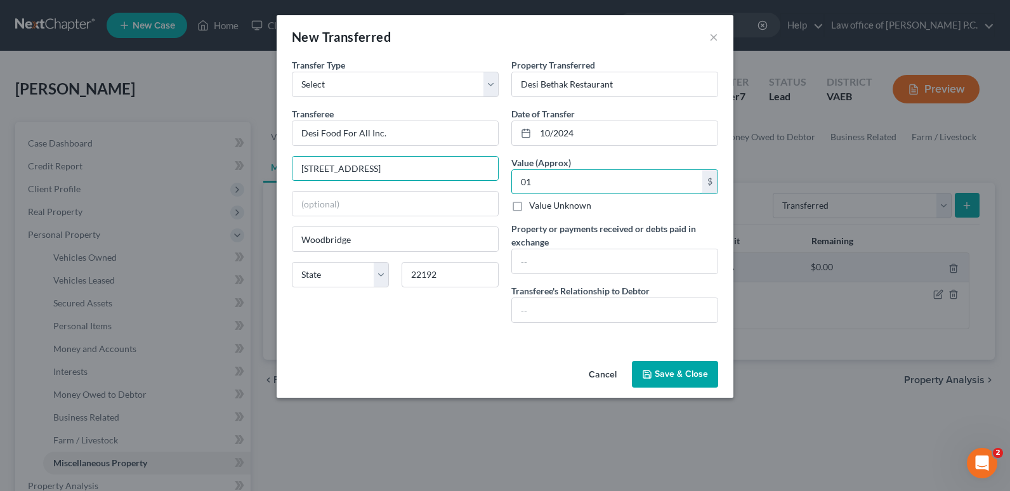
type input "0"
type input "18,000"
click at [534, 258] on input "text" at bounding box center [615, 261] width 206 height 24
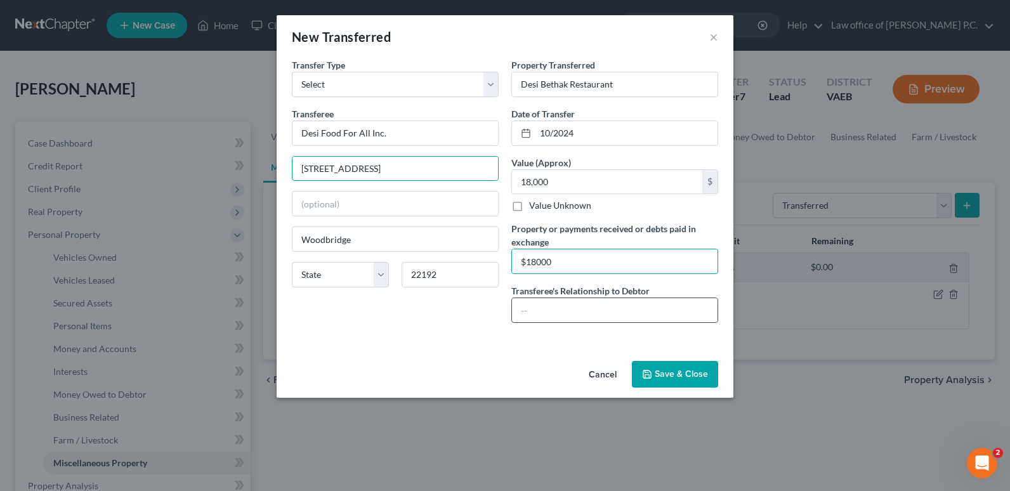
type input "$18000"
click at [524, 305] on input "text" at bounding box center [615, 310] width 206 height 24
type input "None"
click at [675, 374] on button "Save & Close" at bounding box center [675, 374] width 86 height 27
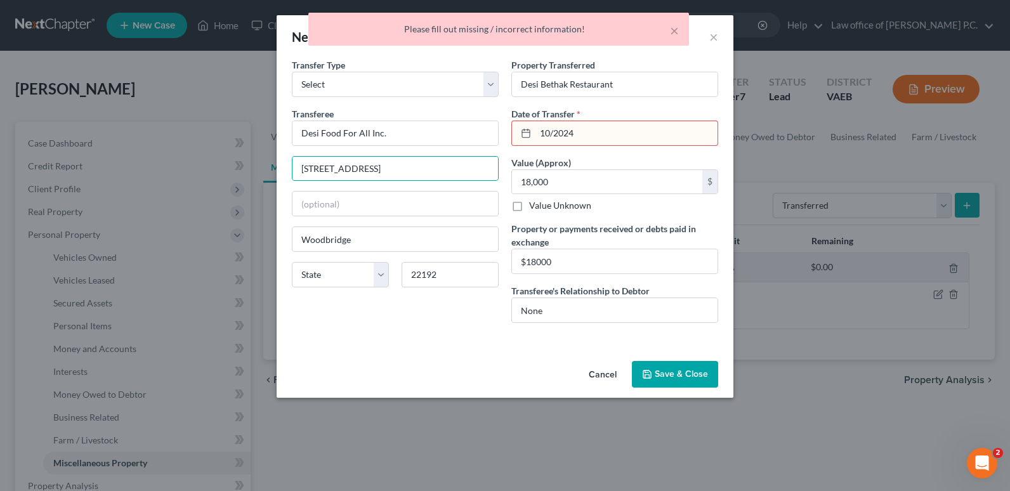
click at [577, 131] on input "10/2024" at bounding box center [627, 133] width 182 height 24
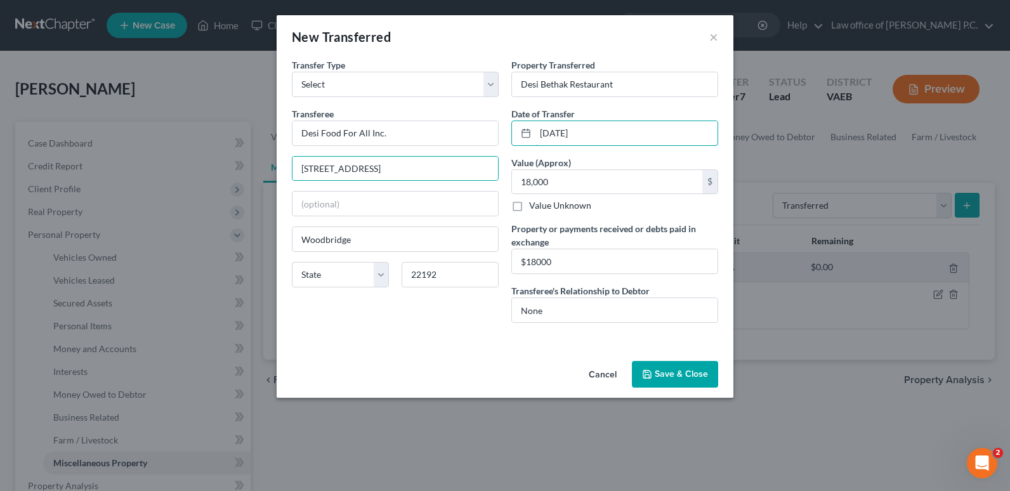
type input "[DATE]"
click at [678, 373] on button "Save & Close" at bounding box center [675, 374] width 86 height 27
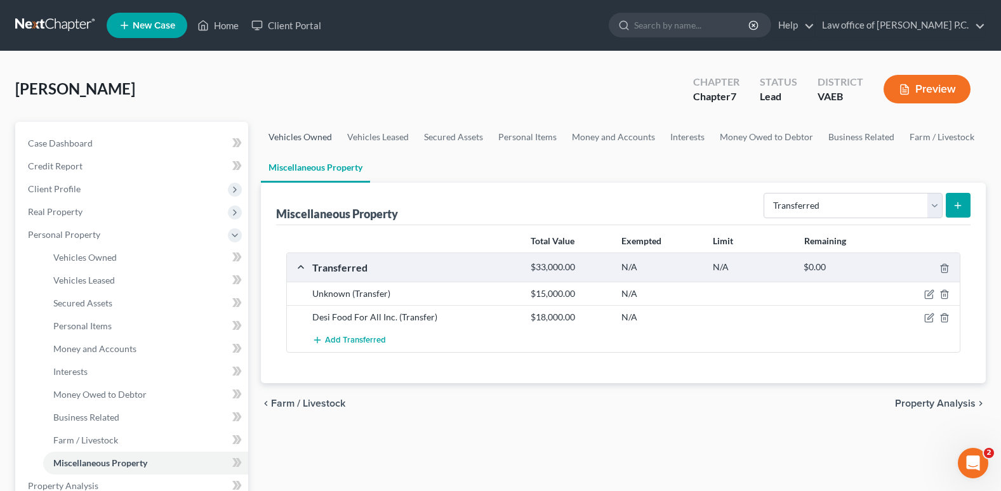
click at [300, 140] on link "Vehicles Owned" at bounding box center [300, 137] width 79 height 30
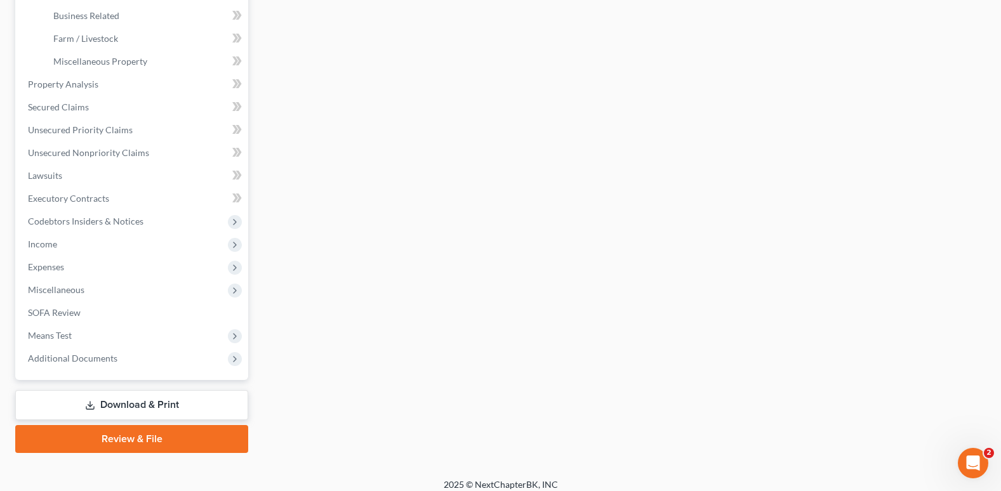
scroll to position [412, 0]
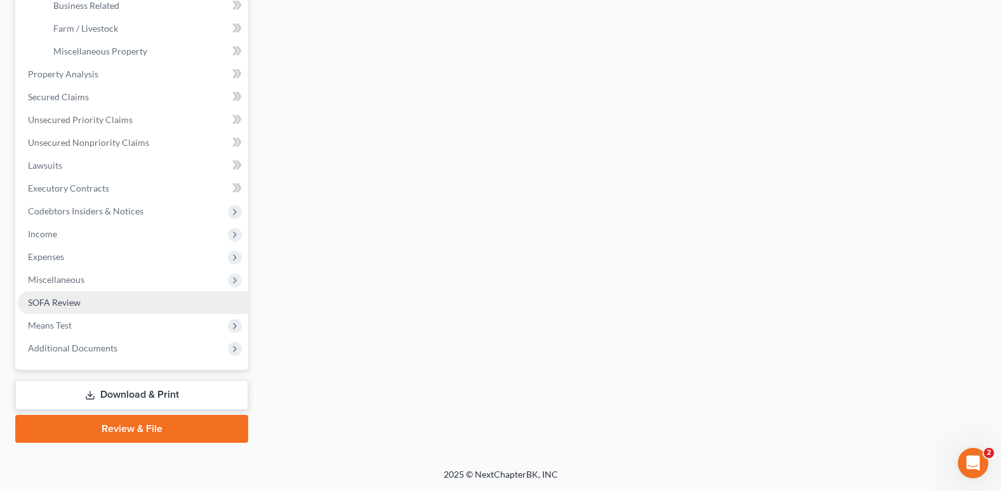
click at [59, 303] on span "SOFA Review" at bounding box center [54, 302] width 53 height 11
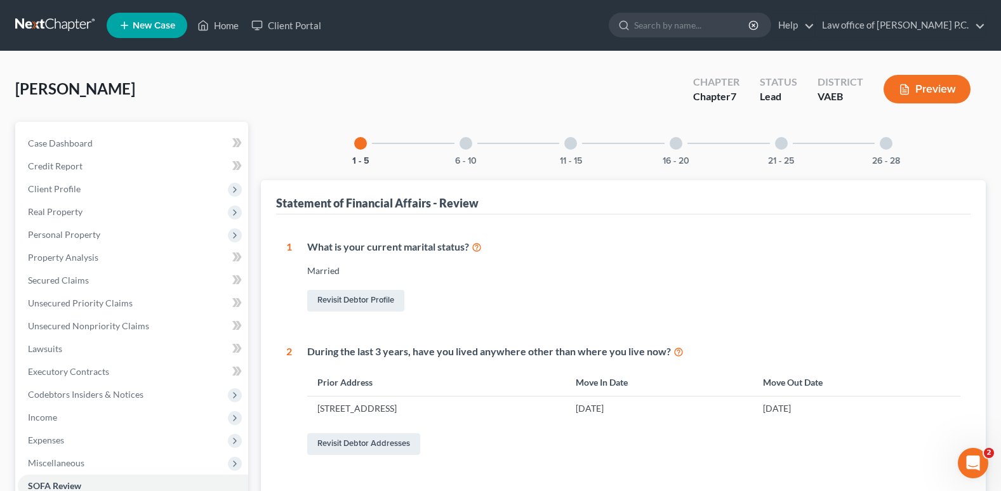
click at [468, 145] on div at bounding box center [465, 143] width 13 height 13
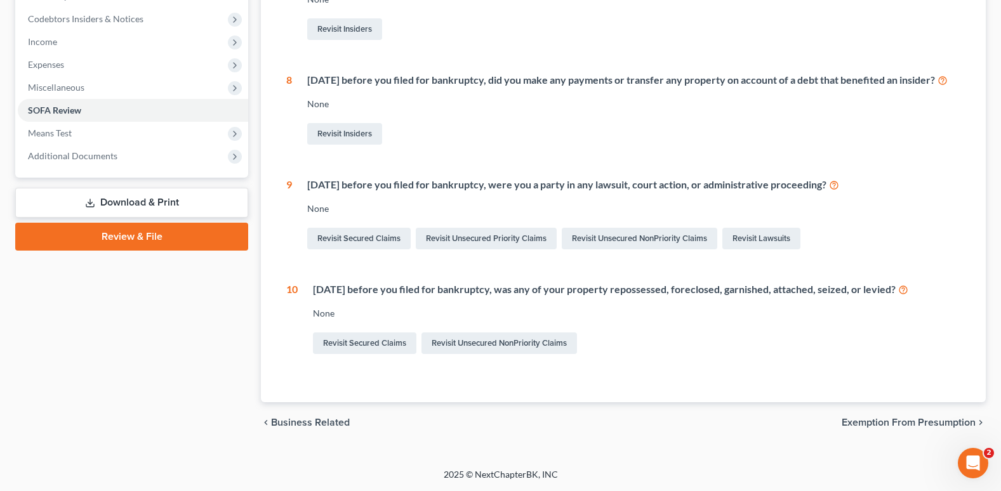
scroll to position [390, 0]
click at [468, 342] on link "Revisit Unsecured NonPriority Claims" at bounding box center [498, 344] width 155 height 22
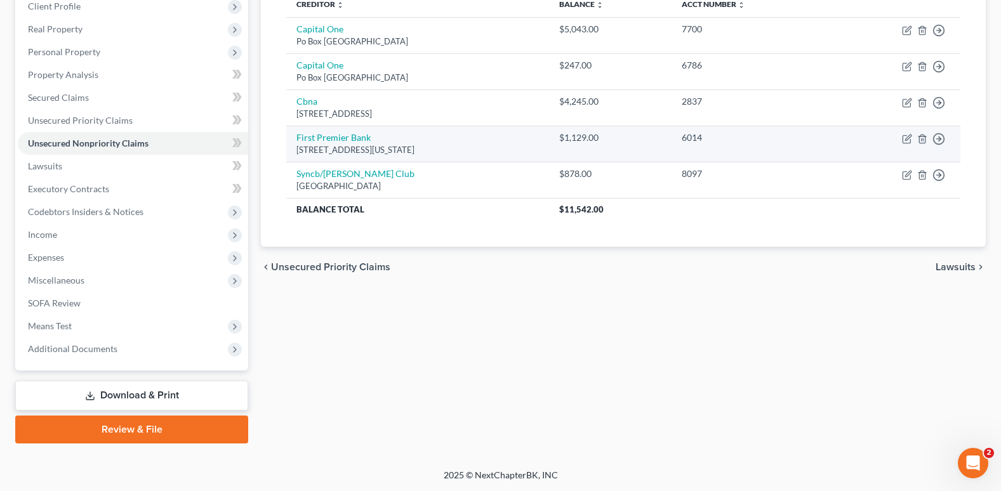
scroll to position [183, 0]
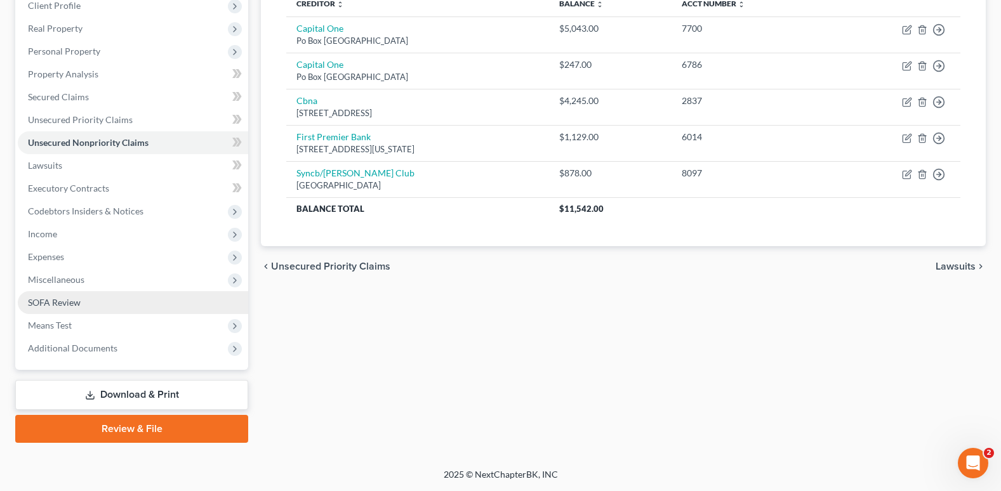
click at [70, 301] on span "SOFA Review" at bounding box center [54, 302] width 53 height 11
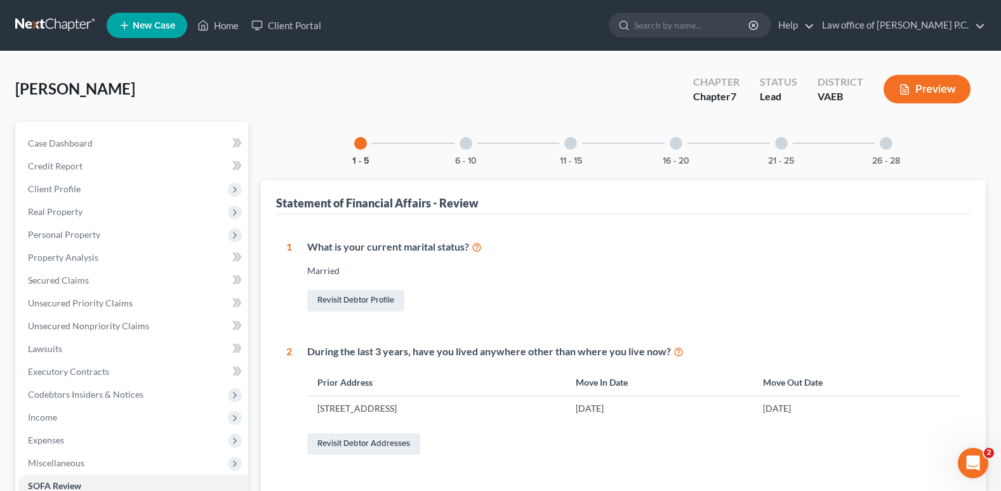
click at [463, 140] on div at bounding box center [465, 143] width 13 height 13
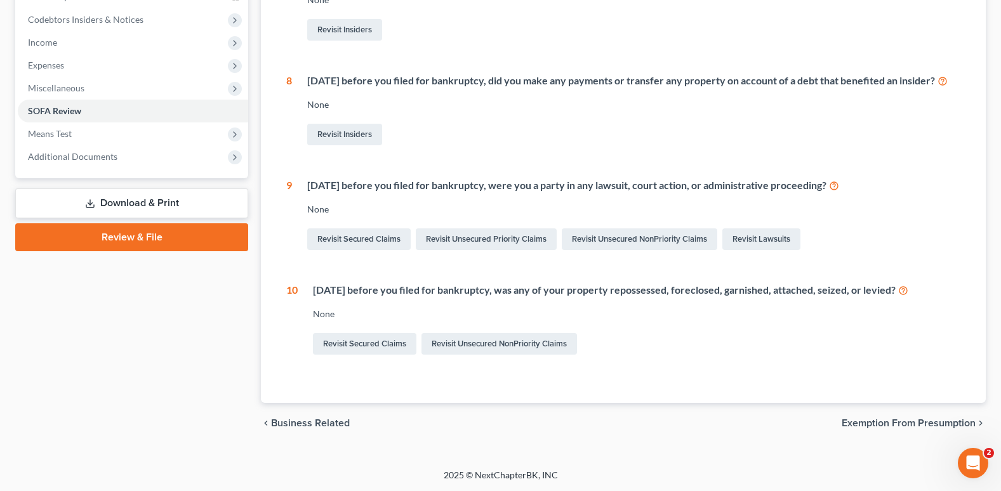
scroll to position [390, 0]
click at [367, 341] on link "Revisit Secured Claims" at bounding box center [364, 344] width 103 height 22
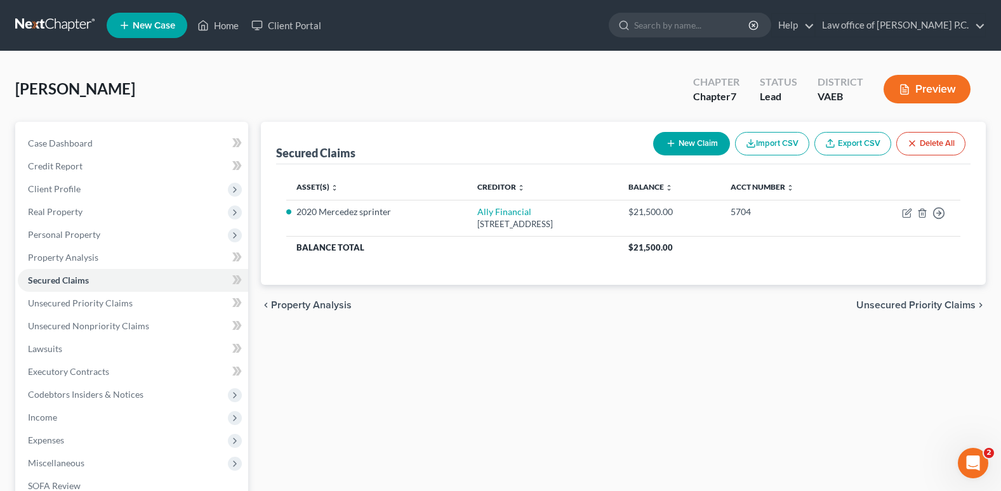
click at [765, 143] on button "Import CSV" at bounding box center [772, 143] width 74 height 23
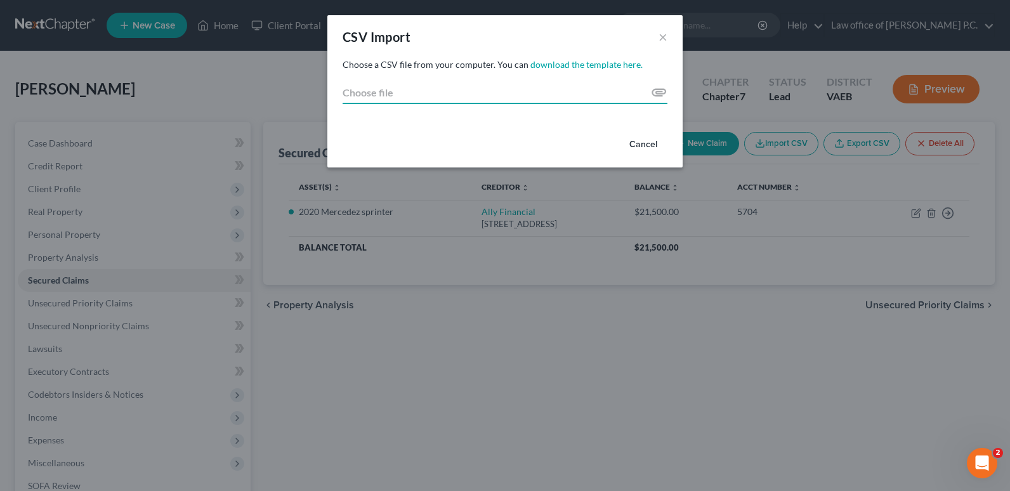
click at [657, 89] on input "Choose file" at bounding box center [505, 92] width 325 height 23
click at [666, 39] on button "×" at bounding box center [663, 36] width 9 height 15
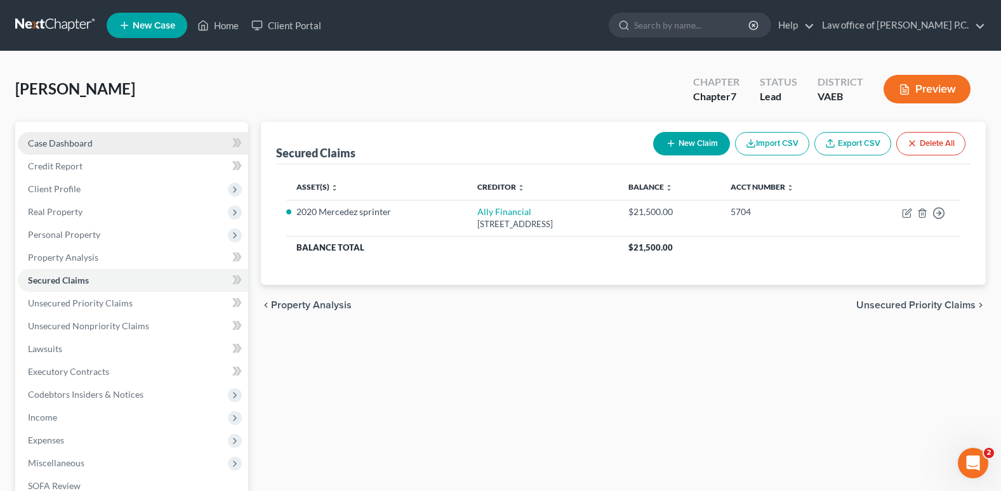
click at [65, 142] on span "Case Dashboard" at bounding box center [60, 143] width 65 height 11
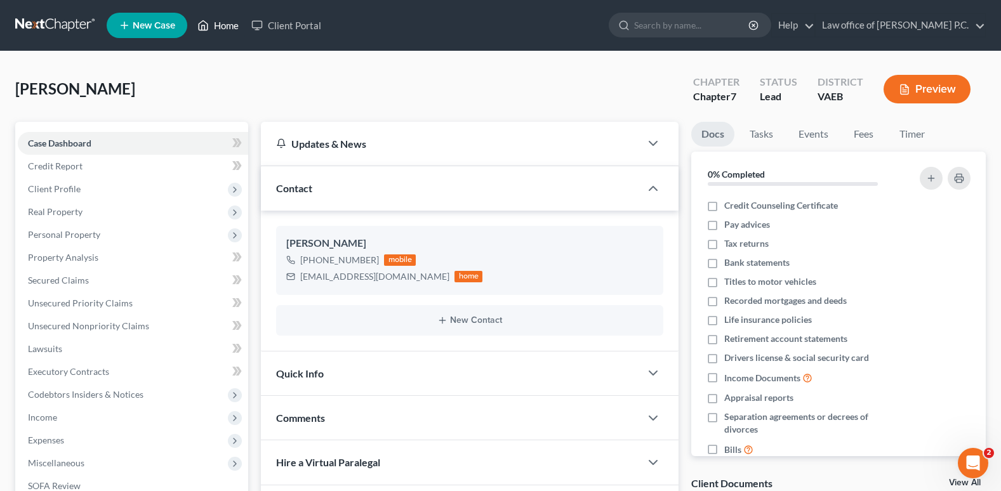
click at [228, 28] on link "Home" at bounding box center [218, 25] width 54 height 23
